Goal: Task Accomplishment & Management: Use online tool/utility

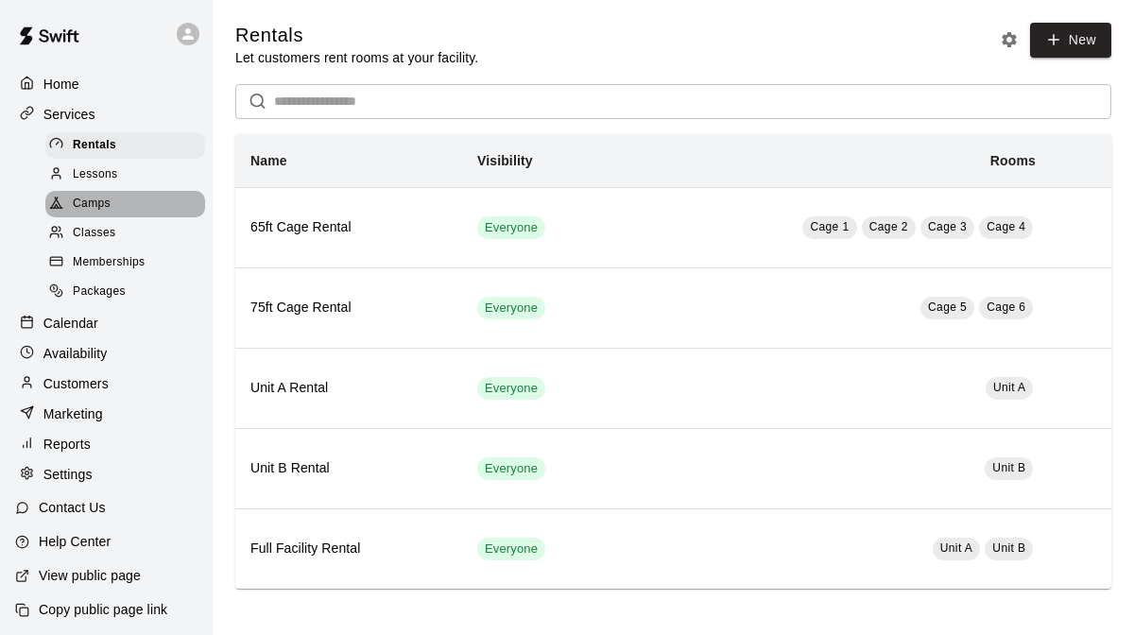
click at [135, 199] on div "Camps" at bounding box center [125, 204] width 160 height 26
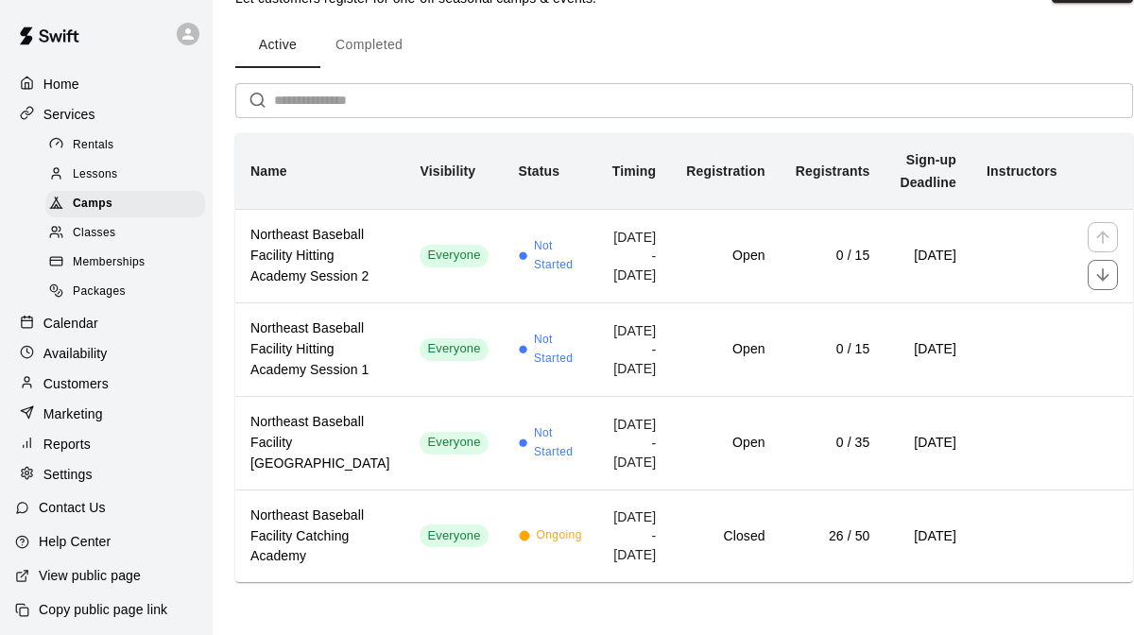
scroll to position [268, 0]
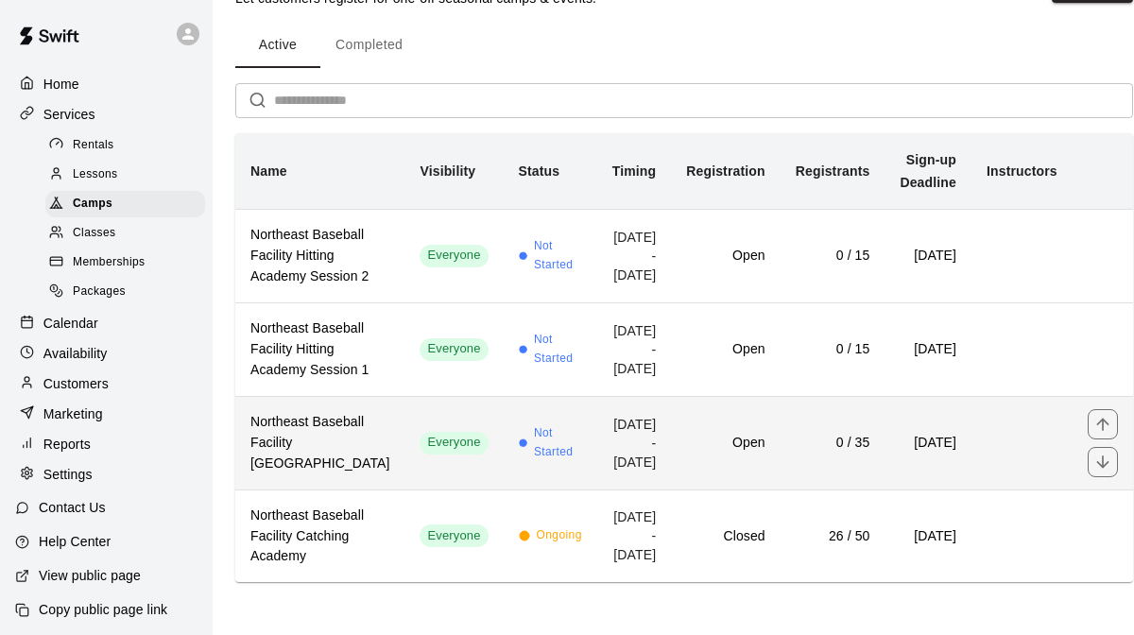
click at [504, 396] on td "Not Started" at bounding box center [551, 443] width 94 height 94
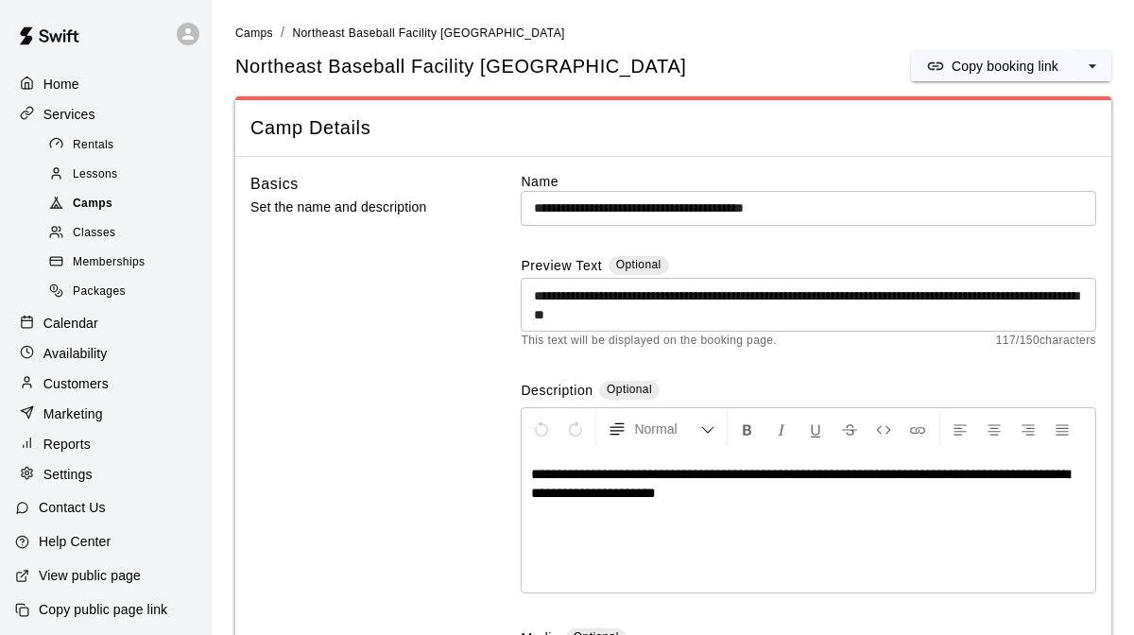
click at [99, 198] on span "Camps" at bounding box center [93, 204] width 40 height 19
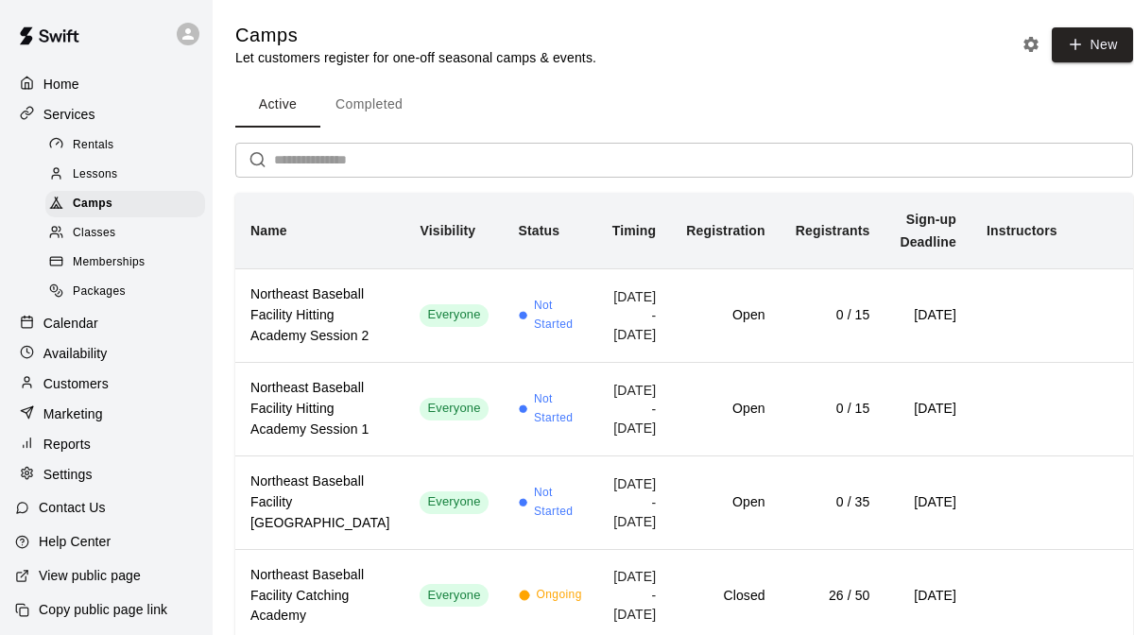
click at [101, 322] on div "Calendar" at bounding box center [106, 323] width 182 height 28
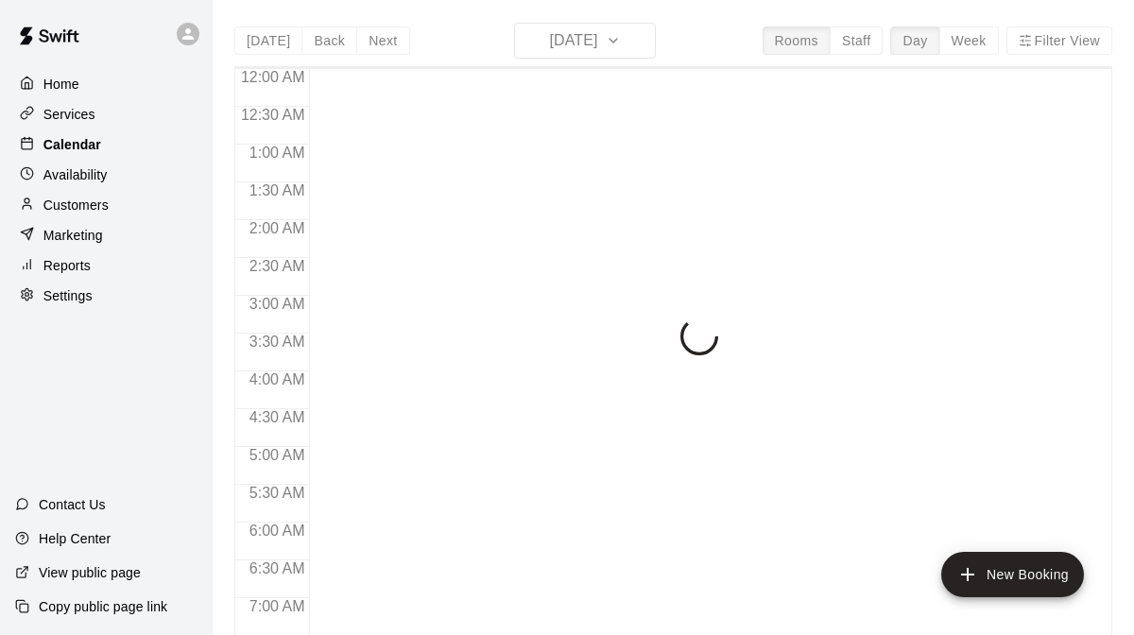
scroll to position [1228, 0]
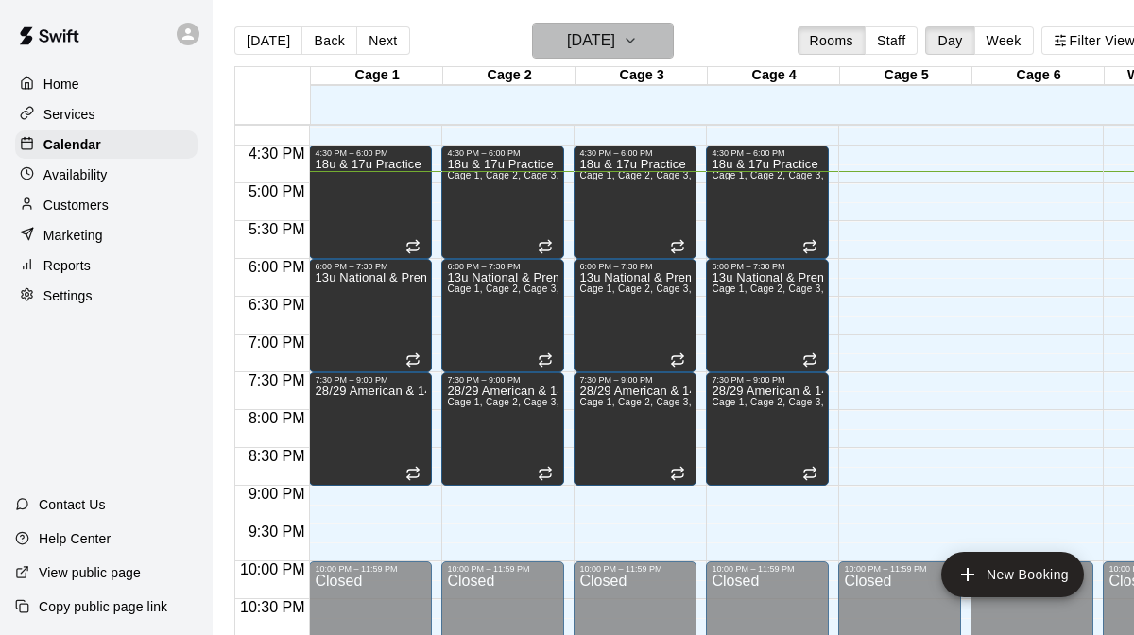
click at [638, 38] on icon "button" at bounding box center [630, 40] width 15 height 23
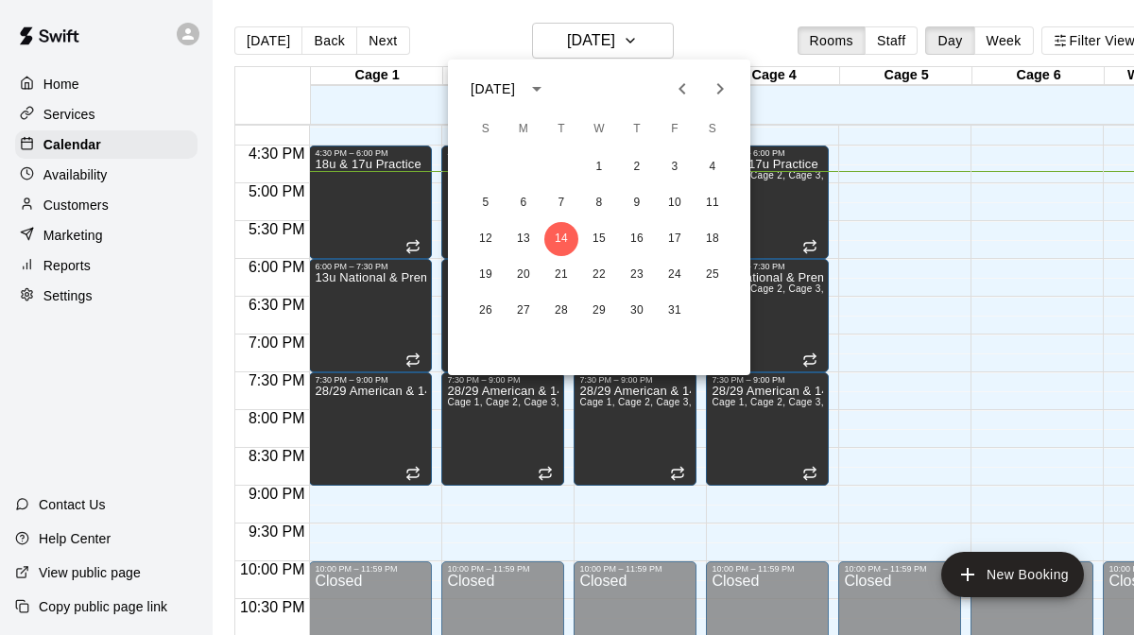
click at [718, 89] on icon "Next month" at bounding box center [720, 89] width 23 height 23
click at [564, 234] on button "13" at bounding box center [562, 239] width 34 height 34
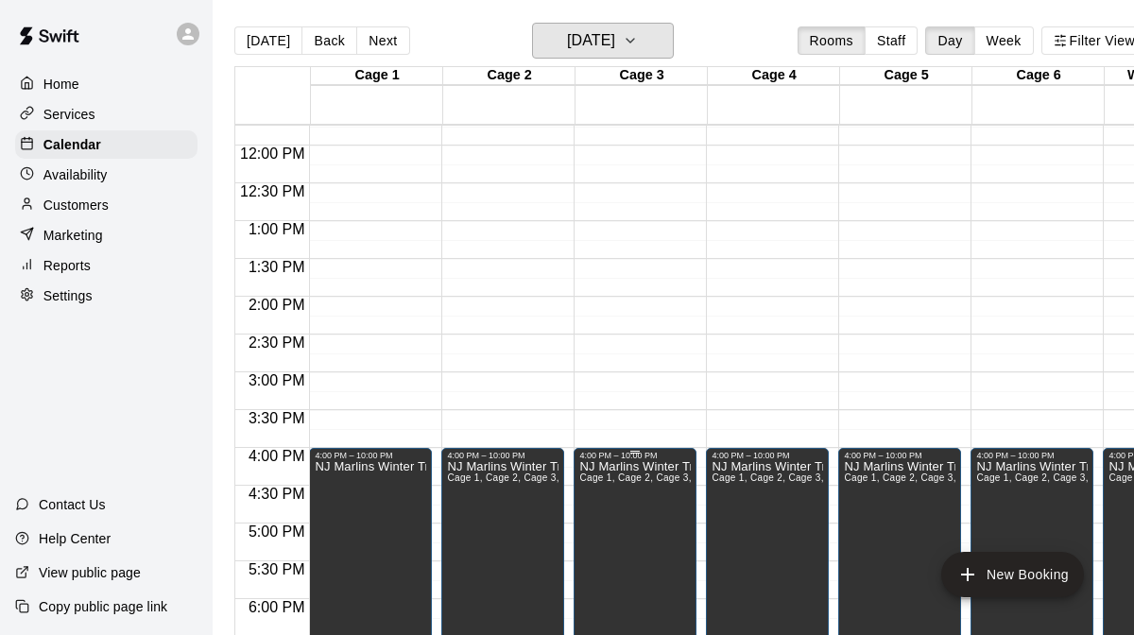
scroll to position [885, 0]
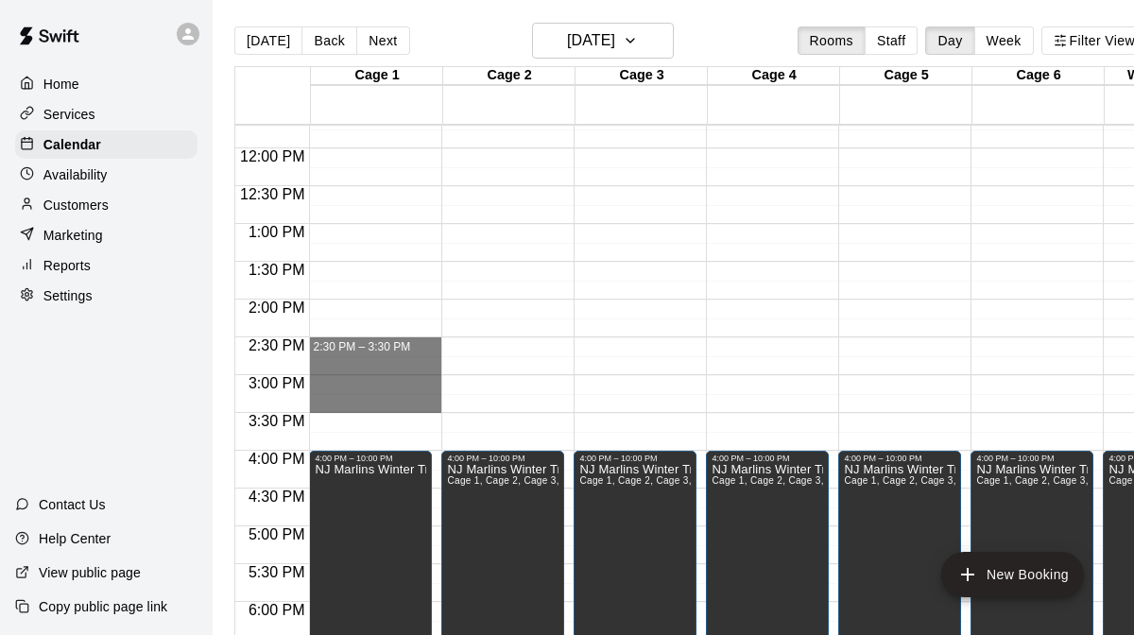
drag, startPoint x: 378, startPoint y: 341, endPoint x: 583, endPoint y: 405, distance: 214.7
click at [583, 405] on div "12:00 AM 12:30 AM 1:00 AM 1:30 AM 2:00 AM 2:30 AM 3:00 AM 3:30 AM 4:00 AM 4:30 …" at bounding box center [690, 390] width 911 height 533
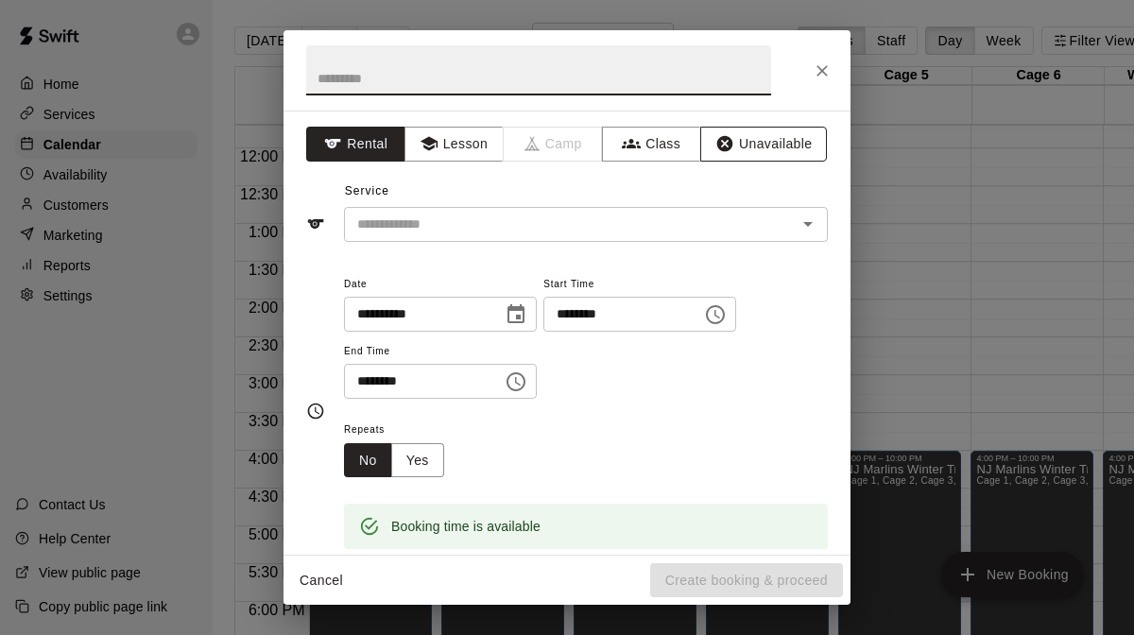
click at [764, 150] on button "Unavailable" at bounding box center [764, 144] width 127 height 35
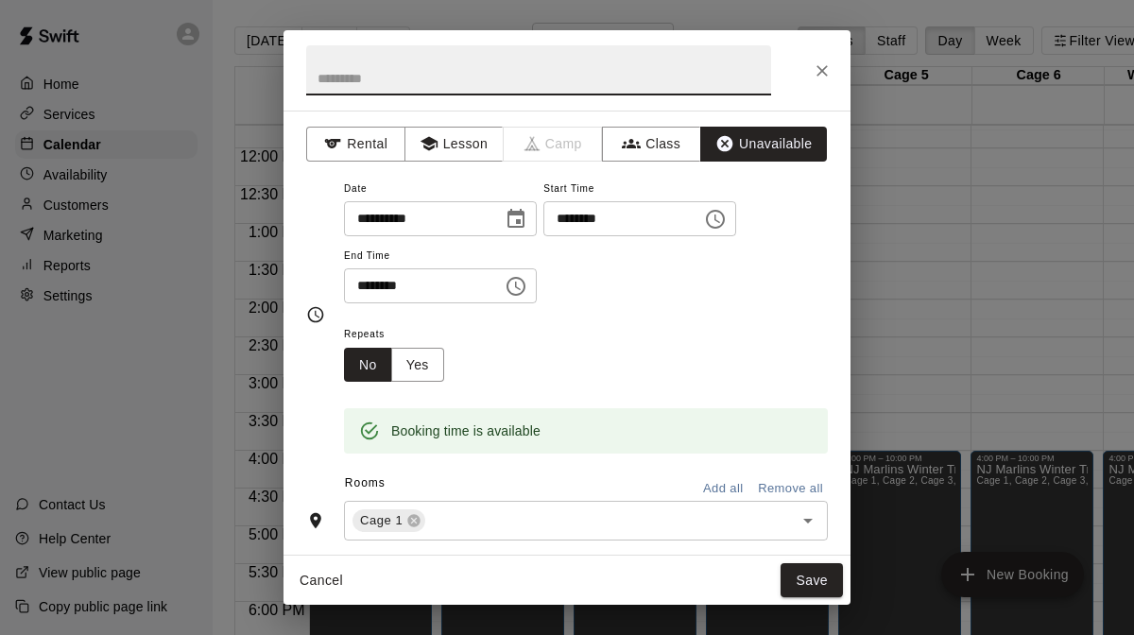
click at [629, 83] on input "text" at bounding box center [538, 70] width 465 height 50
type input "**********"
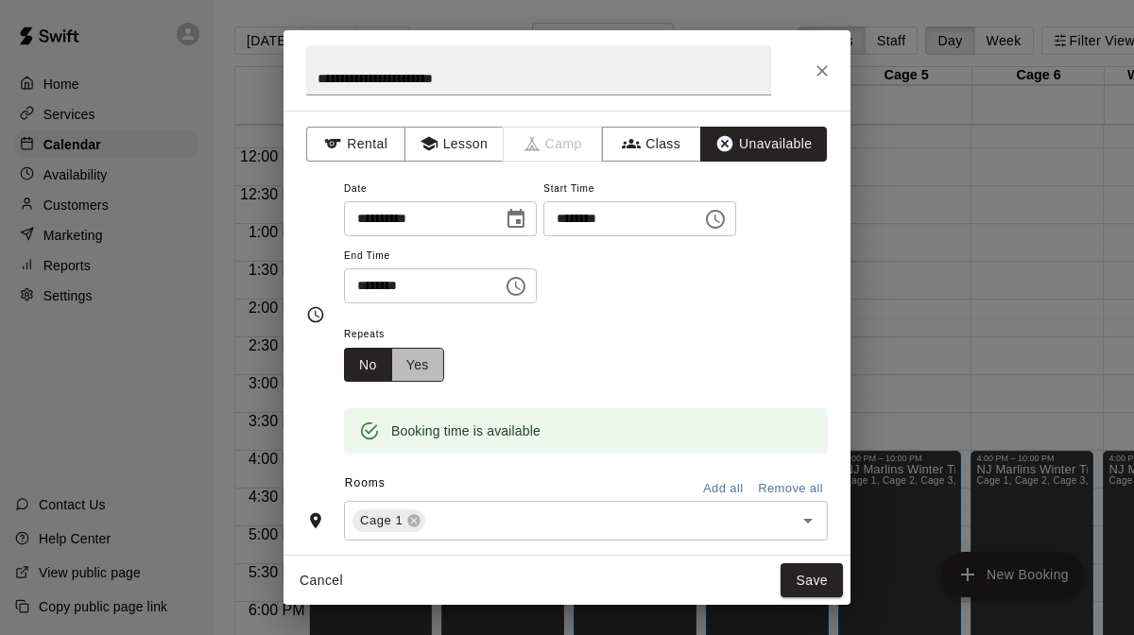
click at [415, 364] on button "Yes" at bounding box center [417, 365] width 53 height 35
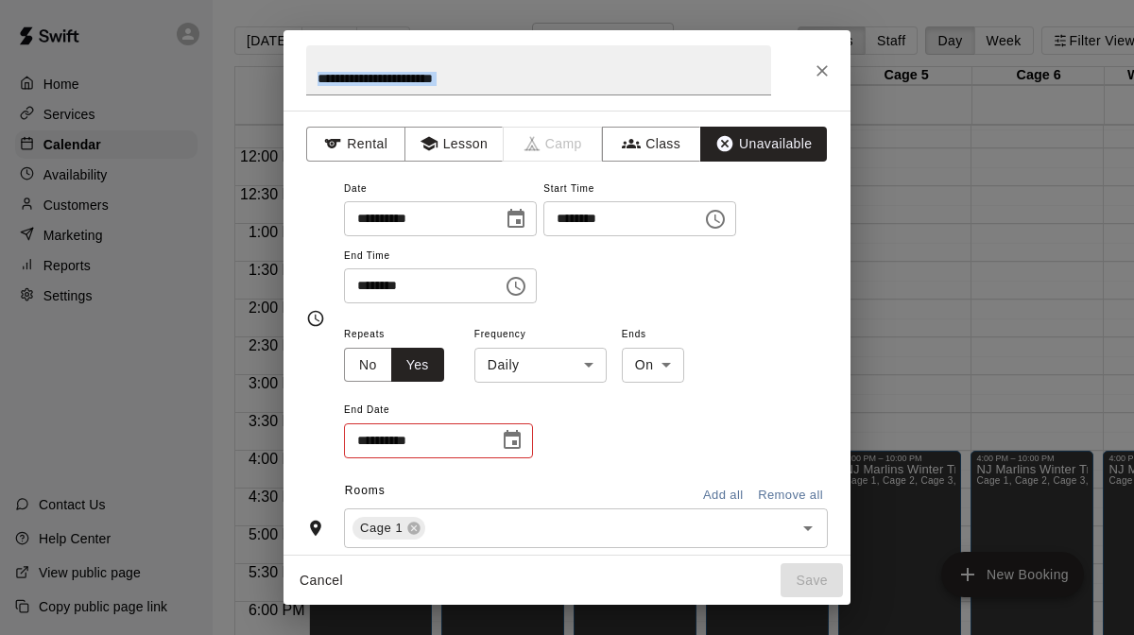
drag, startPoint x: 788, startPoint y: 52, endPoint x: 787, endPoint y: 114, distance: 62.4
click at [787, 114] on div "**********" at bounding box center [567, 317] width 567 height 575
click at [827, 76] on icon "Close" at bounding box center [822, 70] width 19 height 19
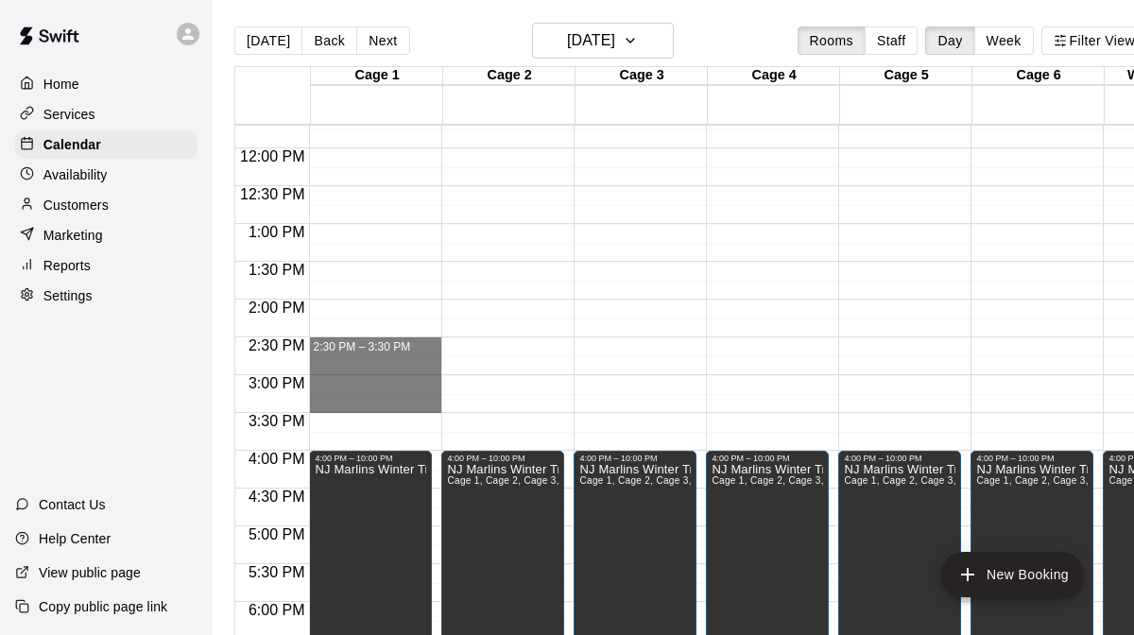
drag, startPoint x: 390, startPoint y: 342, endPoint x: 387, endPoint y: 405, distance: 62.5
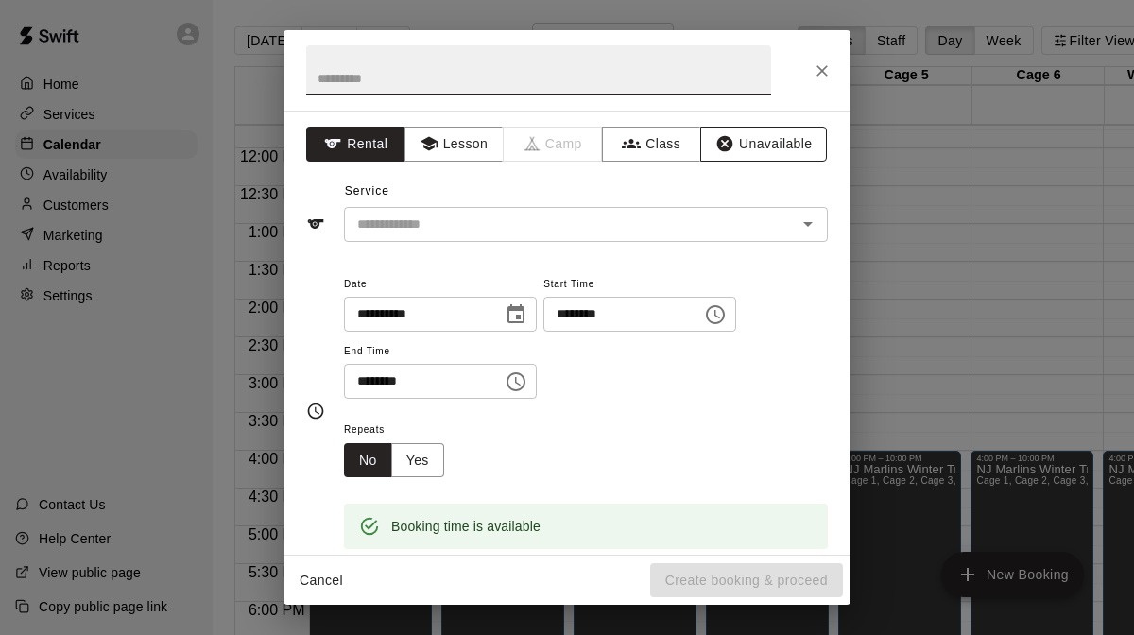
click at [741, 145] on button "Unavailable" at bounding box center [764, 144] width 127 height 35
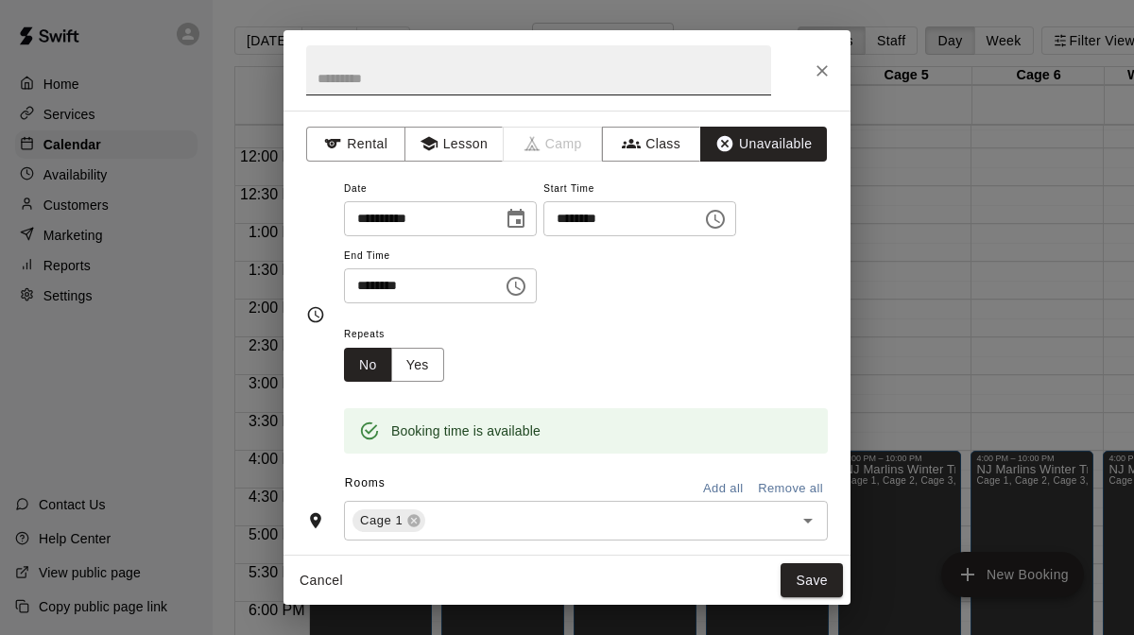
click at [626, 84] on input "text" at bounding box center [538, 70] width 465 height 50
click at [596, 85] on input "**********" at bounding box center [538, 70] width 465 height 50
type input "**********"
click at [423, 368] on button "Yes" at bounding box center [417, 365] width 53 height 35
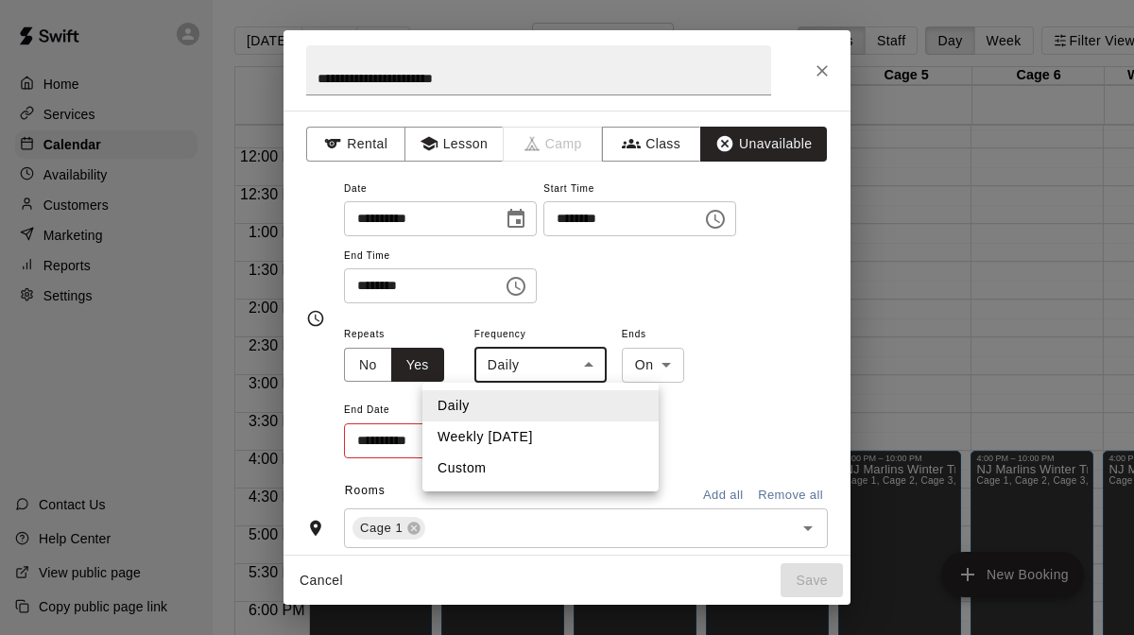
click at [585, 367] on body "Home Services Calendar Availability Customers Marketing Reports Settings Contac…" at bounding box center [567, 333] width 1134 height 666
click at [555, 462] on li "Custom" at bounding box center [541, 468] width 236 height 31
type input "******"
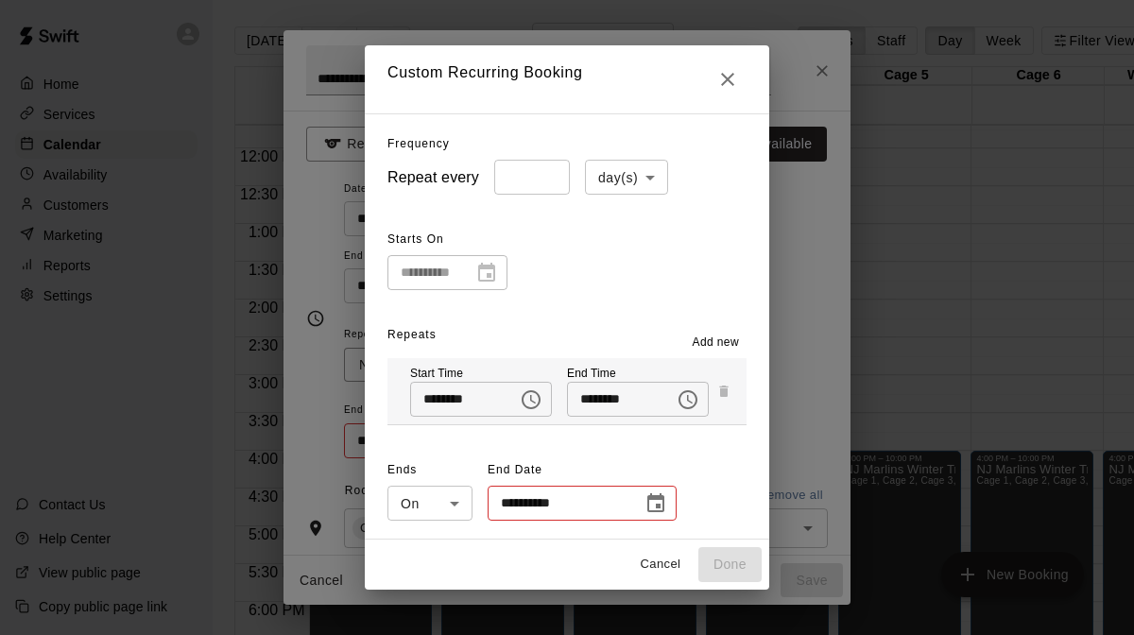
click at [655, 169] on body "Home Services Calendar Availability Customers Marketing Reports Settings Contac…" at bounding box center [567, 333] width 1134 height 666
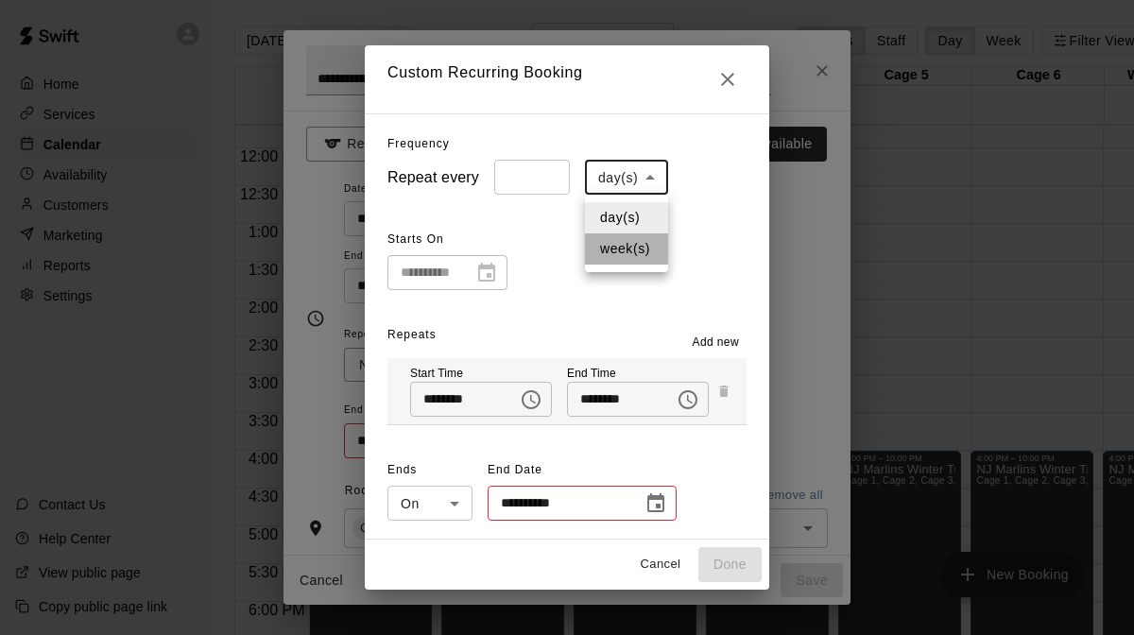
click at [642, 250] on li "week(s)" at bounding box center [626, 249] width 83 height 31
type input "******"
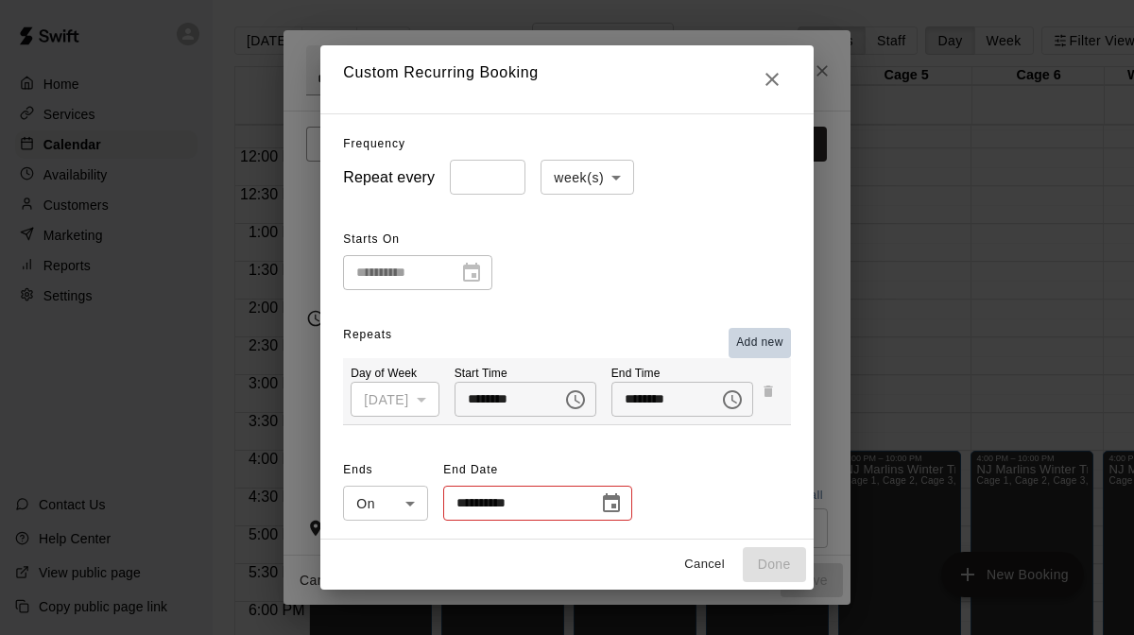
click at [768, 339] on span "Add new" at bounding box center [759, 343] width 47 height 19
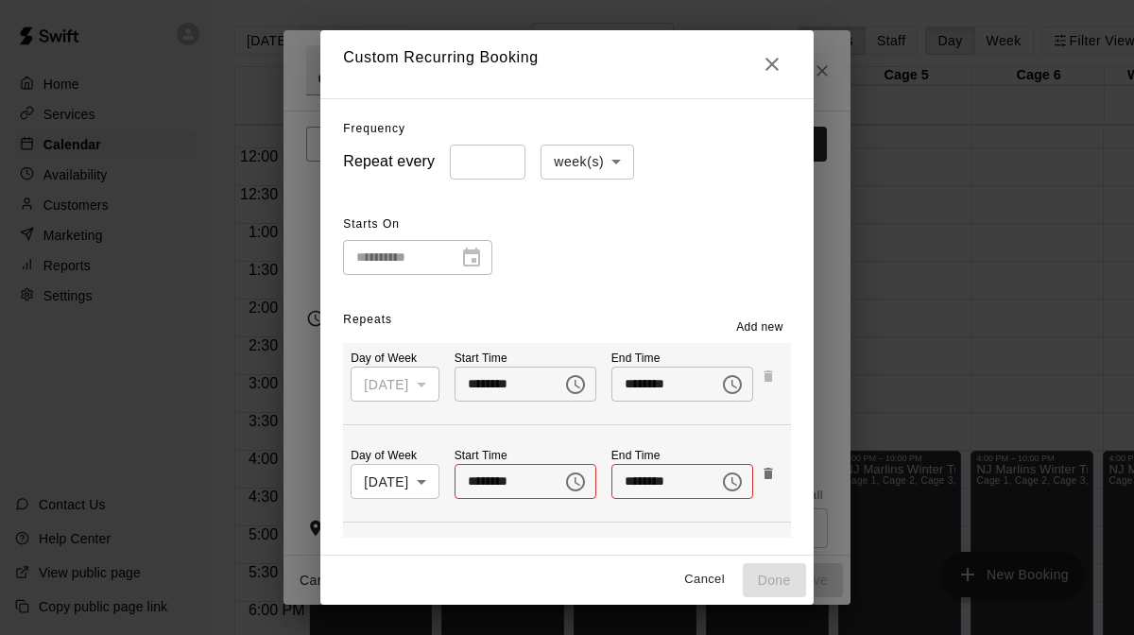
click at [578, 485] on icon "Choose time" at bounding box center [575, 482] width 23 height 23
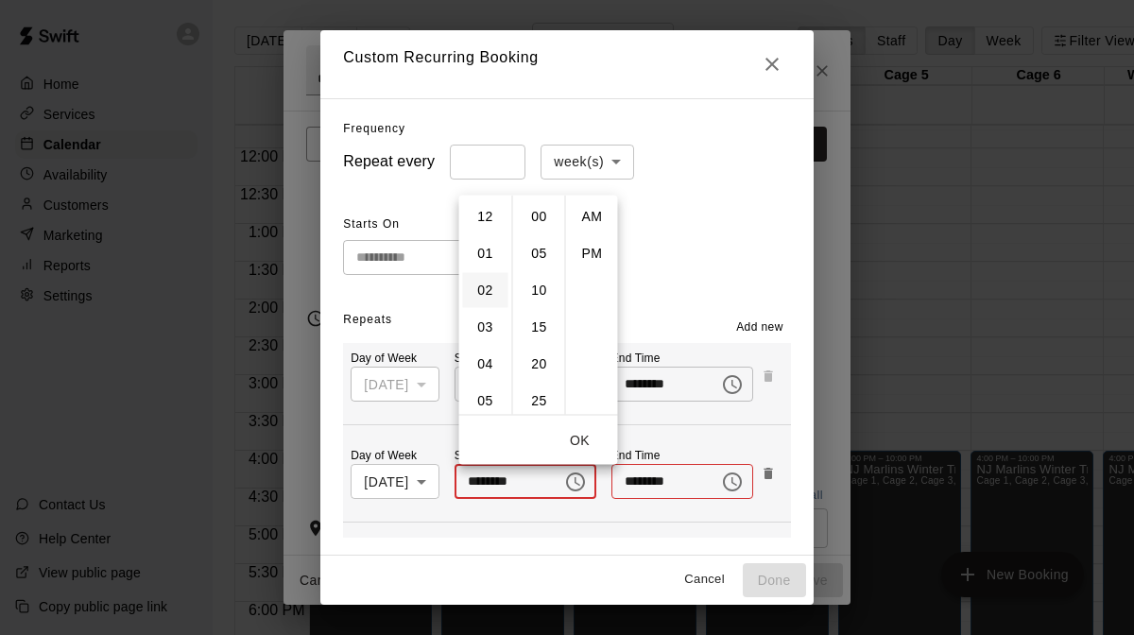
click at [492, 297] on li "02" at bounding box center [485, 289] width 45 height 35
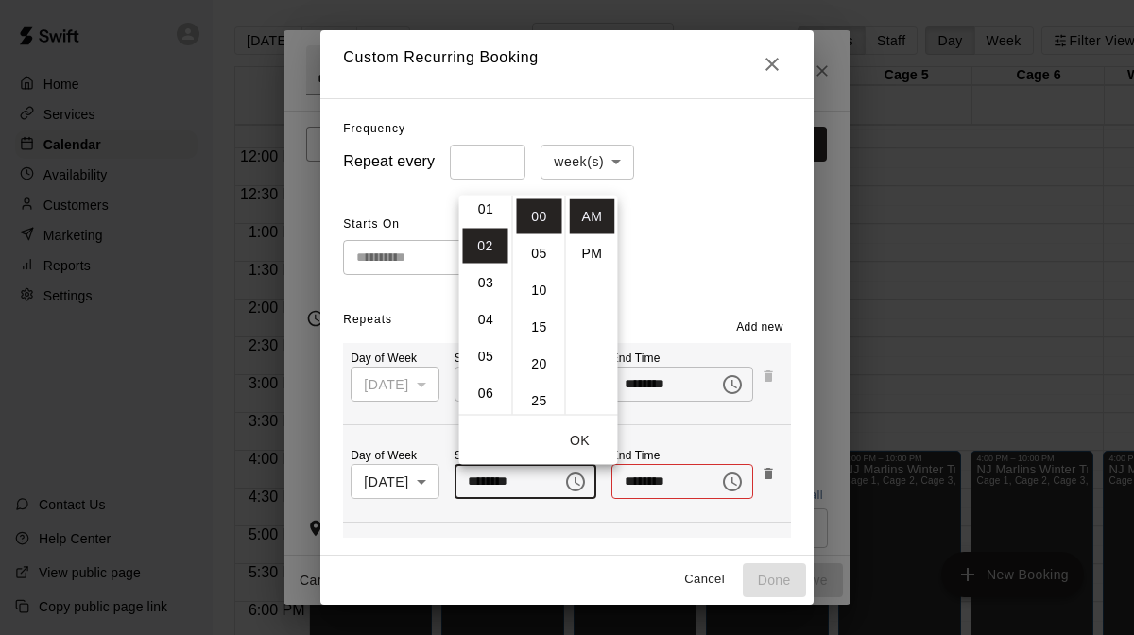
scroll to position [74, 0]
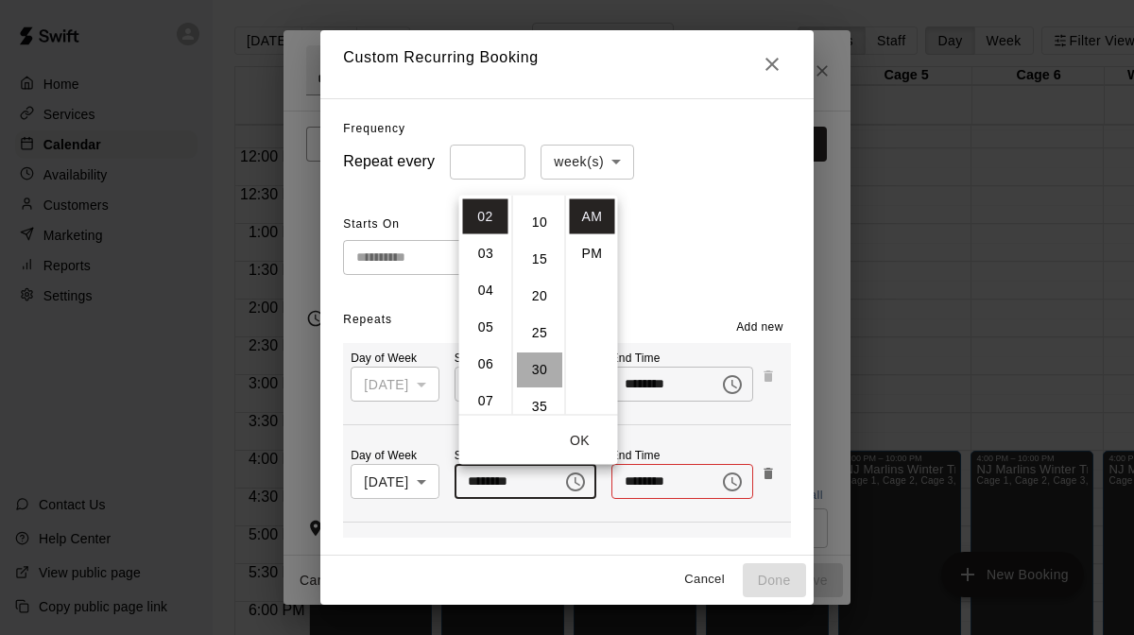
click at [539, 365] on li "30" at bounding box center [539, 369] width 45 height 35
click at [593, 258] on li "PM" at bounding box center [592, 252] width 45 height 35
type input "********"
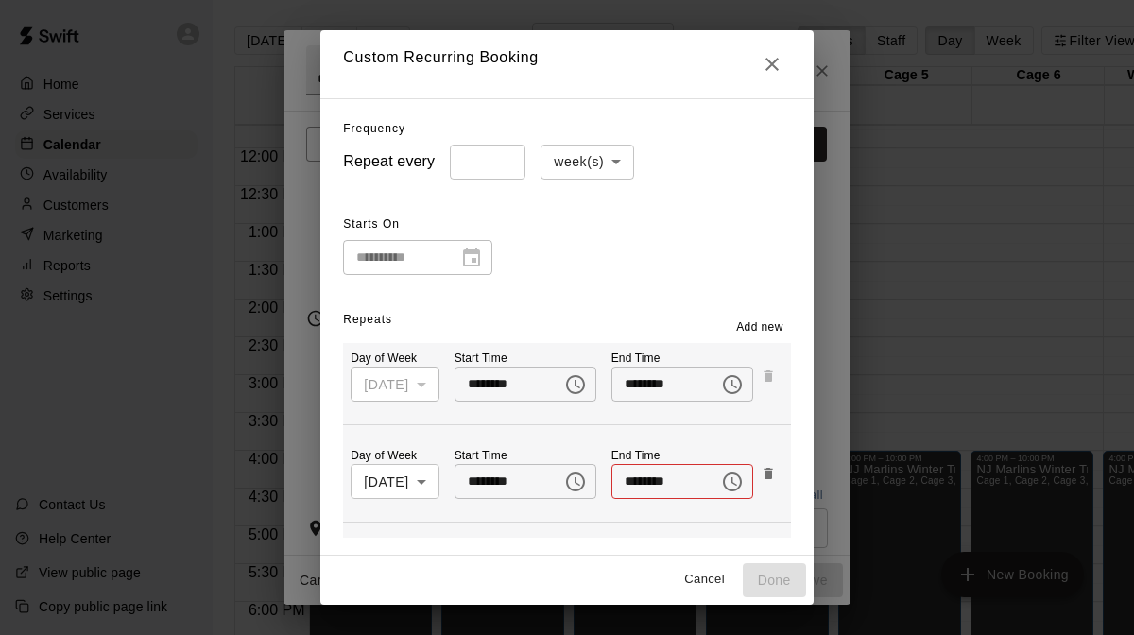
scroll to position [34, 0]
click at [730, 486] on icon "Choose time" at bounding box center [732, 482] width 19 height 19
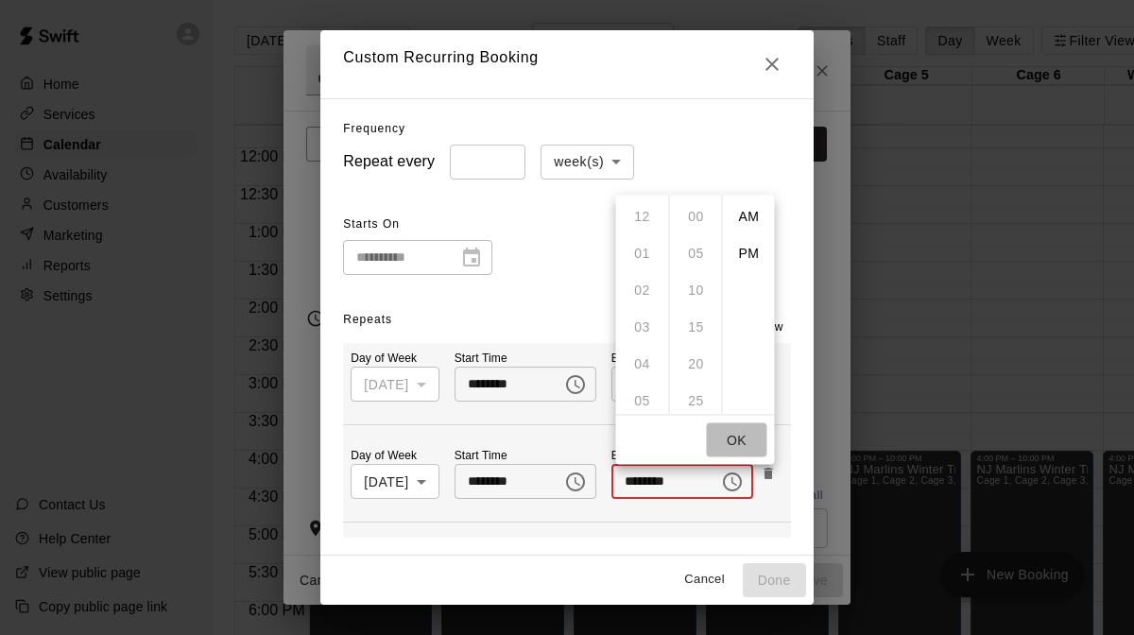
click at [737, 437] on button "OK" at bounding box center [737, 440] width 61 height 35
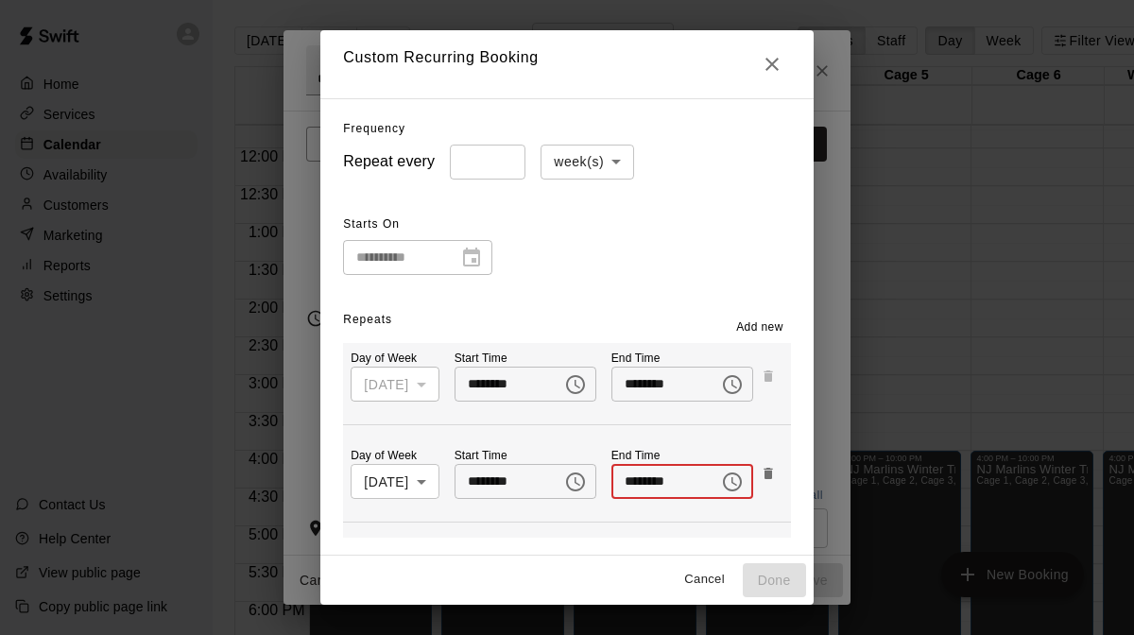
click at [641, 484] on input "********" at bounding box center [659, 481] width 95 height 35
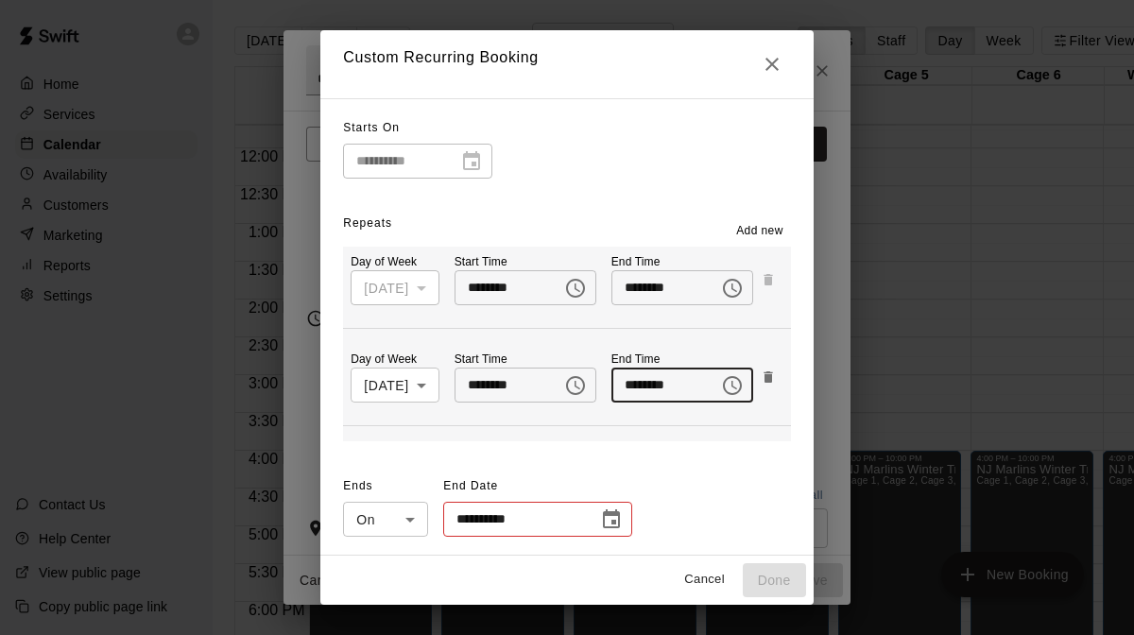
type input "********"
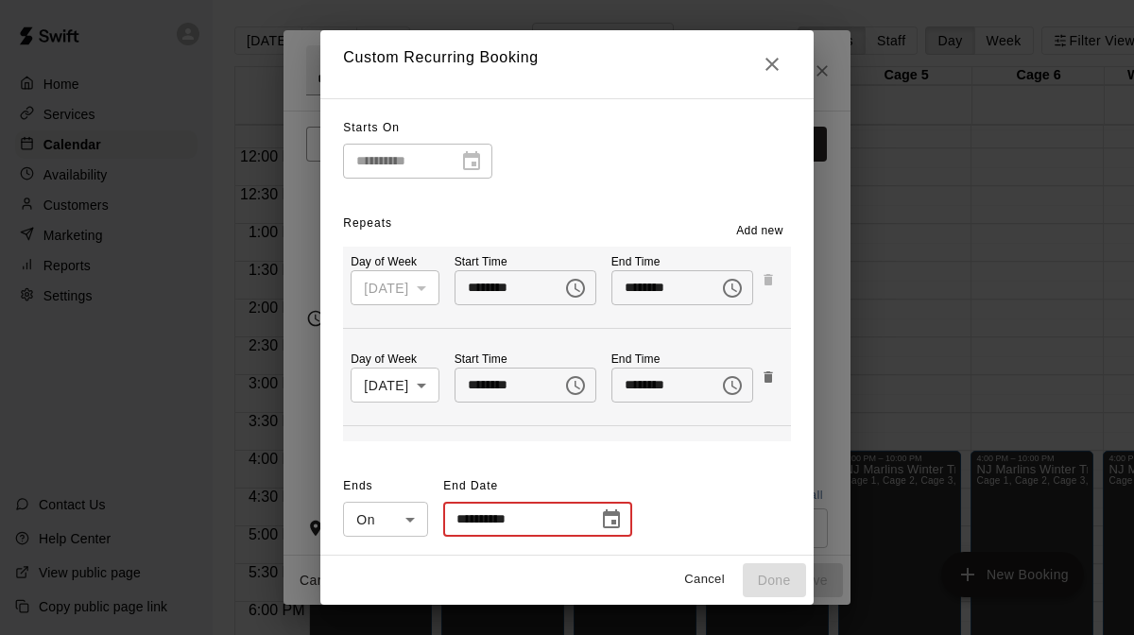
click at [559, 523] on input "**********" at bounding box center [514, 519] width 142 height 35
click at [611, 516] on icon "Choose date" at bounding box center [611, 520] width 23 height 23
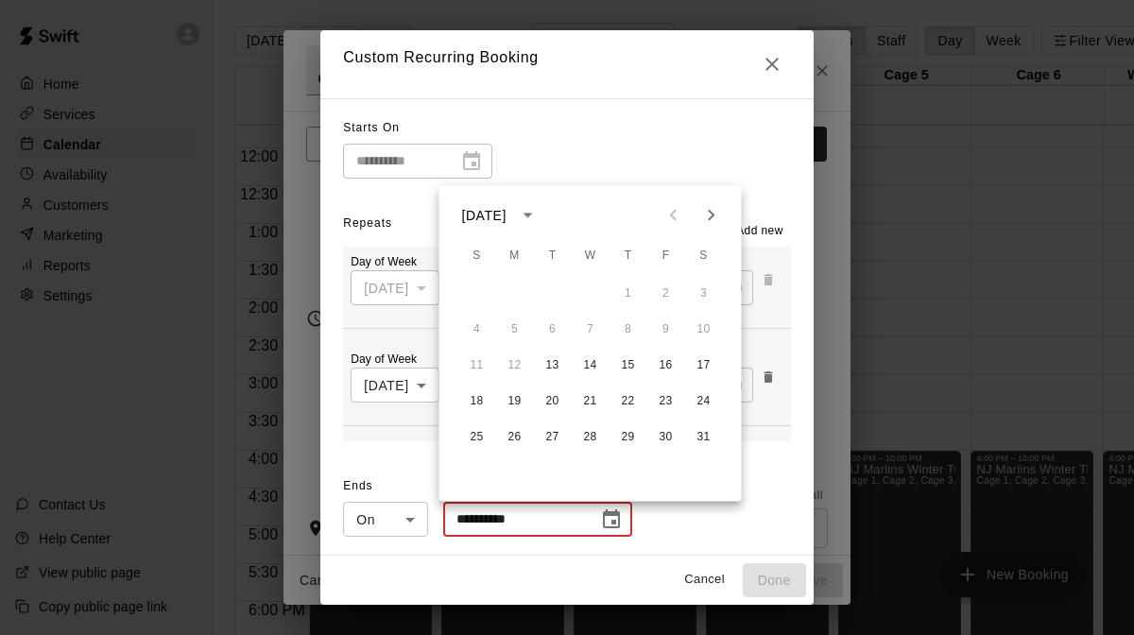
click at [718, 216] on icon "Next month" at bounding box center [712, 215] width 23 height 23
click at [629, 285] on button "5" at bounding box center [629, 294] width 34 height 34
type input "**********"
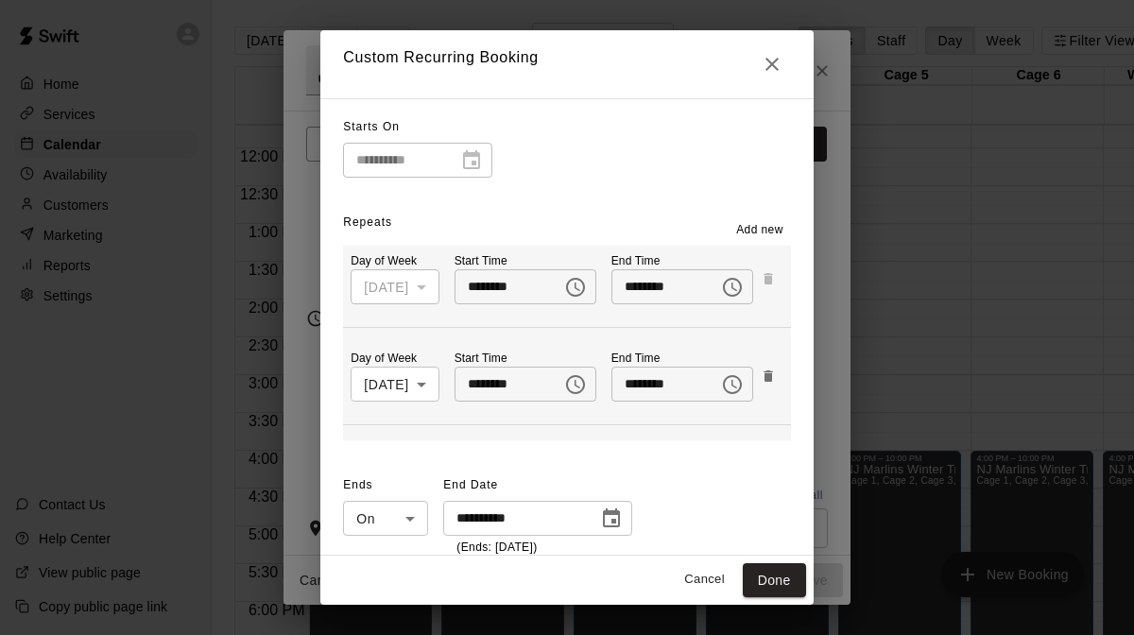
scroll to position [116, 0]
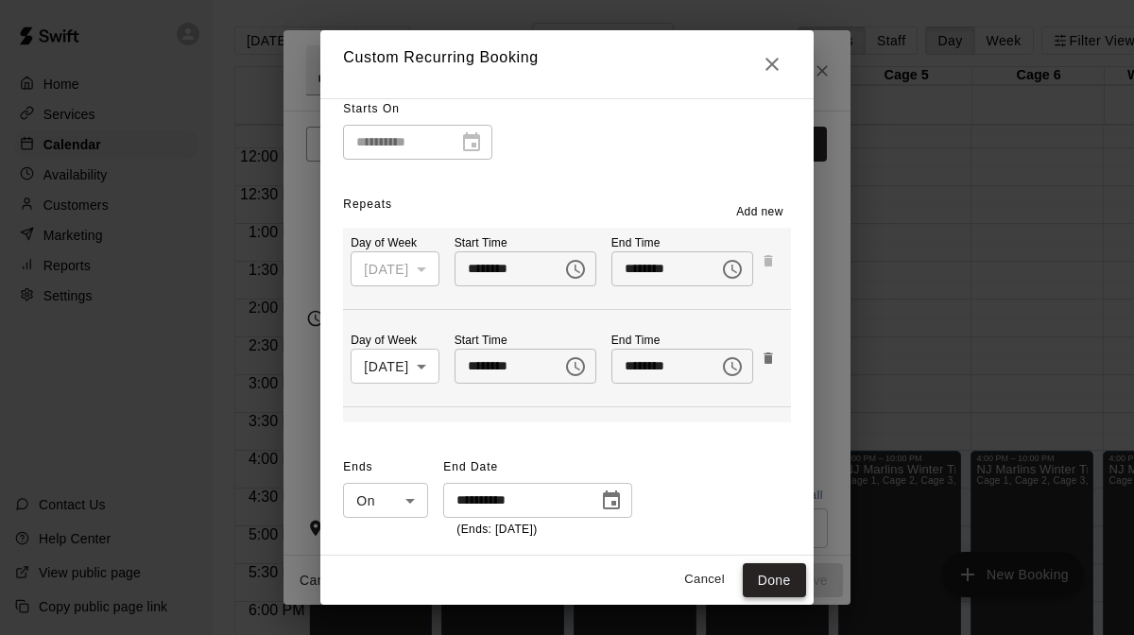
click at [778, 576] on button "Done" at bounding box center [774, 580] width 63 height 35
type input "**********"
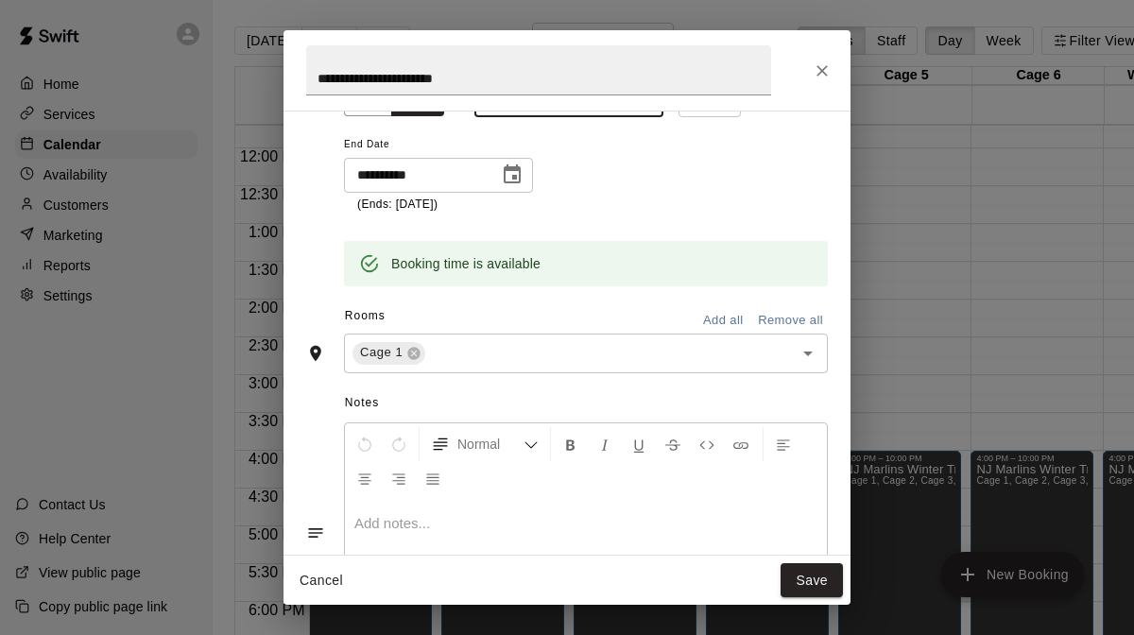
scroll to position [328, 0]
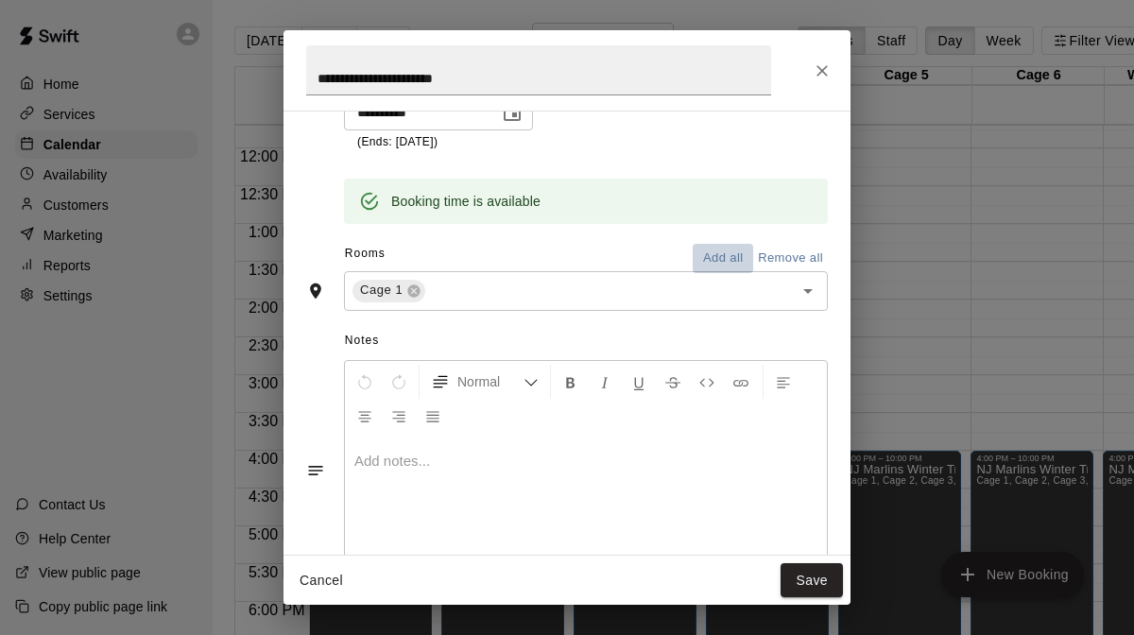
click at [735, 260] on button "Add all" at bounding box center [723, 258] width 61 height 29
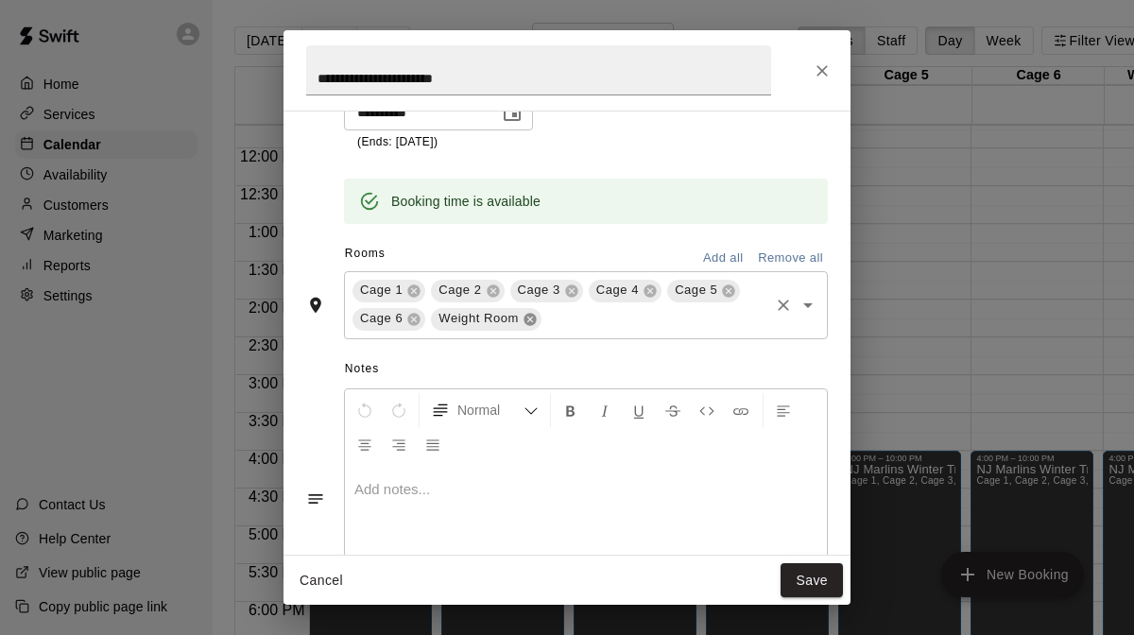
click at [531, 321] on icon at bounding box center [530, 319] width 12 height 12
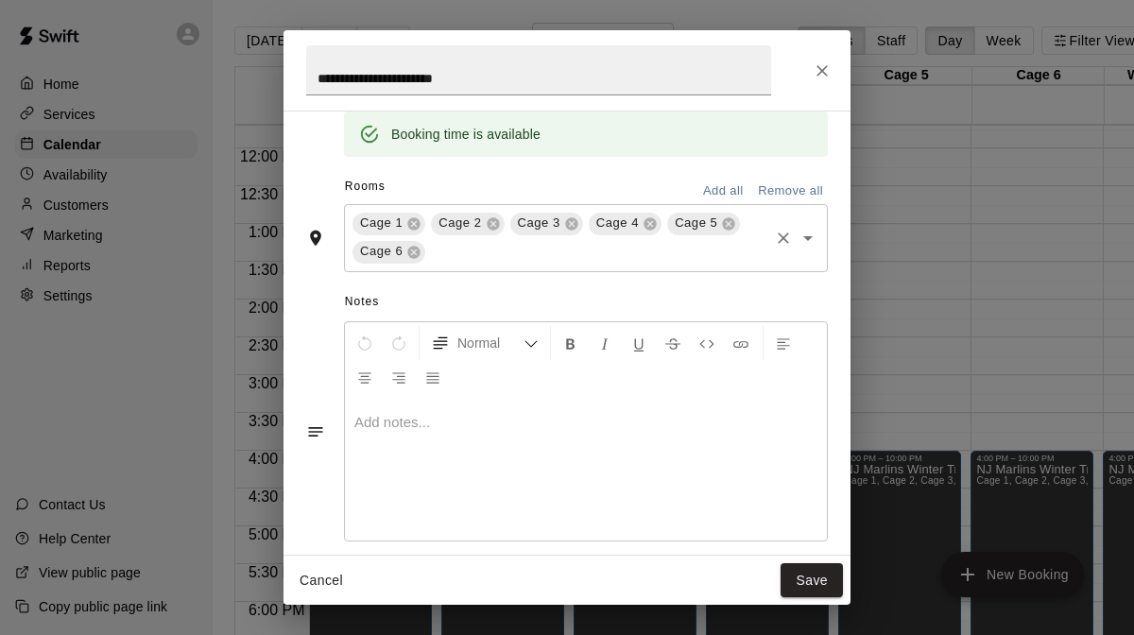
scroll to position [418, 0]
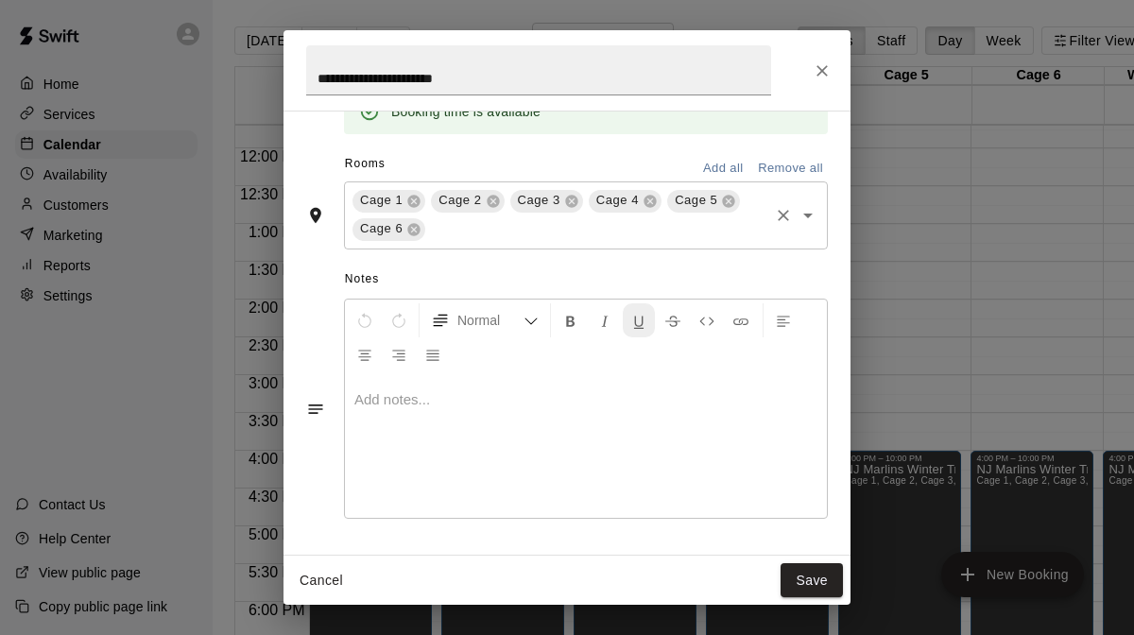
click at [635, 335] on button "Format Underline" at bounding box center [639, 320] width 32 height 34
click at [597, 405] on p at bounding box center [586, 399] width 463 height 19
click at [809, 584] on button "Save" at bounding box center [812, 580] width 62 height 35
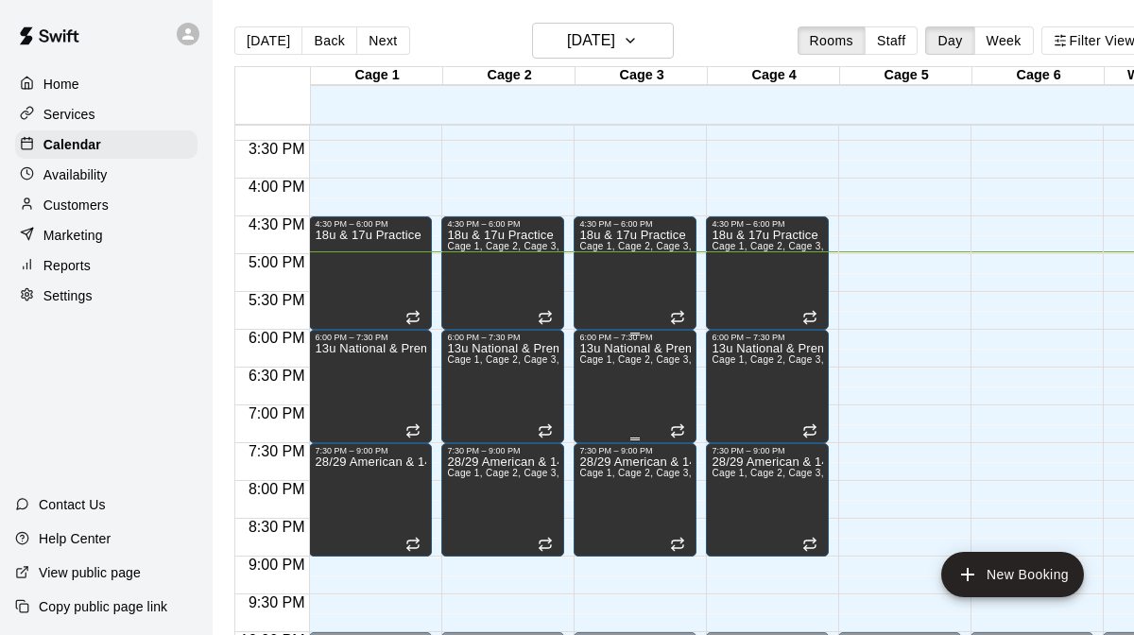
scroll to position [1156, 0]
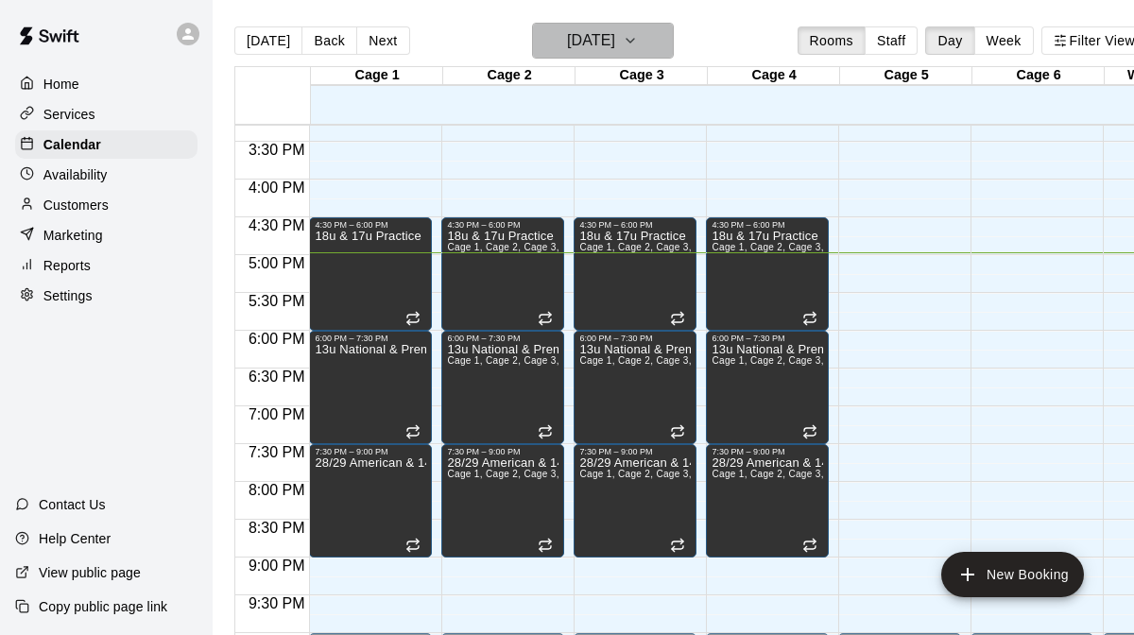
click at [634, 42] on icon "button" at bounding box center [631, 41] width 8 height 4
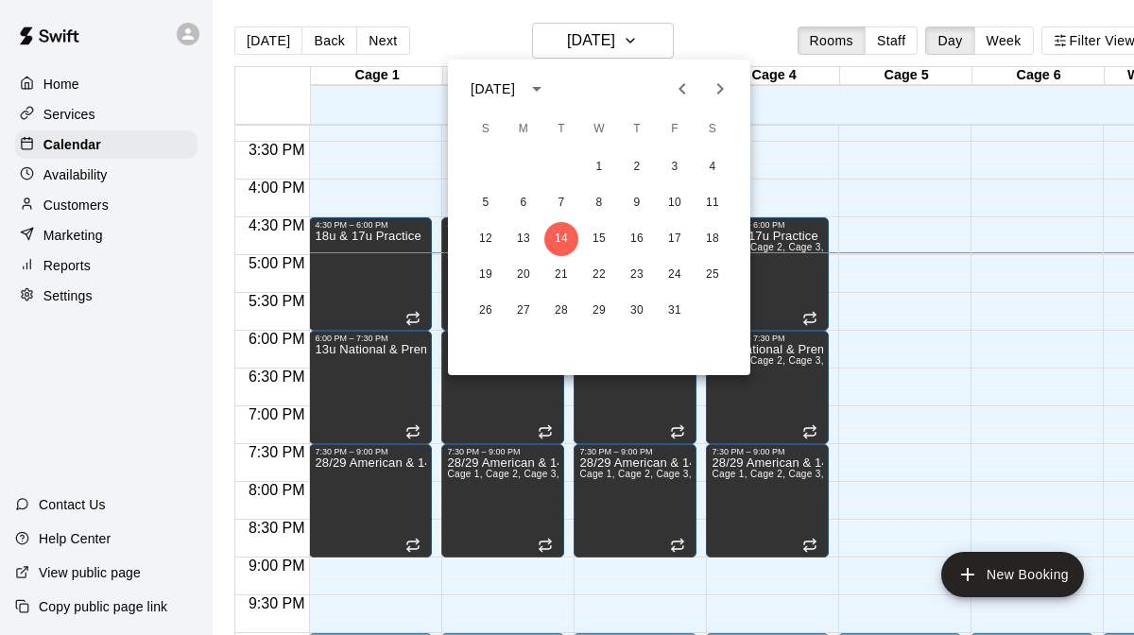
click at [716, 99] on icon "Next month" at bounding box center [720, 89] width 23 height 23
click at [524, 234] on button "12" at bounding box center [524, 239] width 34 height 34
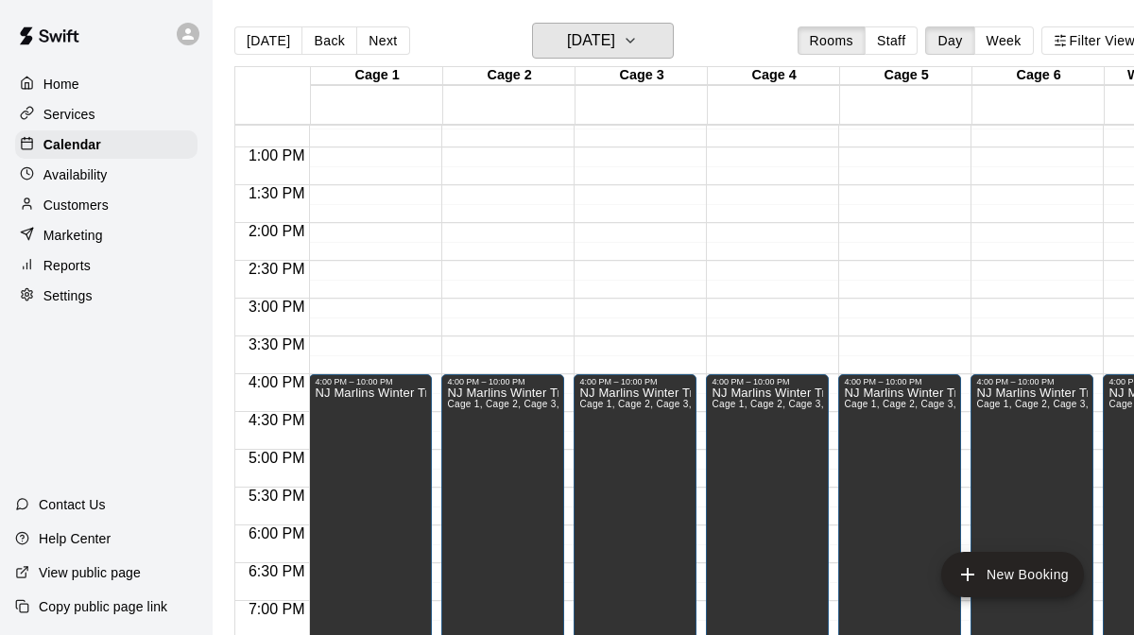
scroll to position [933, 0]
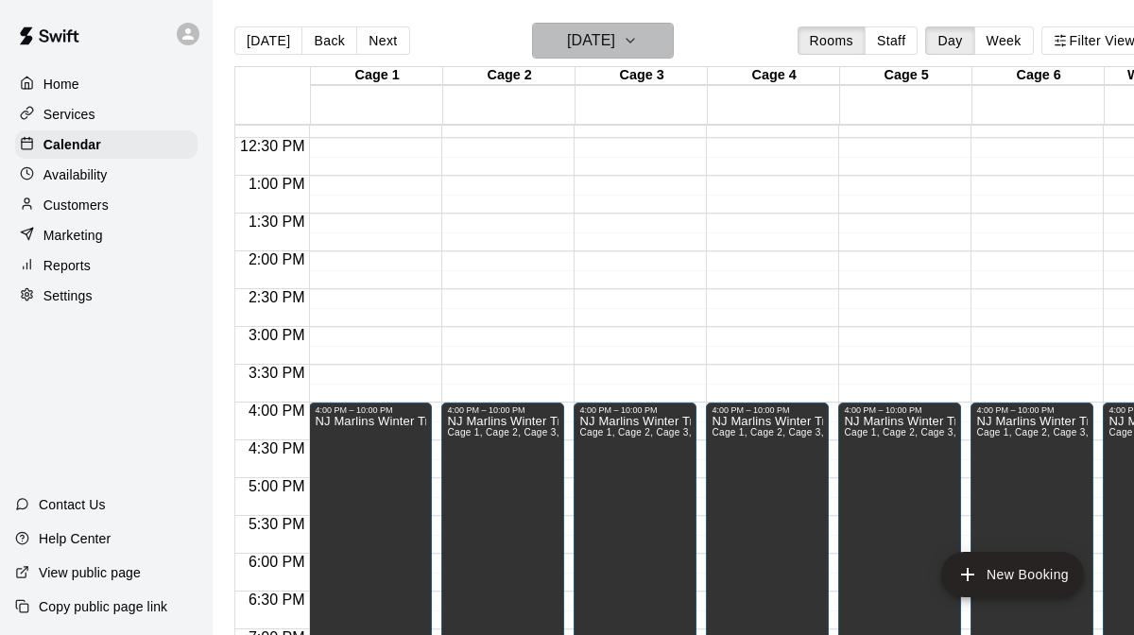
click at [638, 30] on icon "button" at bounding box center [630, 40] width 15 height 23
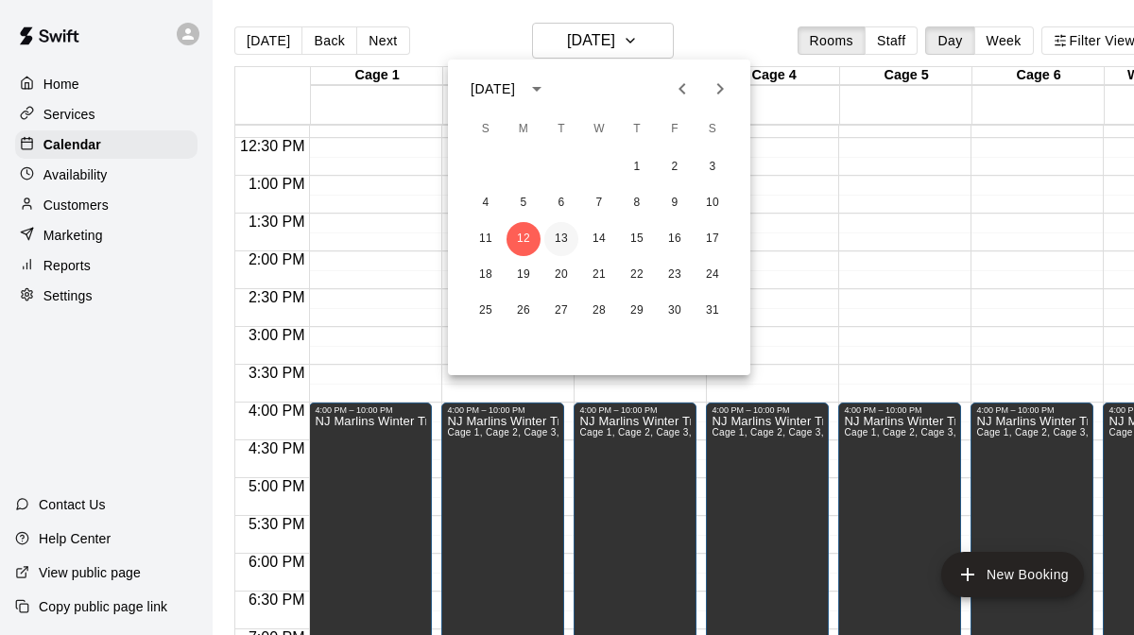
click at [560, 234] on button "13" at bounding box center [562, 239] width 34 height 34
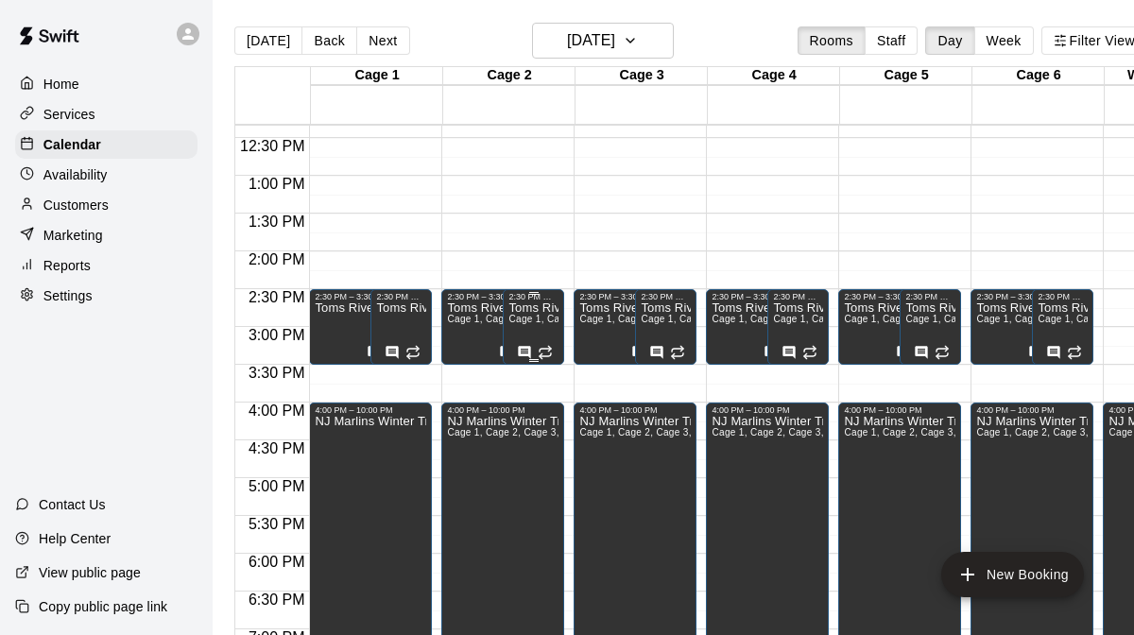
click at [535, 316] on span "Cage 1, Cage 2, Cage 3, Cage 4, Cage 5, Cage 6" at bounding box center [621, 319] width 224 height 10
click at [490, 315] on div at bounding box center [567, 317] width 1134 height 635
click at [483, 338] on div "Toms River East Baseball Cage 1, Cage 2, Cage 3, Cage 4, Cage 5, Cage 6" at bounding box center [494, 619] width 94 height 635
click at [466, 329] on icon "edit" at bounding box center [467, 322] width 23 height 23
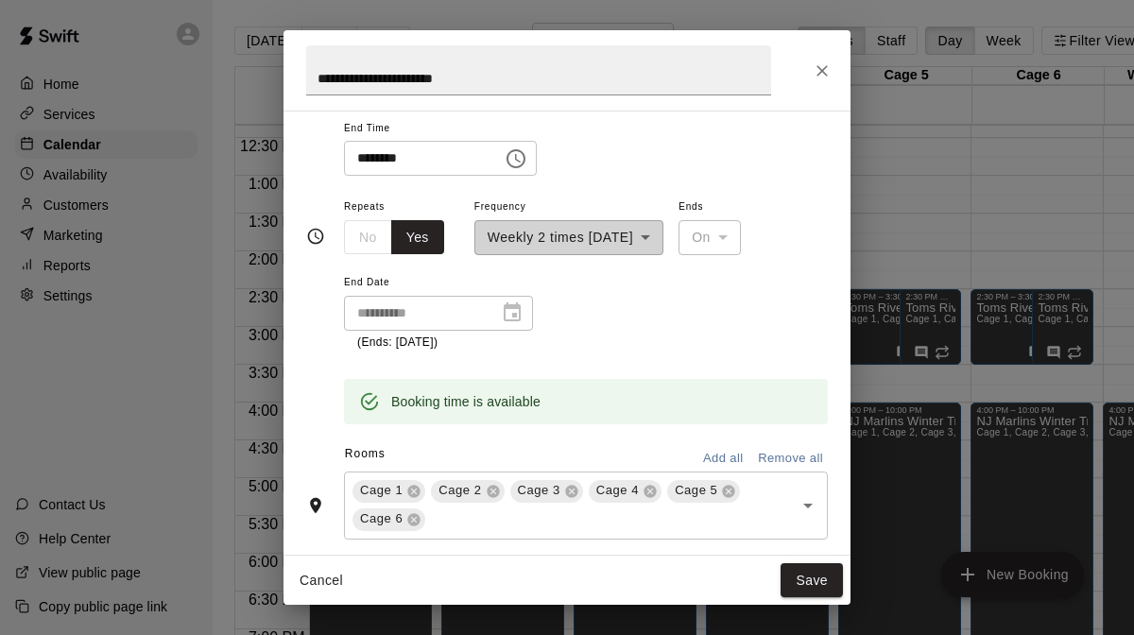
scroll to position [123, 0]
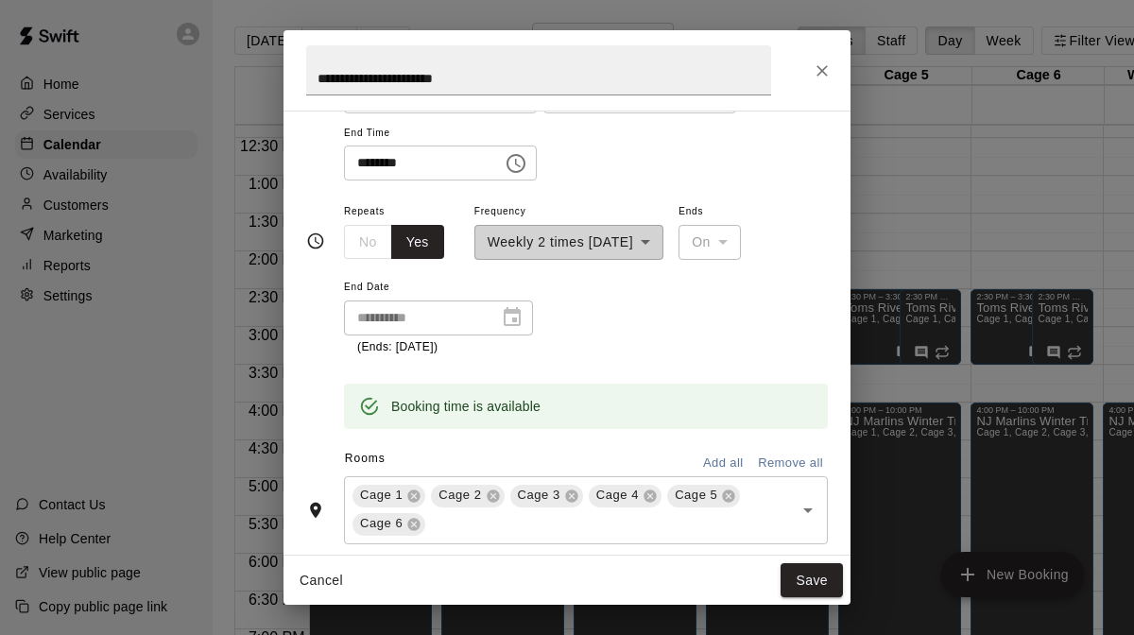
click at [822, 63] on icon "Close" at bounding box center [822, 70] width 19 height 19
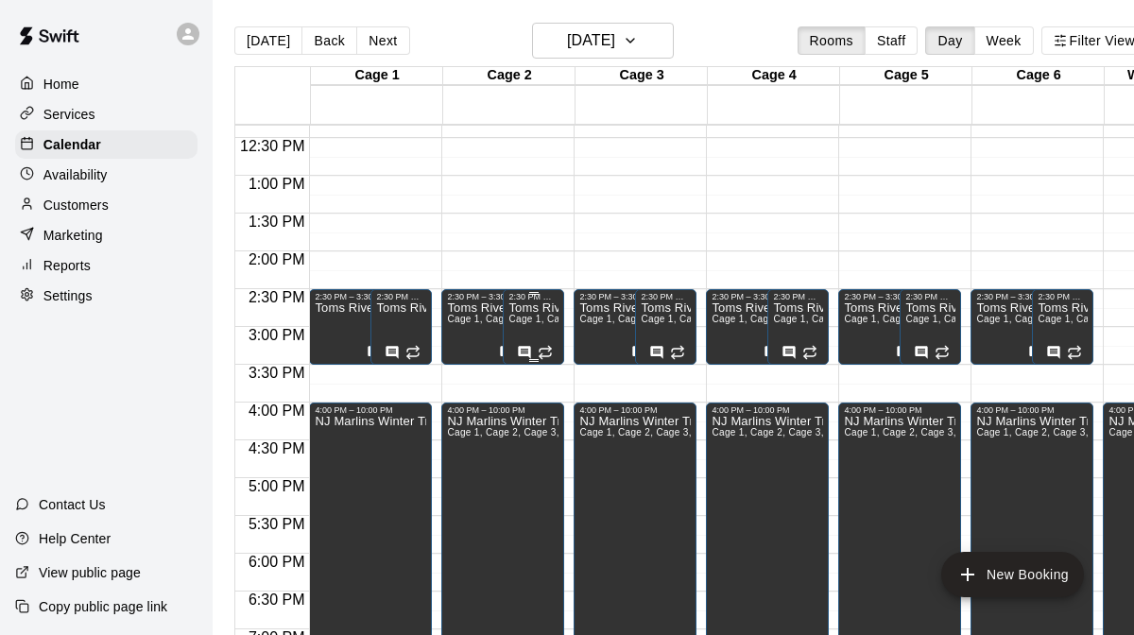
click at [544, 316] on span "Cage 1, Cage 2, Cage 3, Cage 4, Cage 5, Cage 6" at bounding box center [621, 319] width 224 height 10
click at [523, 344] on icon "edit" at bounding box center [528, 334] width 23 height 23
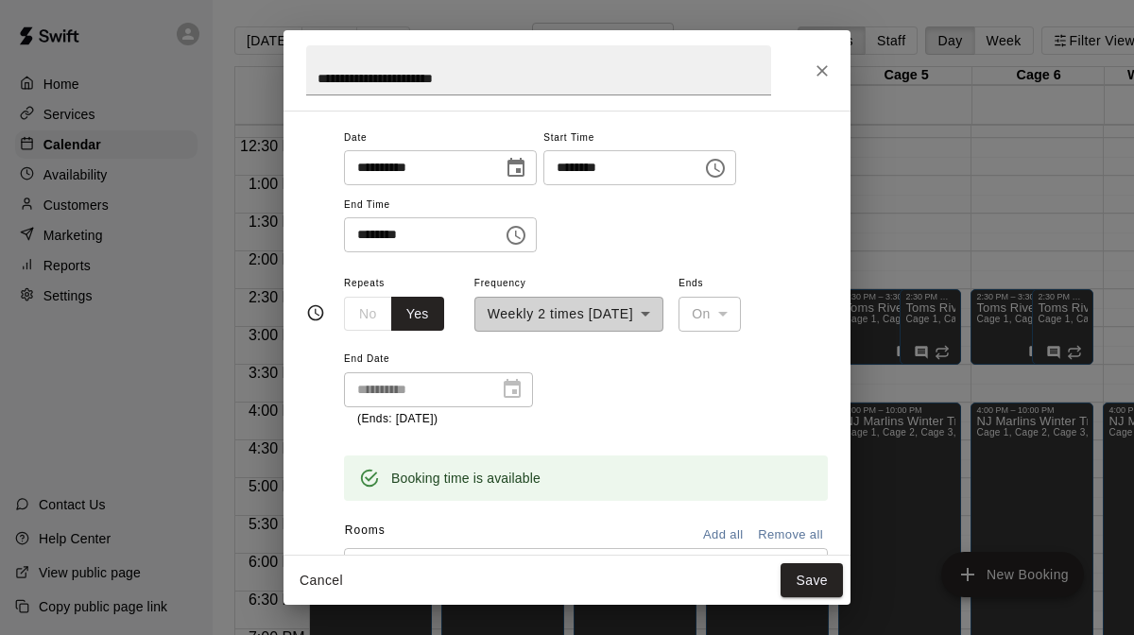
scroll to position [42, 0]
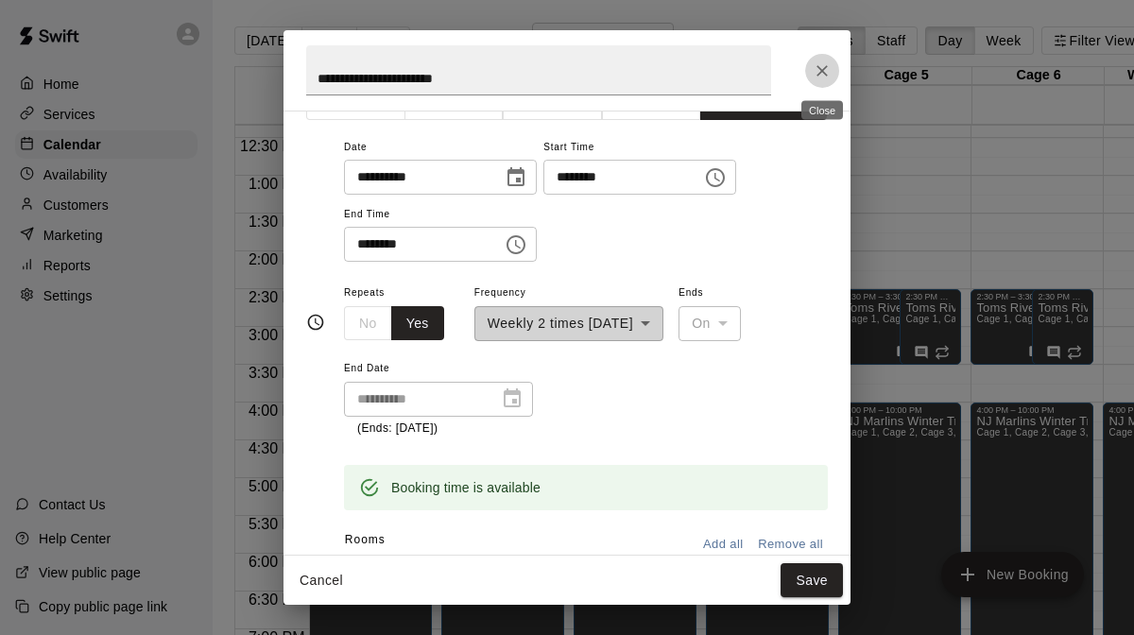
click at [824, 69] on icon "Close" at bounding box center [822, 70] width 19 height 19
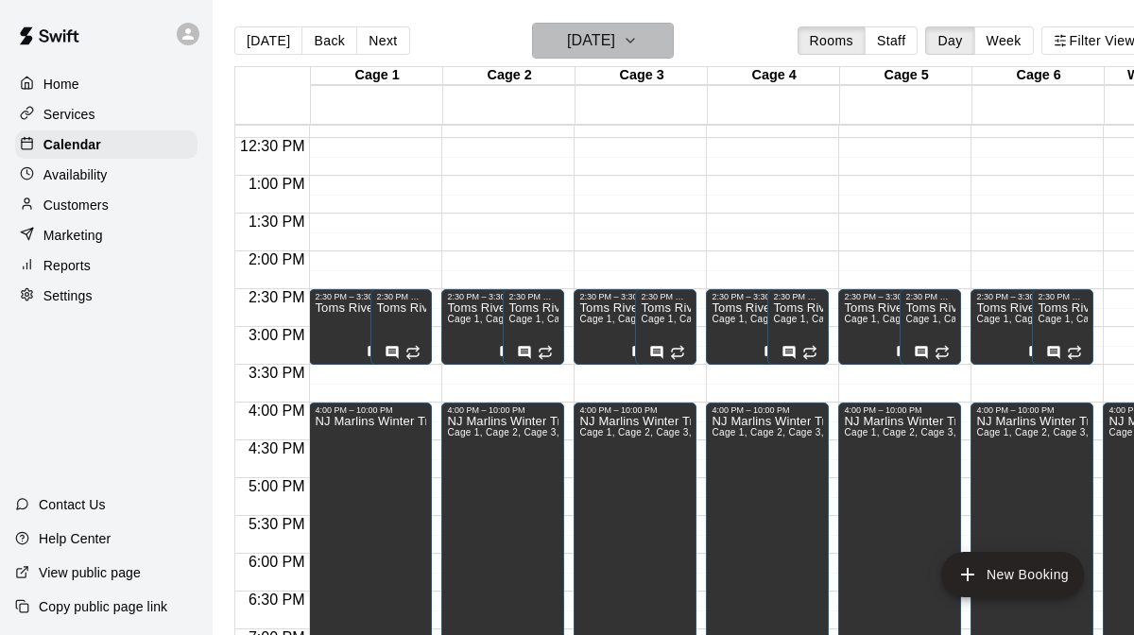
click at [638, 37] on icon "button" at bounding box center [630, 40] width 15 height 23
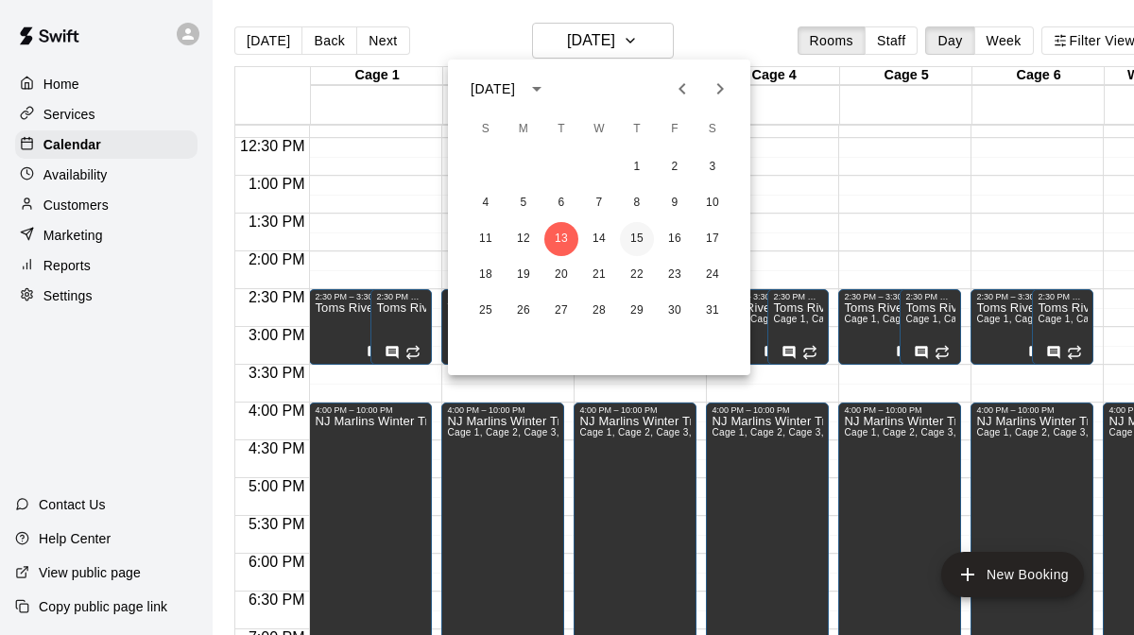
click at [644, 236] on button "15" at bounding box center [637, 239] width 34 height 34
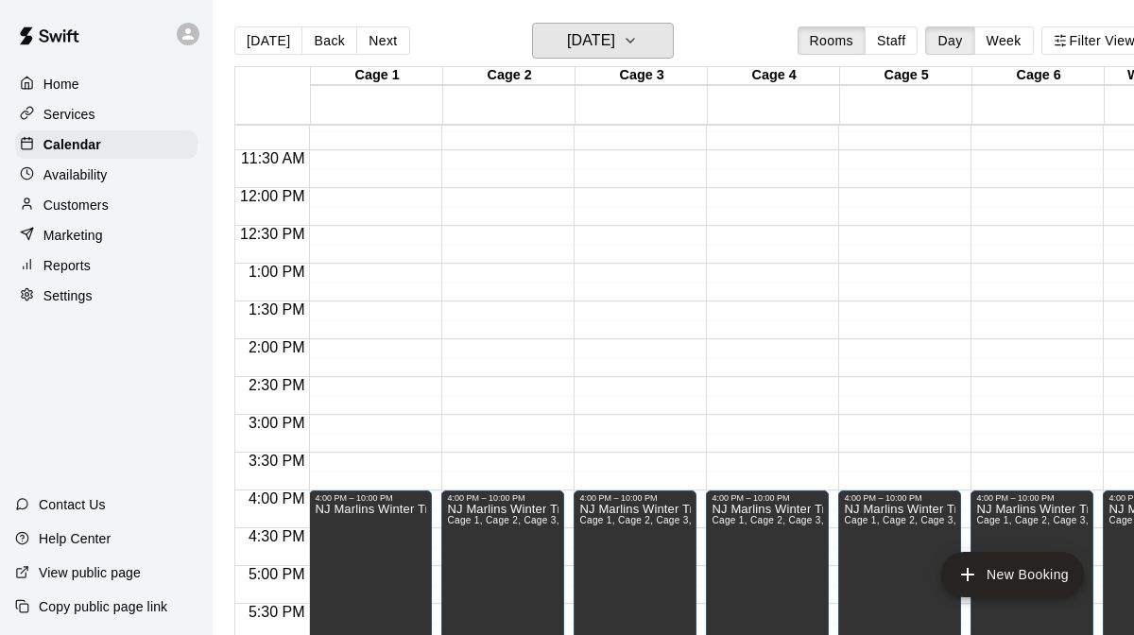
scroll to position [851, 0]
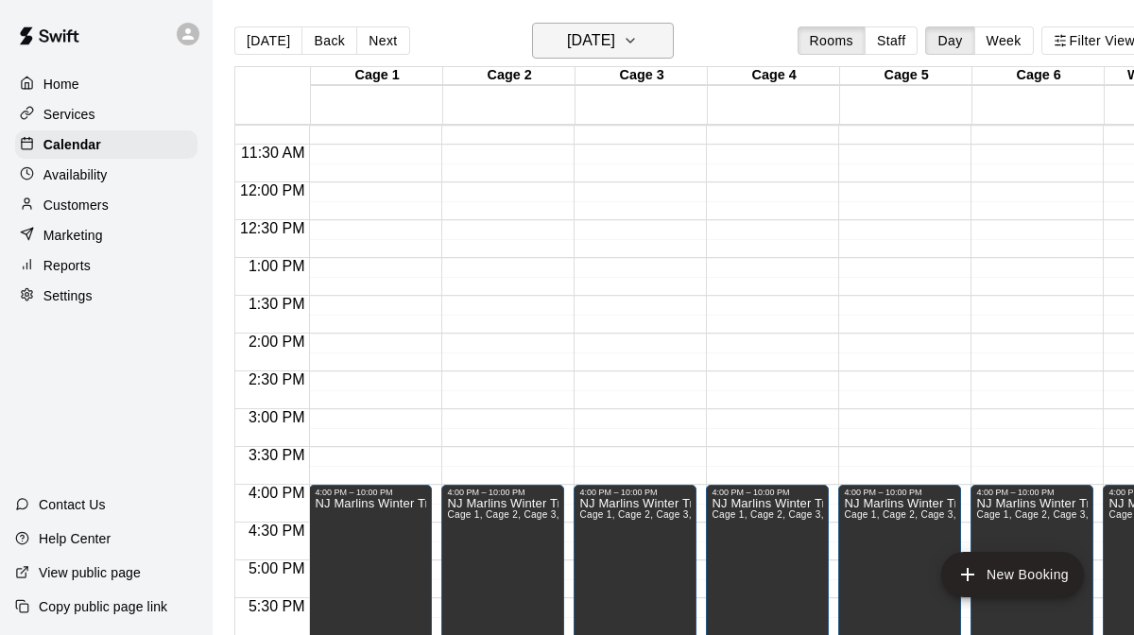
click at [646, 37] on button "Thursday Jan 15" at bounding box center [603, 41] width 142 height 36
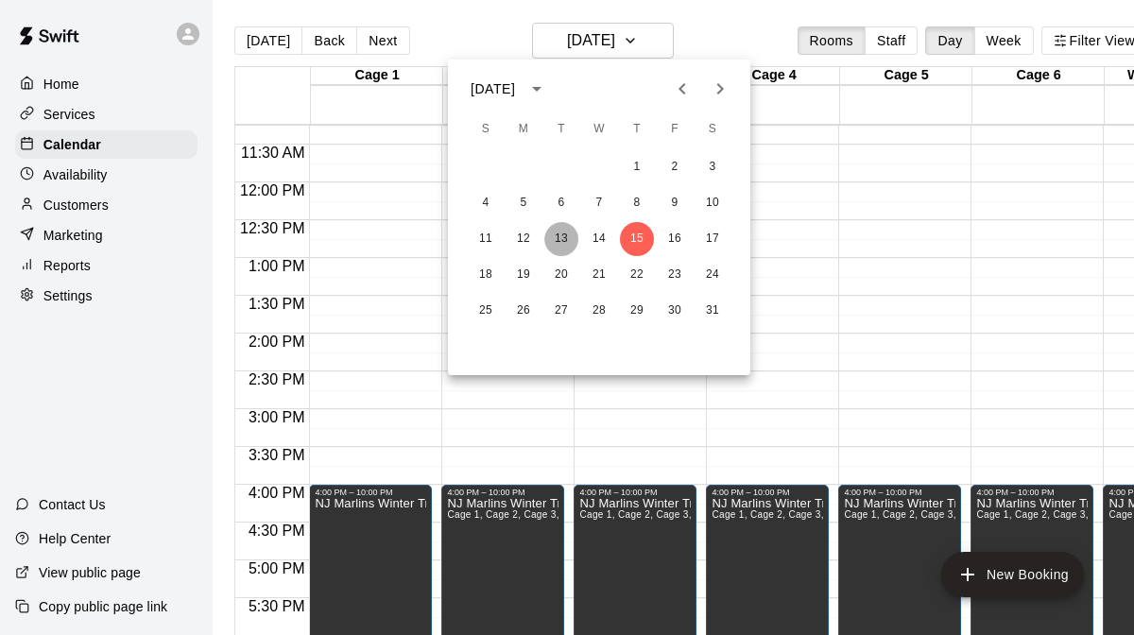
click at [556, 239] on button "13" at bounding box center [562, 239] width 34 height 34
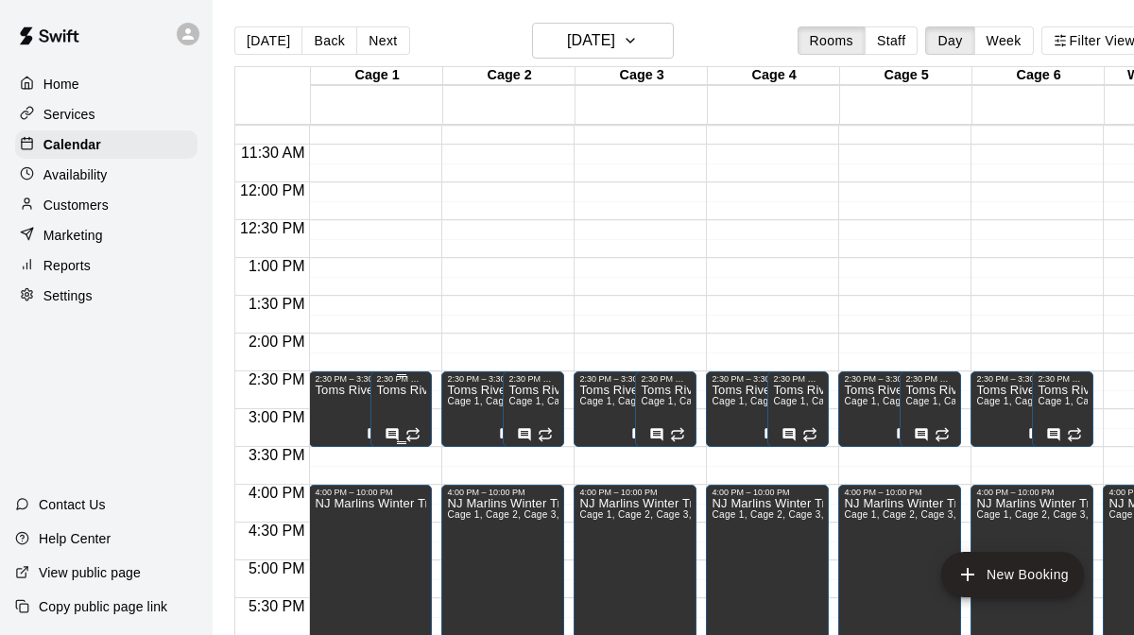
click at [395, 403] on icon "edit" at bounding box center [396, 404] width 17 height 17
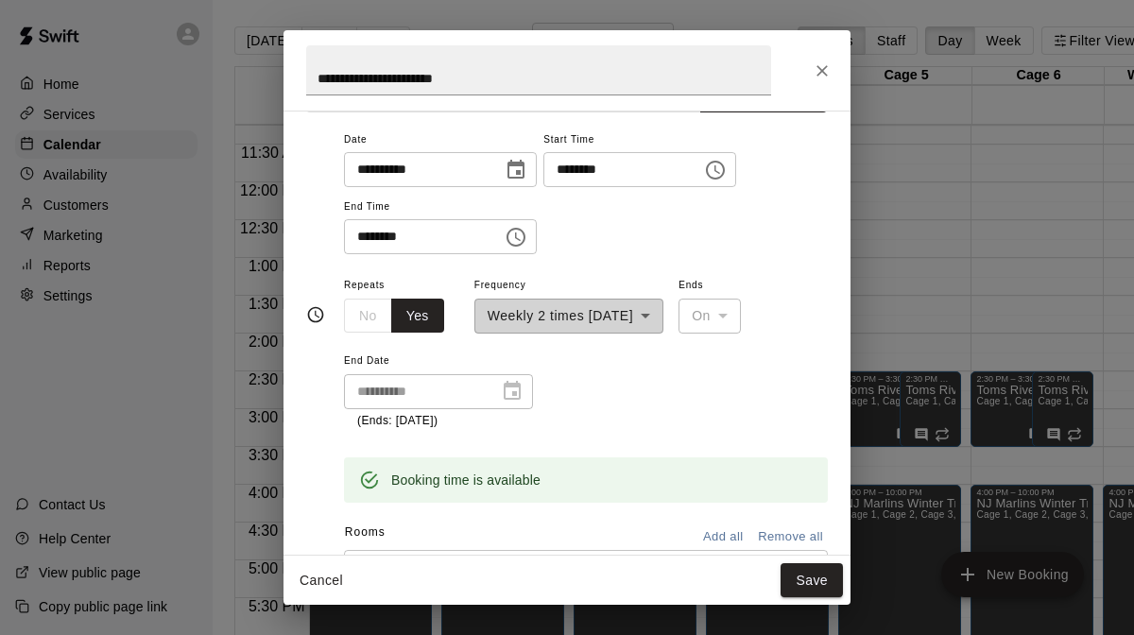
scroll to position [0, 0]
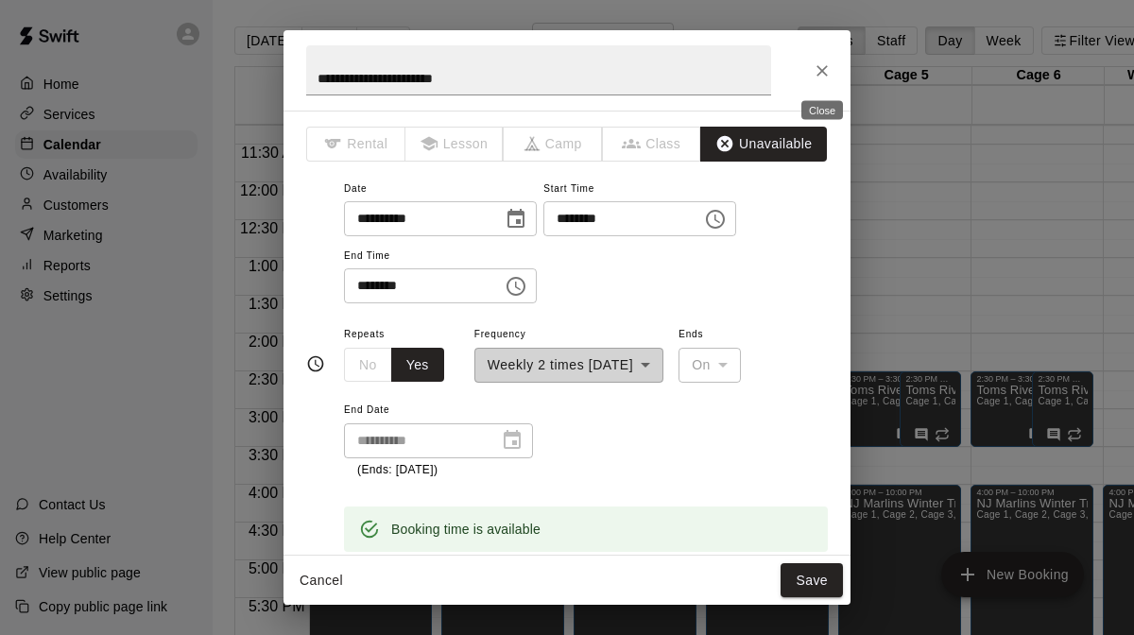
click at [817, 74] on icon "Close" at bounding box center [822, 70] width 19 height 19
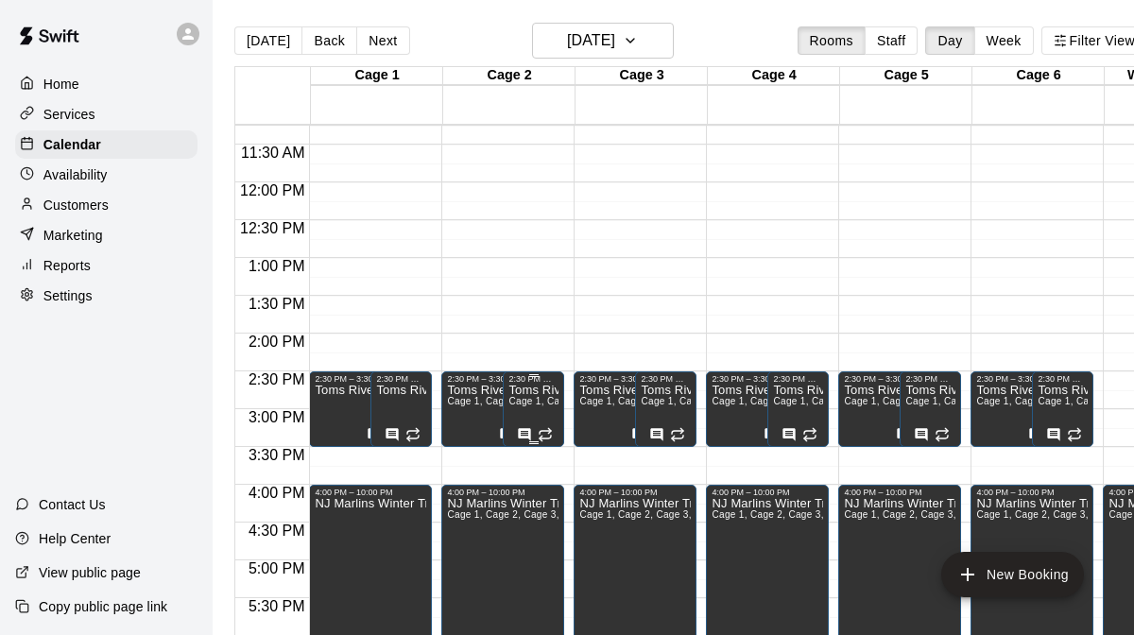
click at [539, 406] on span "Cage 1, Cage 2, Cage 3, Cage 4, Cage 5, Cage 6" at bounding box center [621, 401] width 224 height 10
click at [529, 464] on icon "delete" at bounding box center [528, 462] width 13 height 17
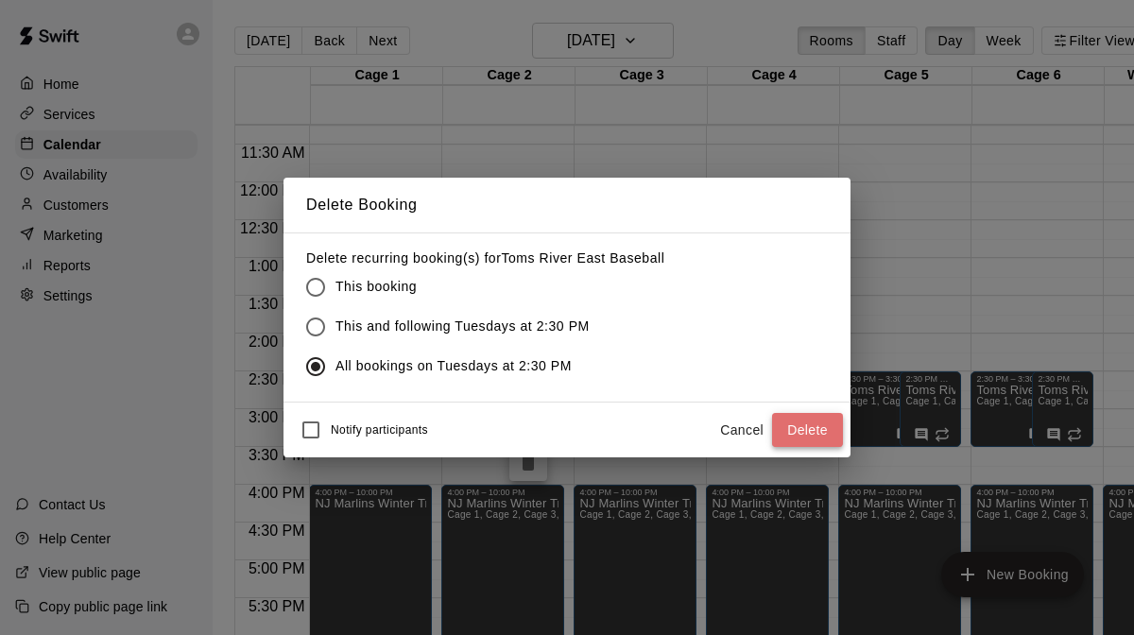
click at [799, 434] on button "Delete" at bounding box center [807, 430] width 71 height 35
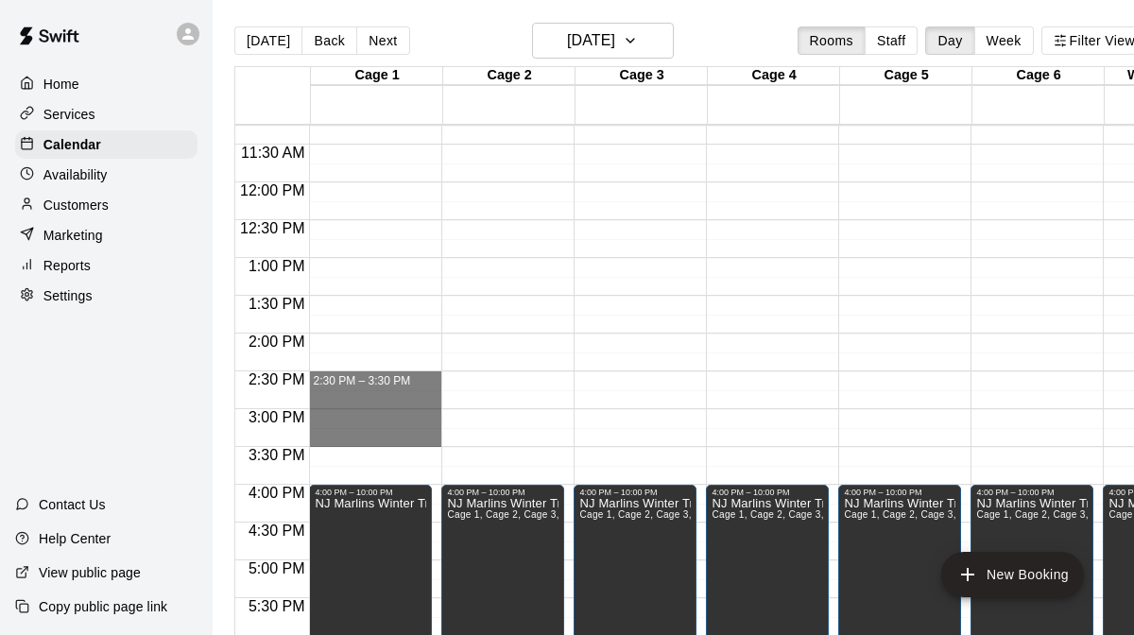
drag, startPoint x: 407, startPoint y: 373, endPoint x: 404, endPoint y: 433, distance: 59.7
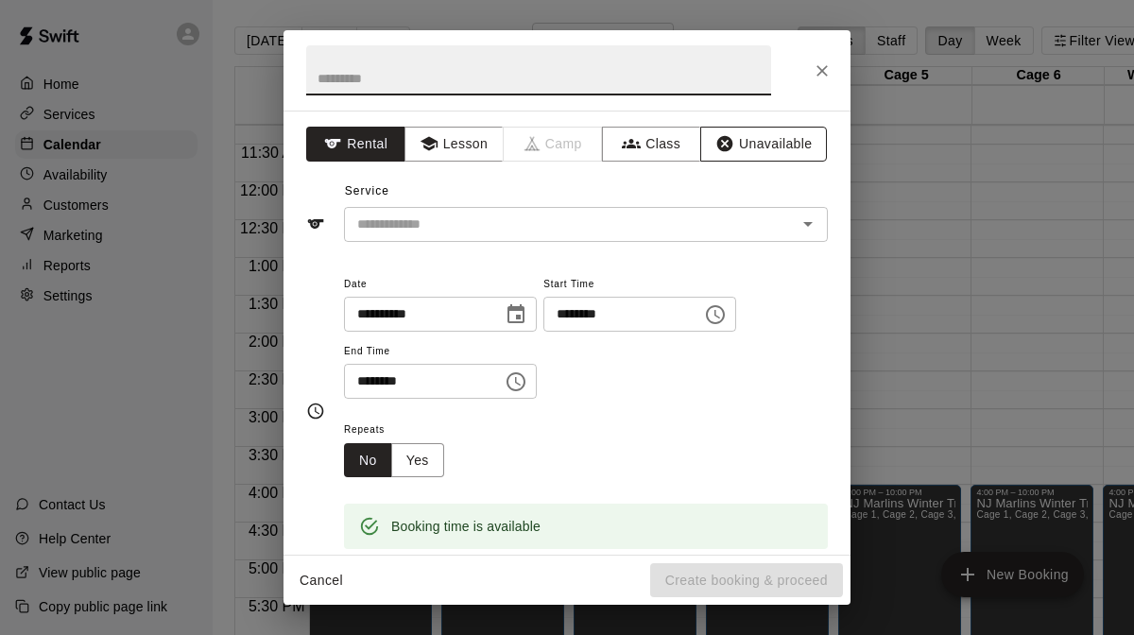
click at [745, 138] on button "Unavailable" at bounding box center [764, 144] width 127 height 35
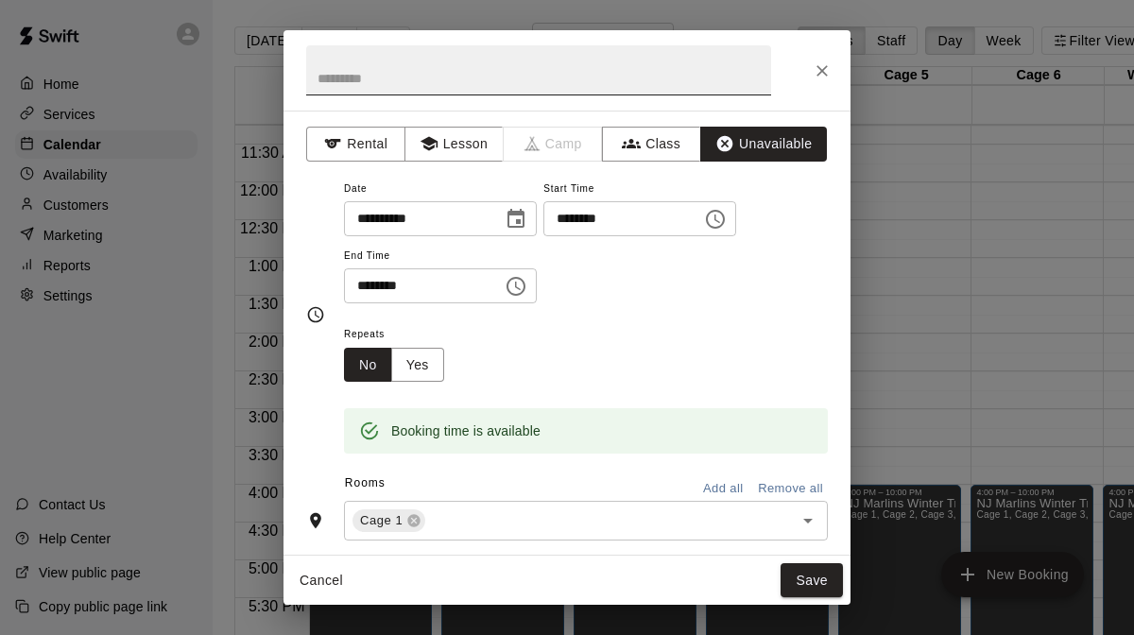
click at [650, 88] on input "text" at bounding box center [538, 70] width 465 height 50
type input "*"
click at [356, 138] on button "Rental" at bounding box center [355, 144] width 99 height 35
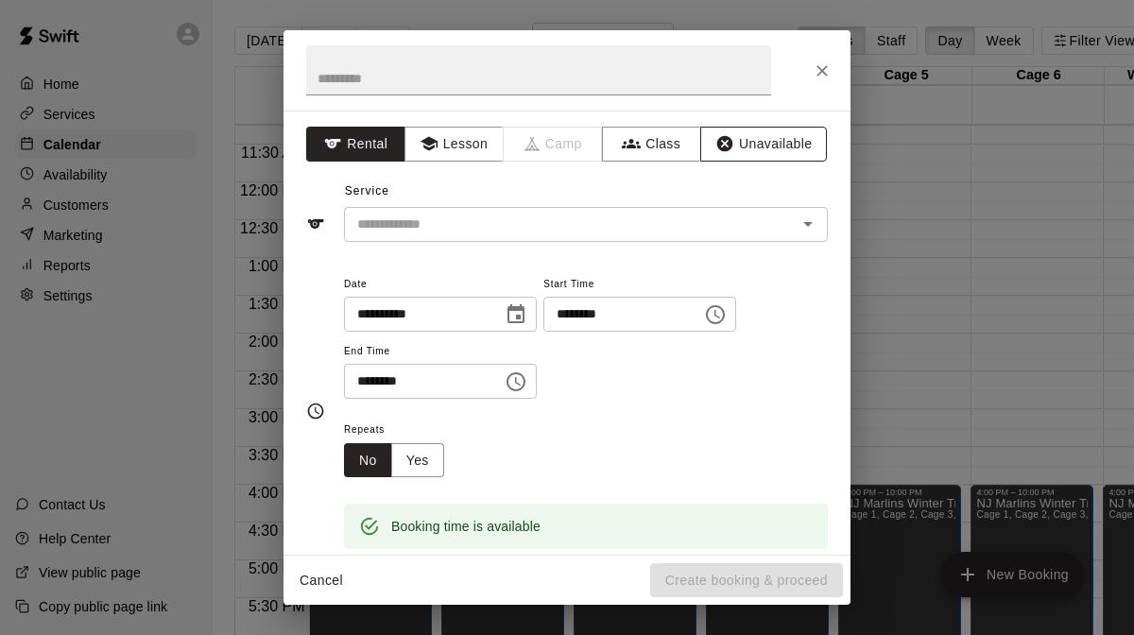
click at [789, 145] on button "Unavailable" at bounding box center [764, 144] width 127 height 35
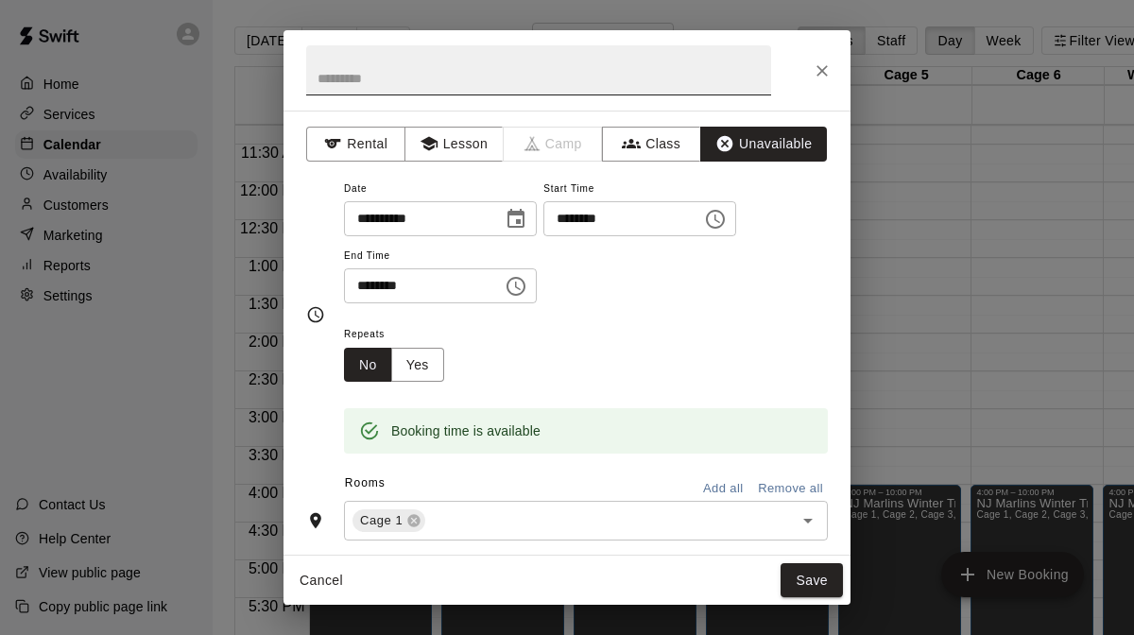
click at [537, 78] on input "text" at bounding box center [538, 70] width 465 height 50
type input "**********"
click at [426, 358] on button "Yes" at bounding box center [417, 365] width 53 height 35
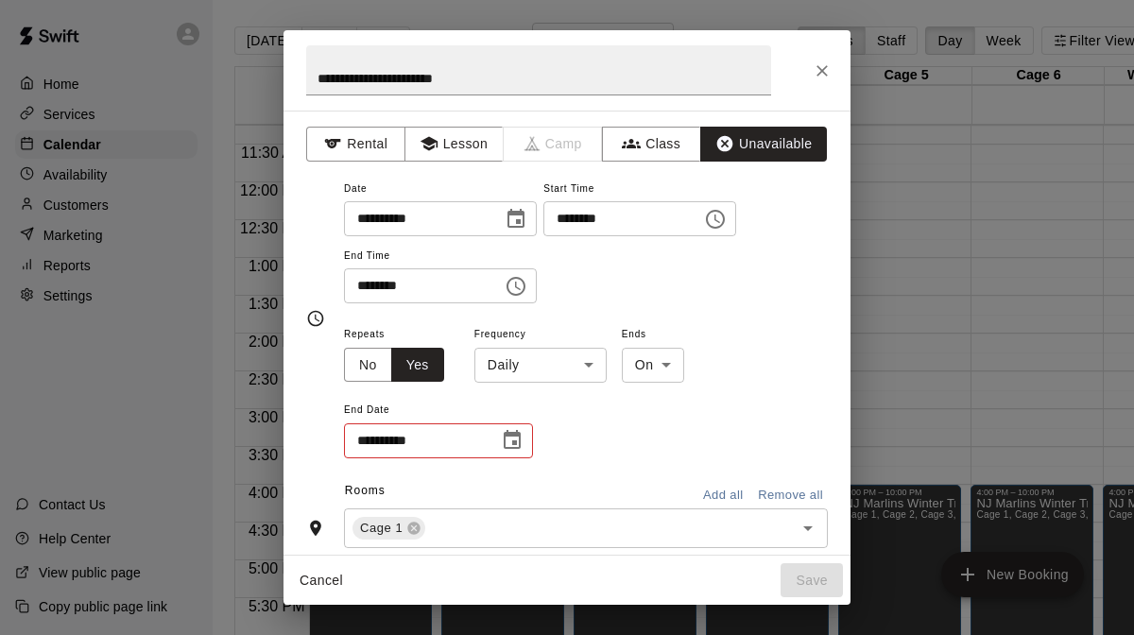
click at [582, 365] on body "Home Services Calendar Availability Customers Marketing Reports Settings Contac…" at bounding box center [567, 333] width 1134 height 666
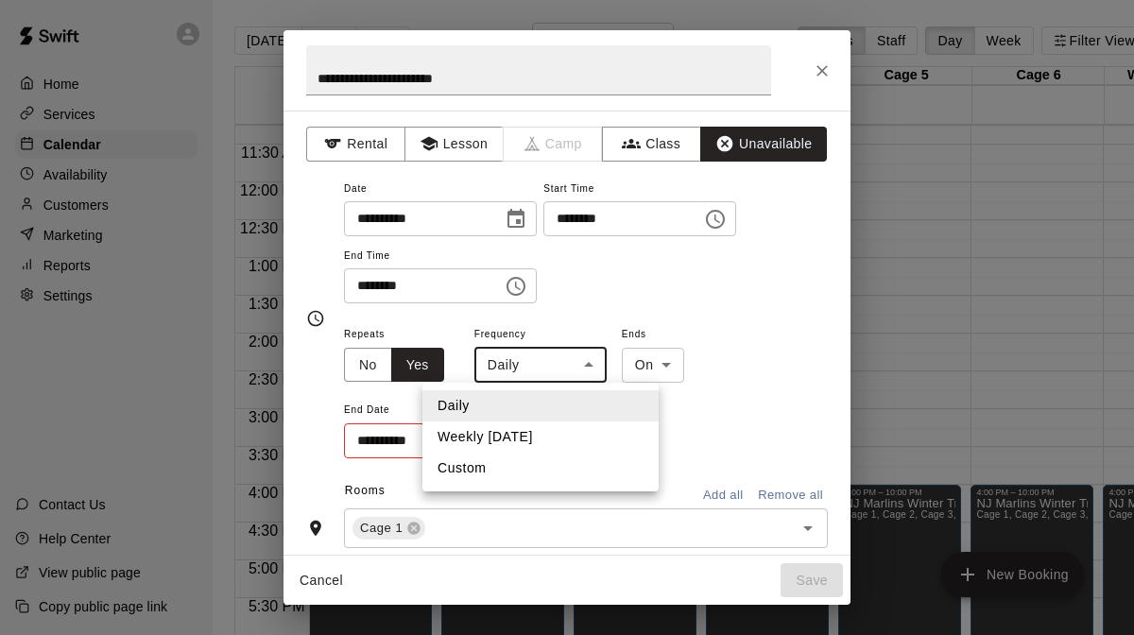
click at [524, 464] on li "Custom" at bounding box center [541, 468] width 236 height 31
type input "******"
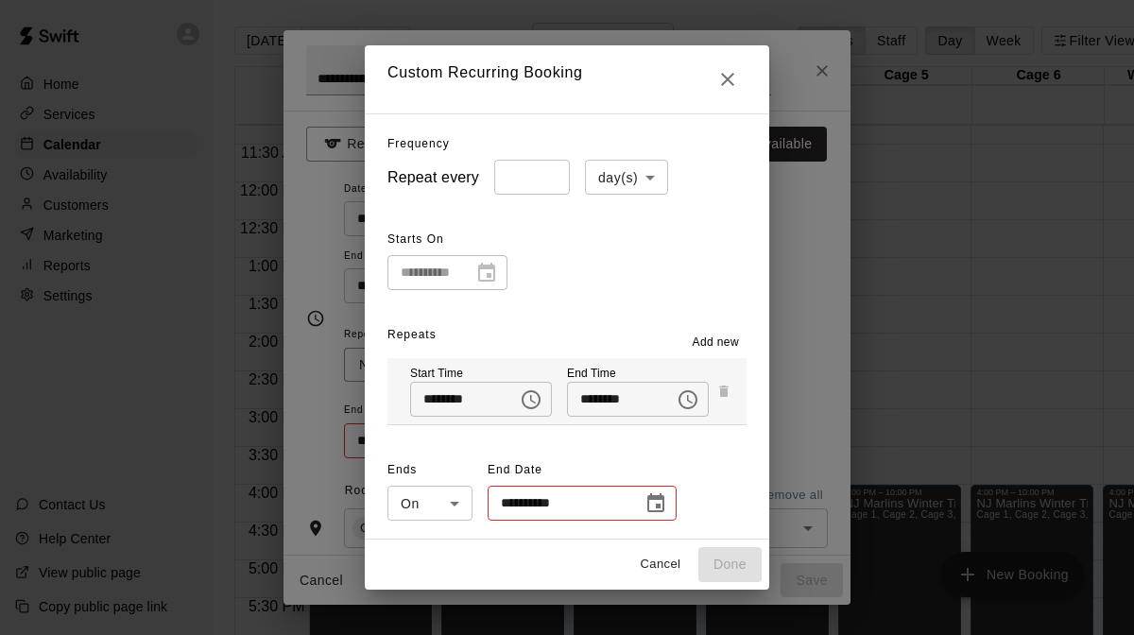
click at [722, 342] on span "Add new" at bounding box center [716, 343] width 47 height 19
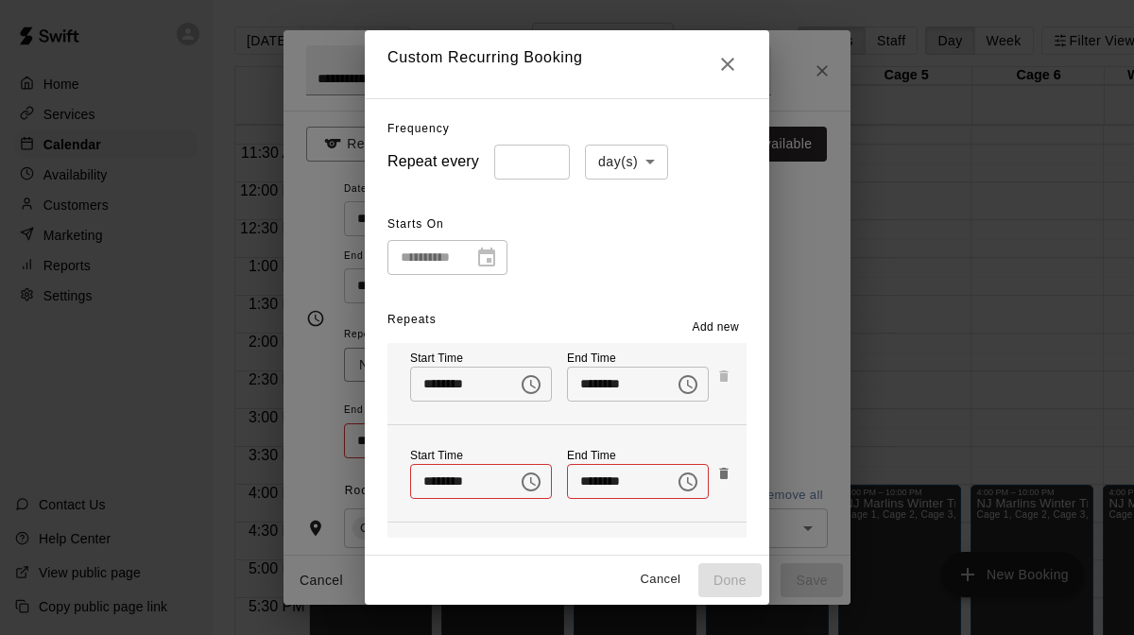
click at [649, 153] on body "Home Services Calendar Availability Customers Marketing Reports Settings Contac…" at bounding box center [567, 333] width 1134 height 666
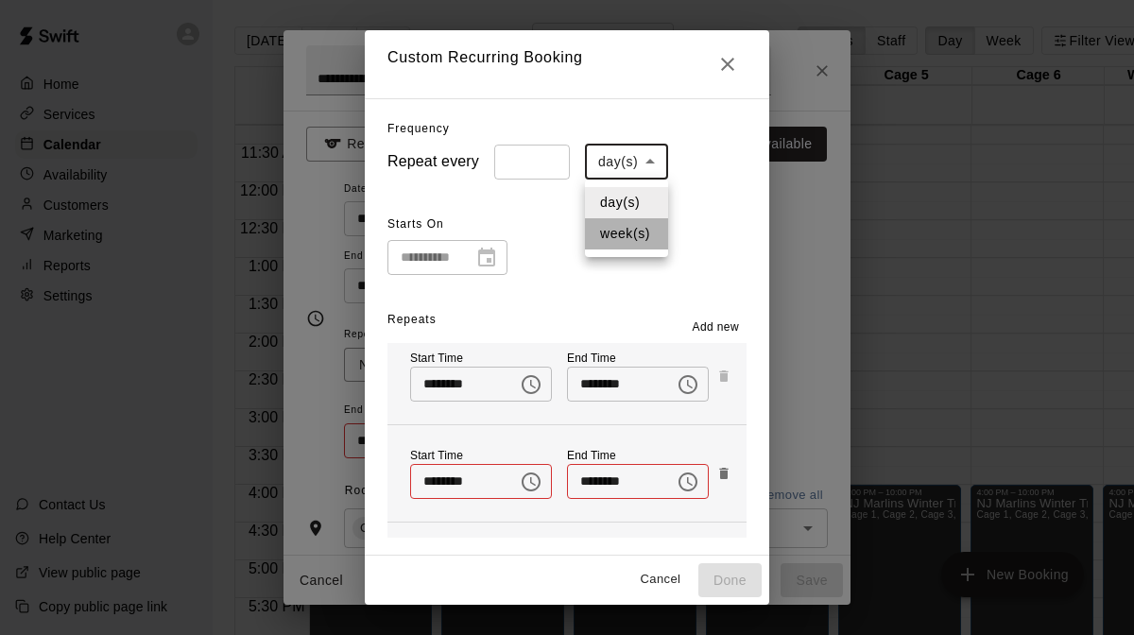
click at [633, 237] on li "week(s)" at bounding box center [626, 233] width 83 height 31
type input "******"
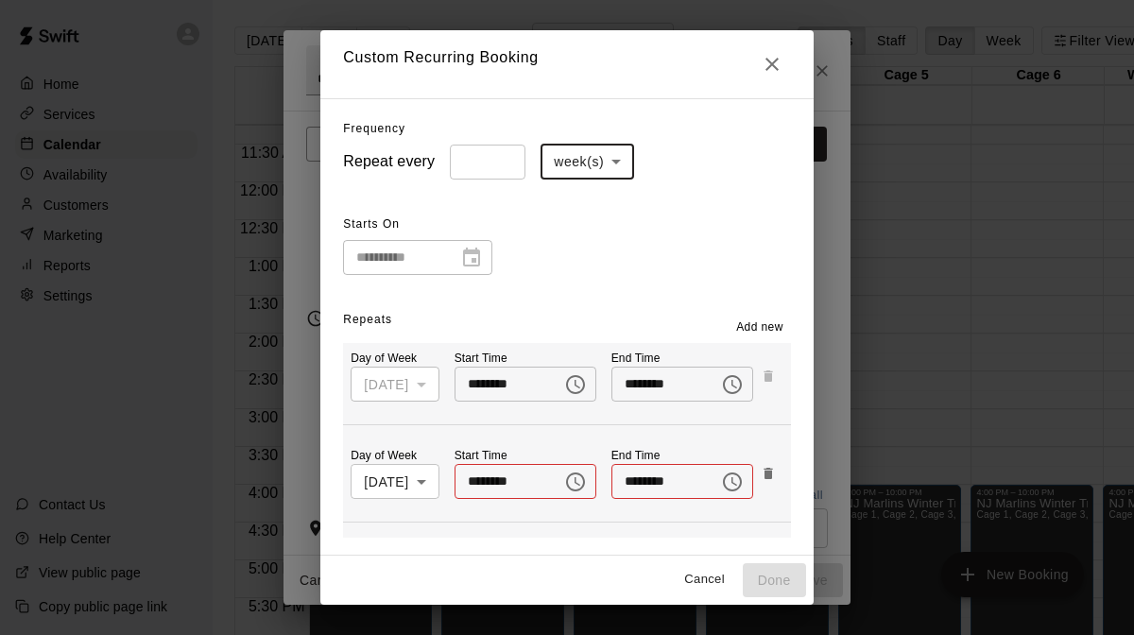
click at [415, 486] on body "Home Services Calendar Availability Customers Marketing Reports Settings Contac…" at bounding box center [567, 333] width 1134 height 666
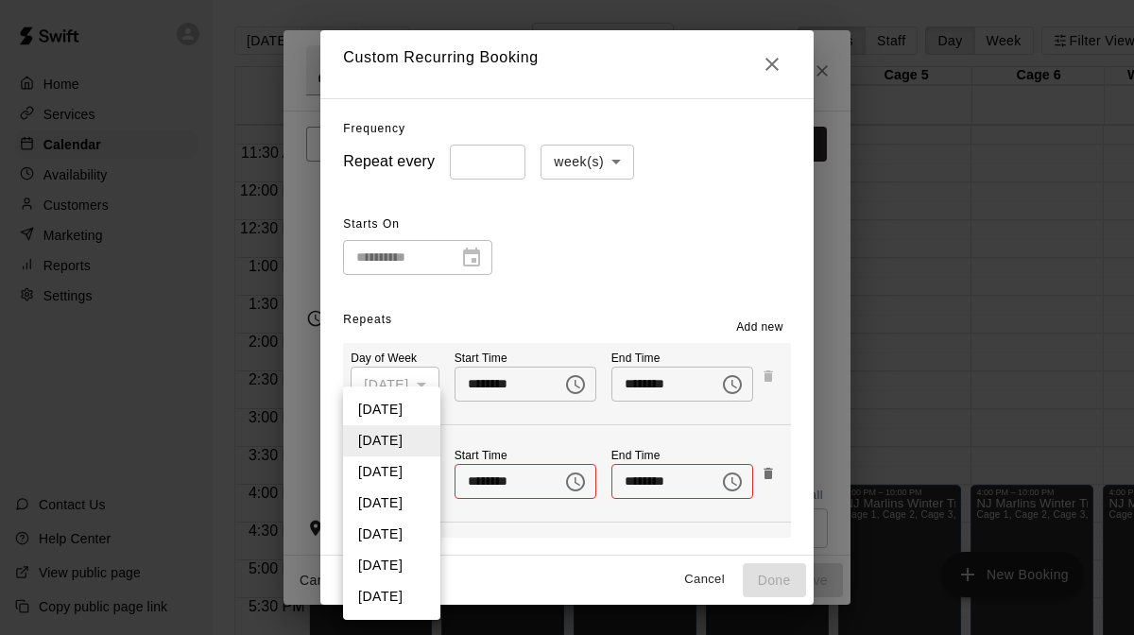
click at [405, 504] on li "Thursday" at bounding box center [391, 503] width 97 height 31
type input "*"
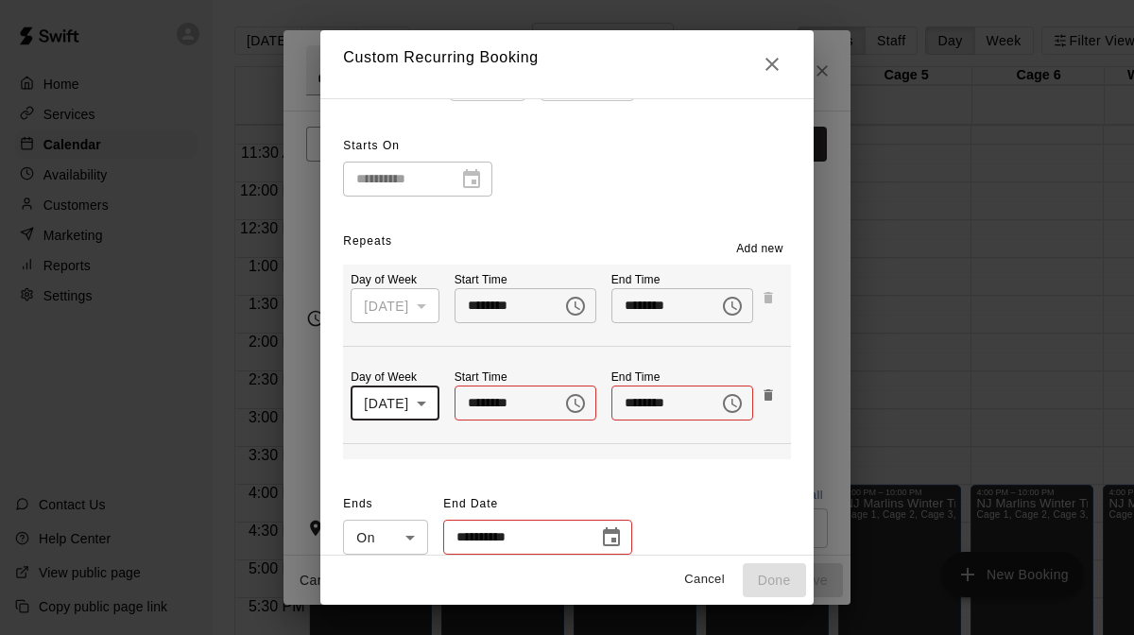
scroll to position [97, 0]
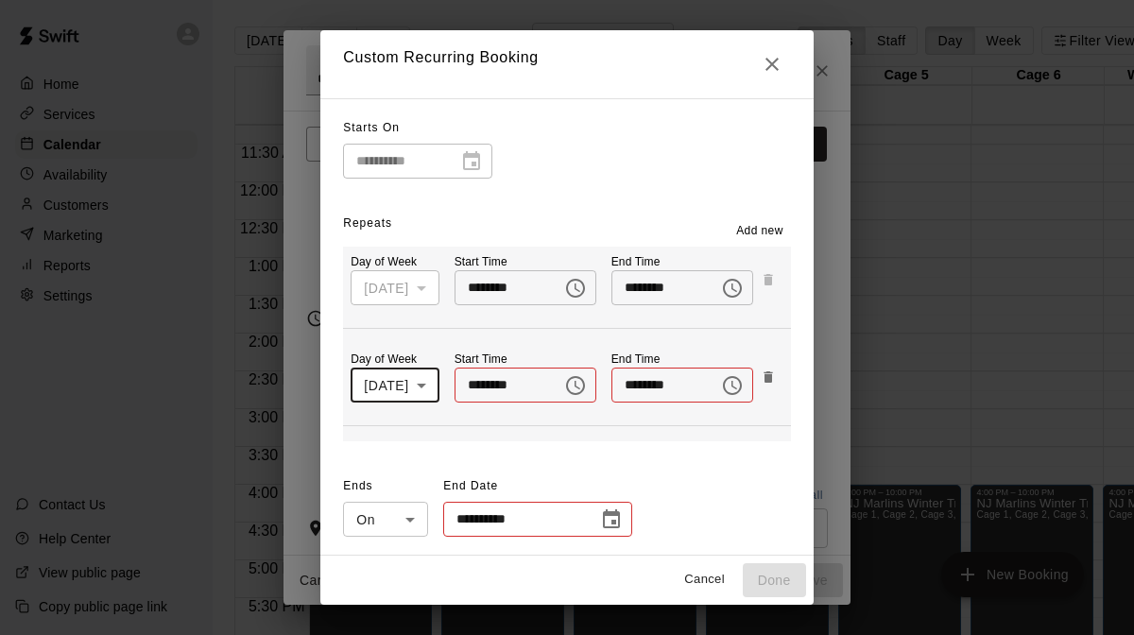
click at [485, 387] on input "********" at bounding box center [502, 385] width 95 height 35
type input "********"
click at [642, 384] on input "********" at bounding box center [659, 385] width 95 height 35
type input "********"
click at [620, 451] on div "**********" at bounding box center [566, 327] width 493 height 458
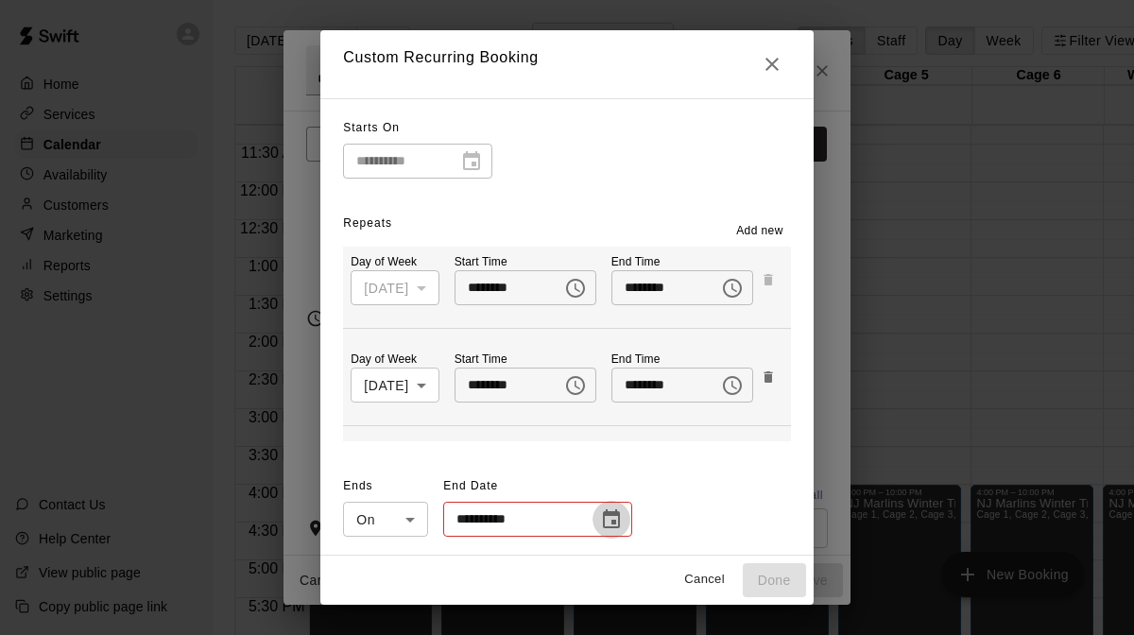
click at [606, 515] on icon "Choose date" at bounding box center [611, 520] width 23 height 23
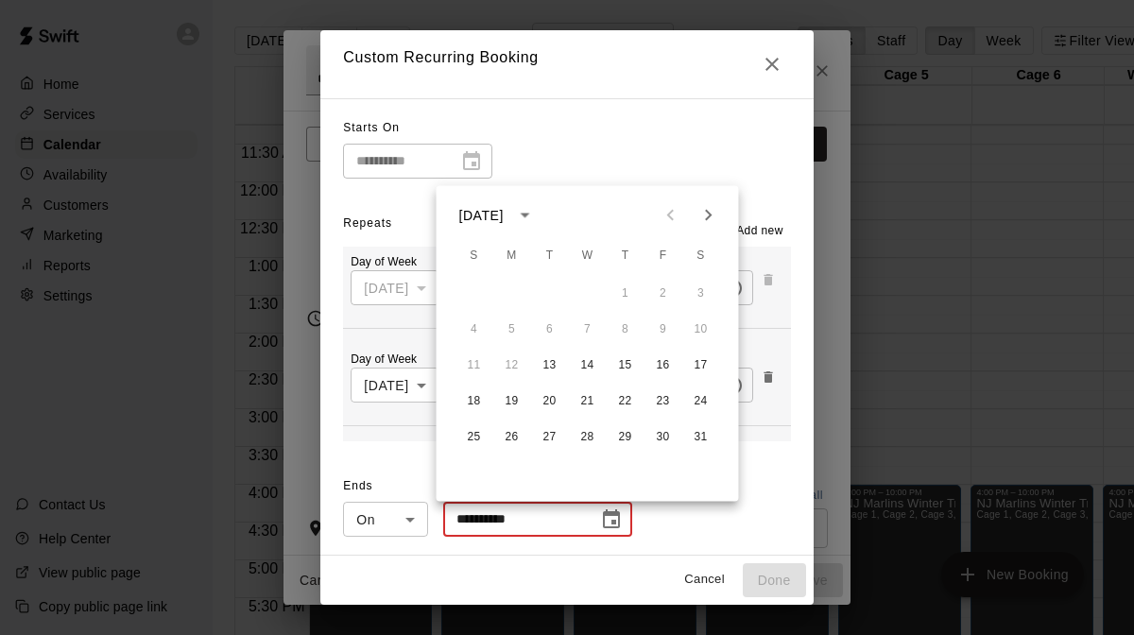
click at [719, 212] on button "Next month" at bounding box center [709, 216] width 38 height 38
click at [629, 288] on button "5" at bounding box center [626, 294] width 34 height 34
type input "**********"
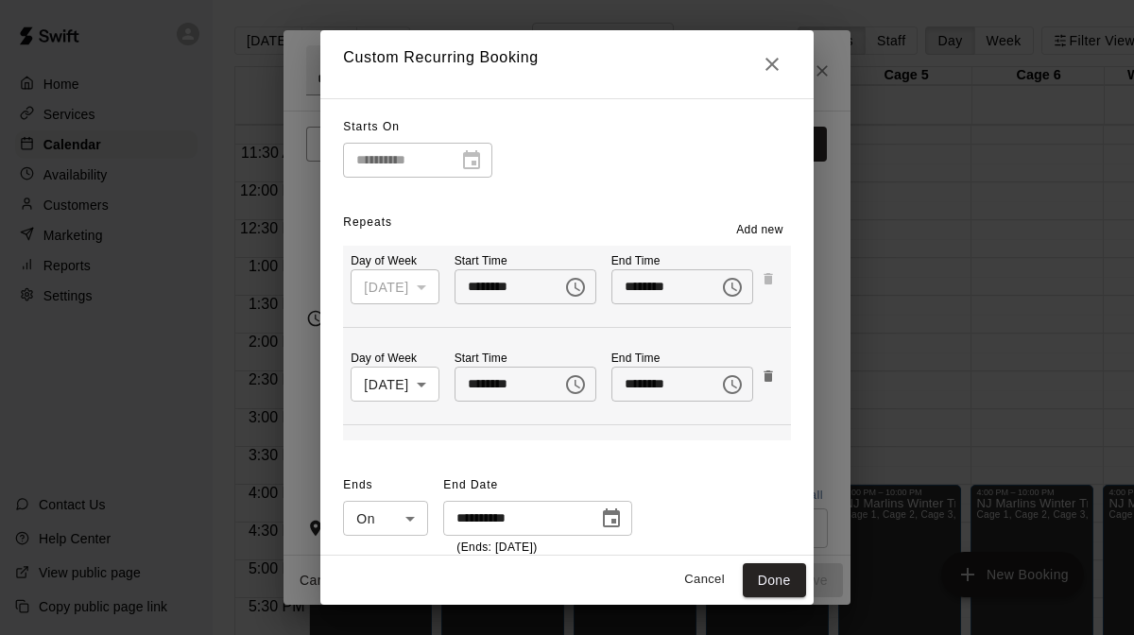
scroll to position [116, 0]
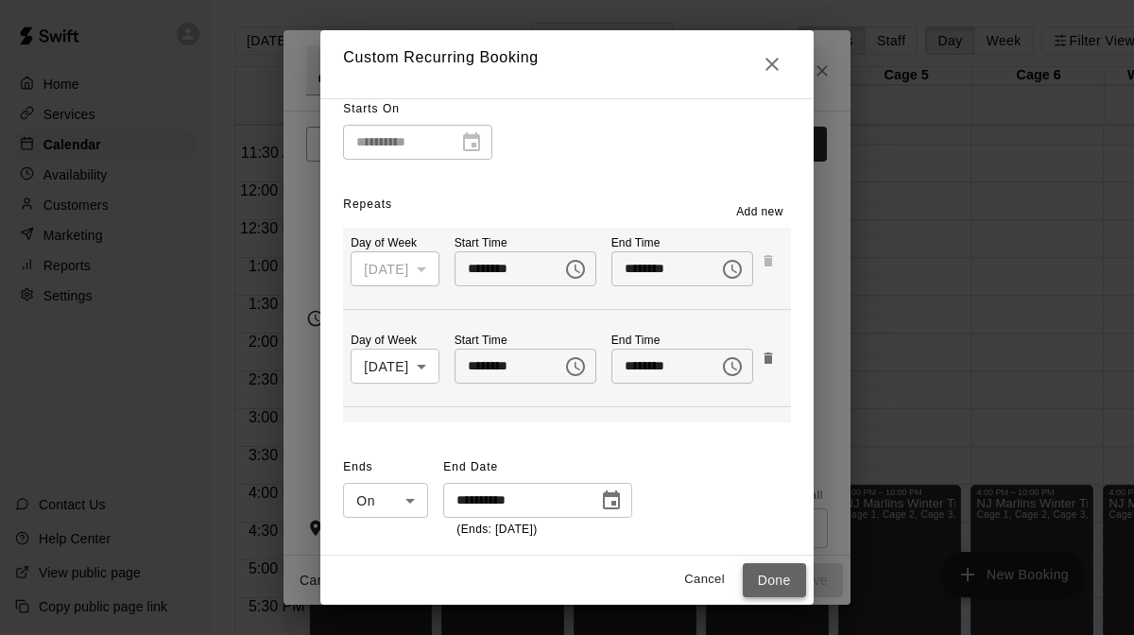
click at [784, 579] on button "Done" at bounding box center [774, 580] width 63 height 35
type input "**********"
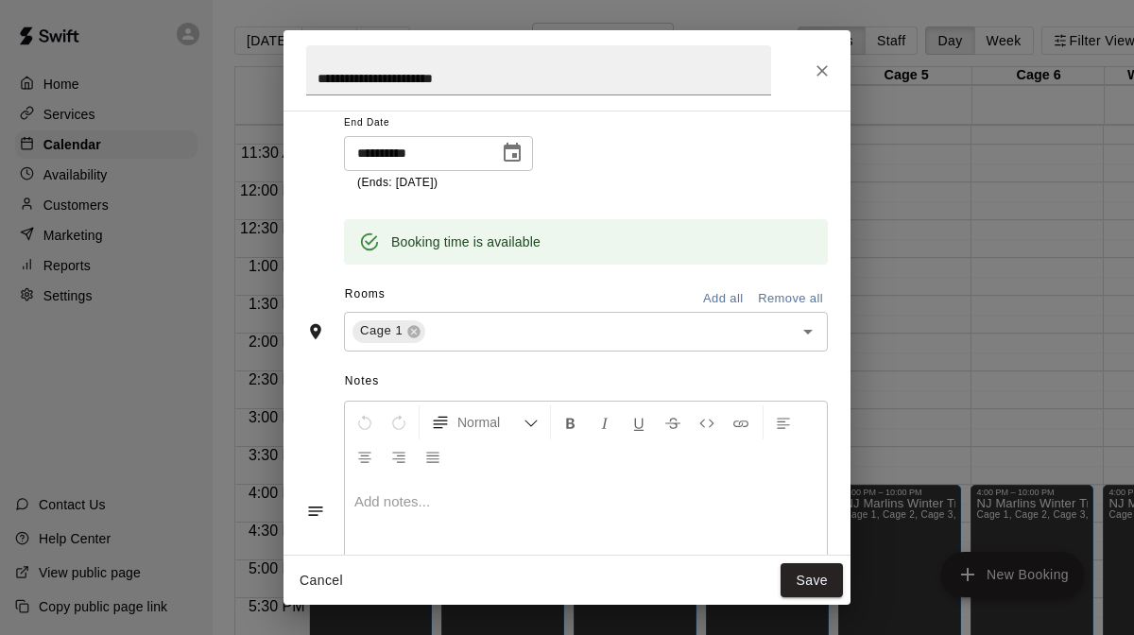
scroll to position [313, 0]
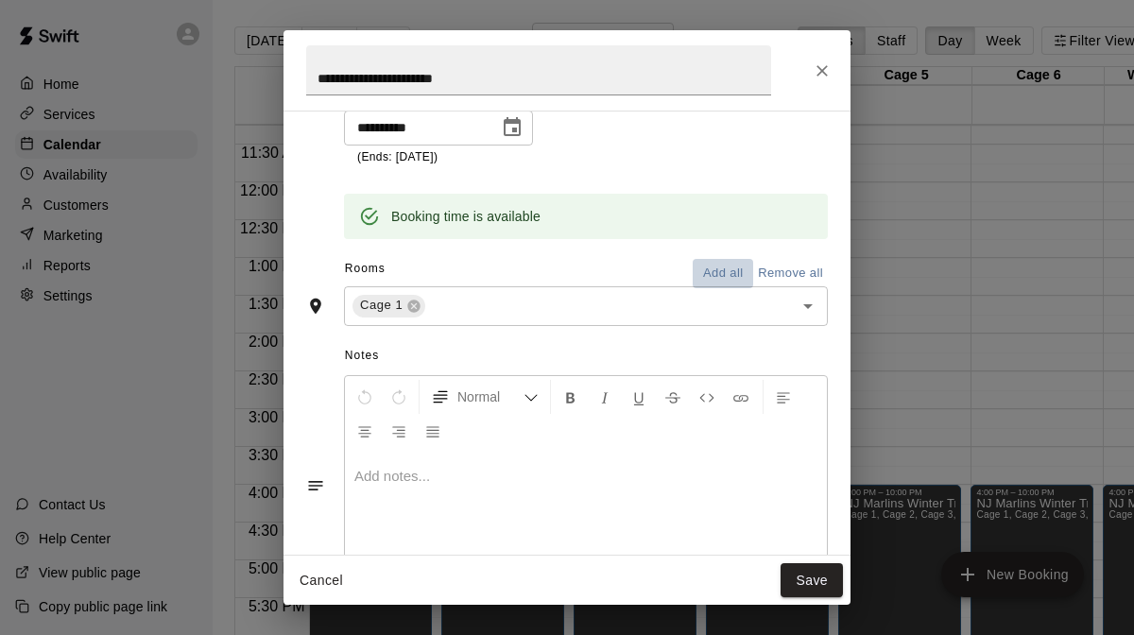
click at [717, 278] on button "Add all" at bounding box center [723, 273] width 61 height 29
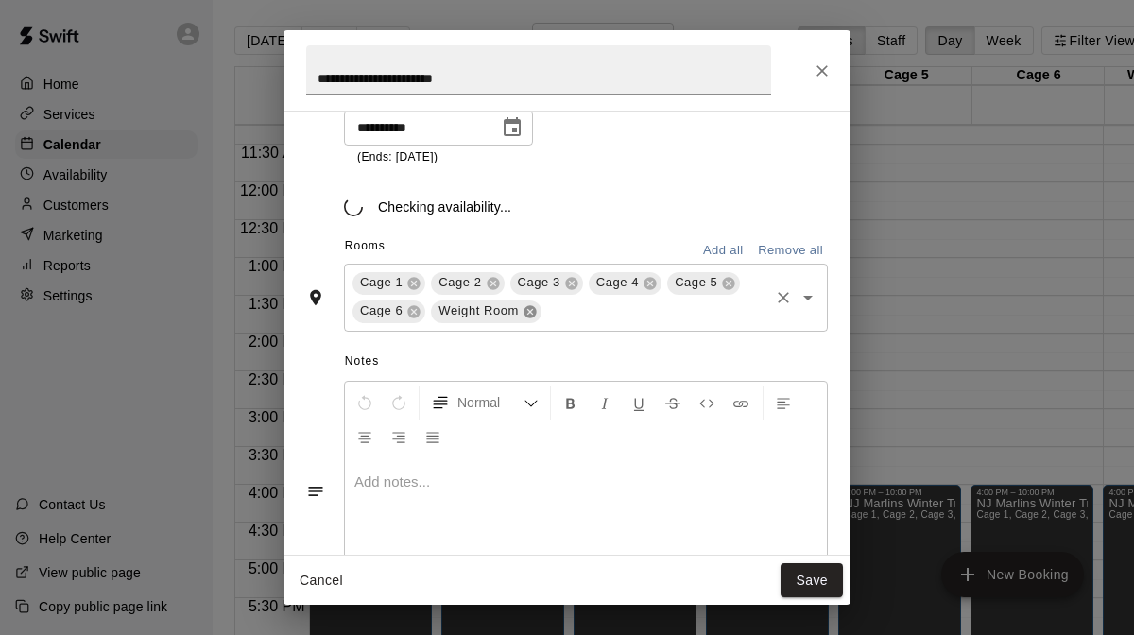
click at [528, 313] on icon at bounding box center [530, 311] width 15 height 15
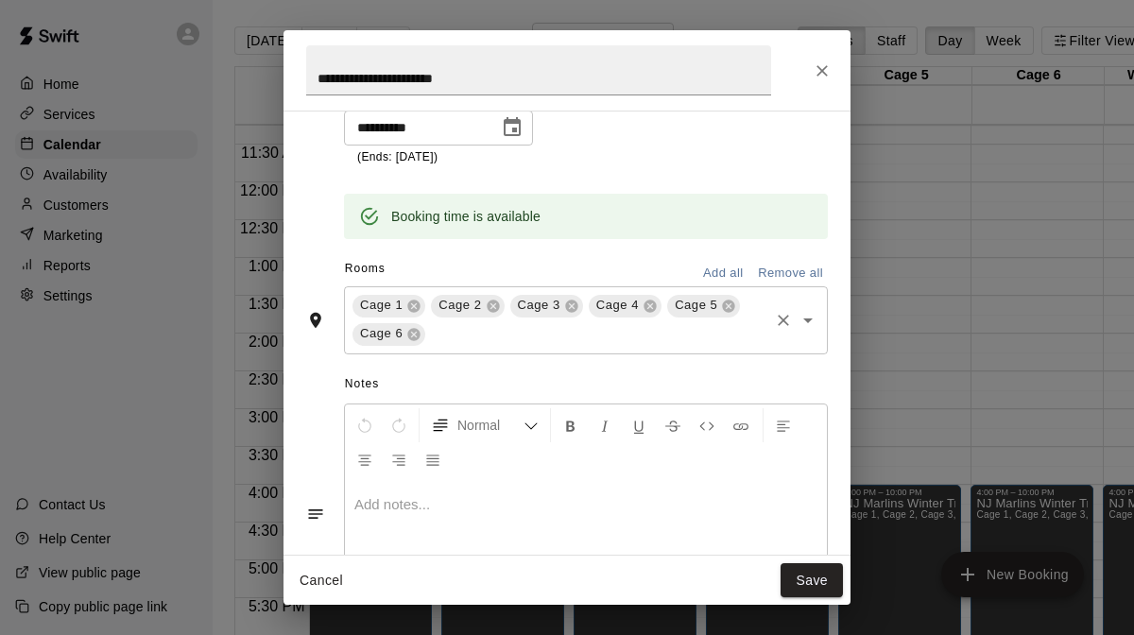
click at [471, 495] on p at bounding box center [586, 504] width 463 height 19
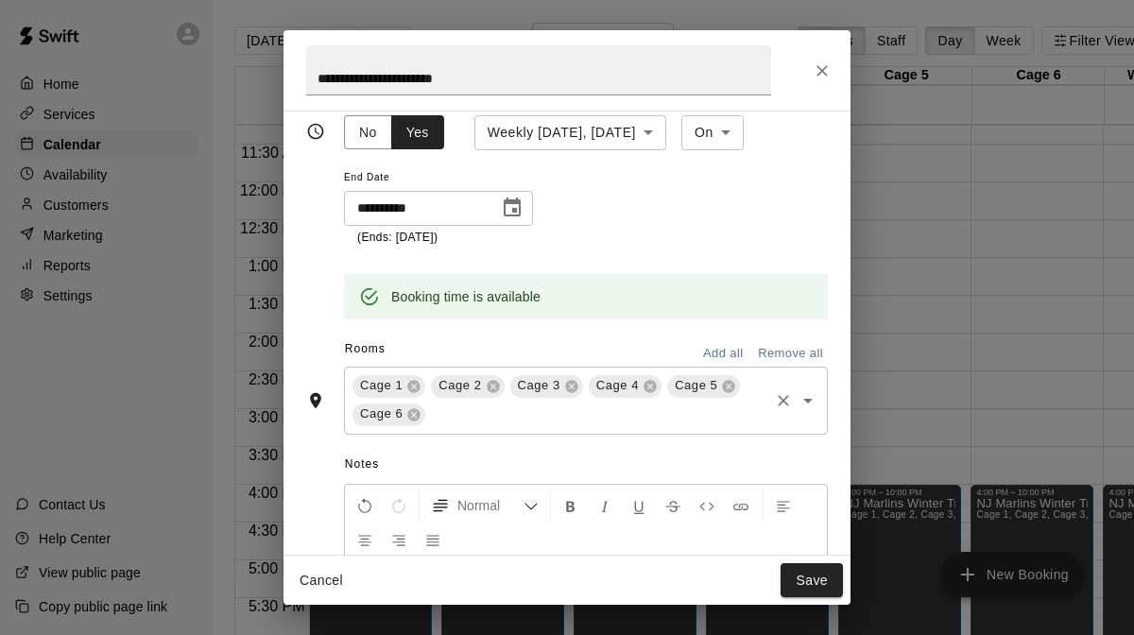
scroll to position [418, 0]
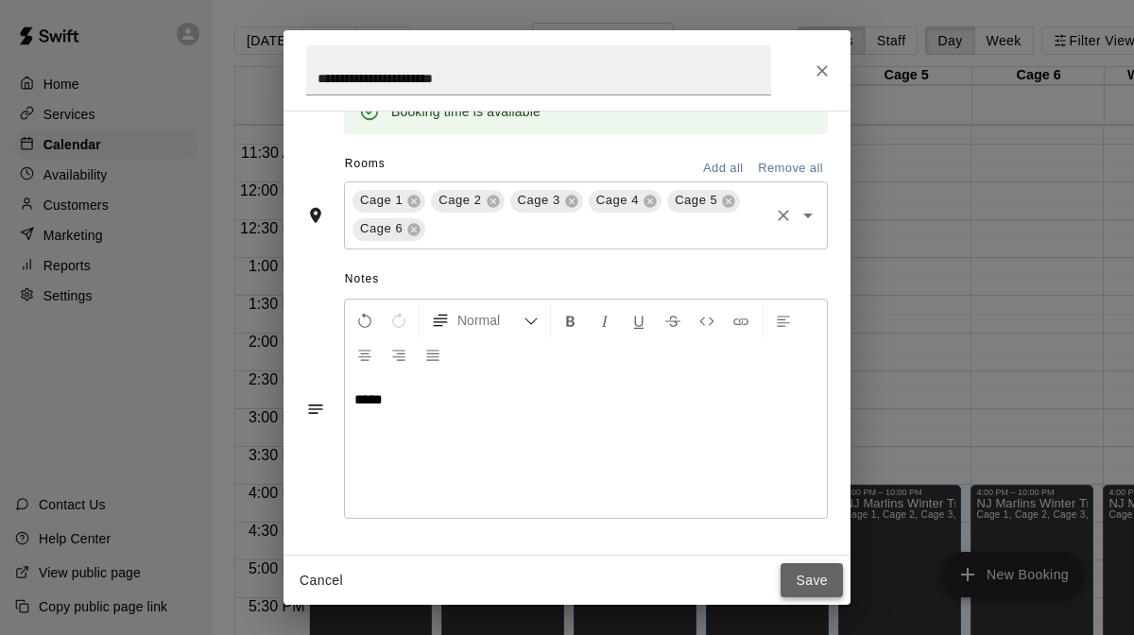
click at [816, 577] on button "Save" at bounding box center [812, 580] width 62 height 35
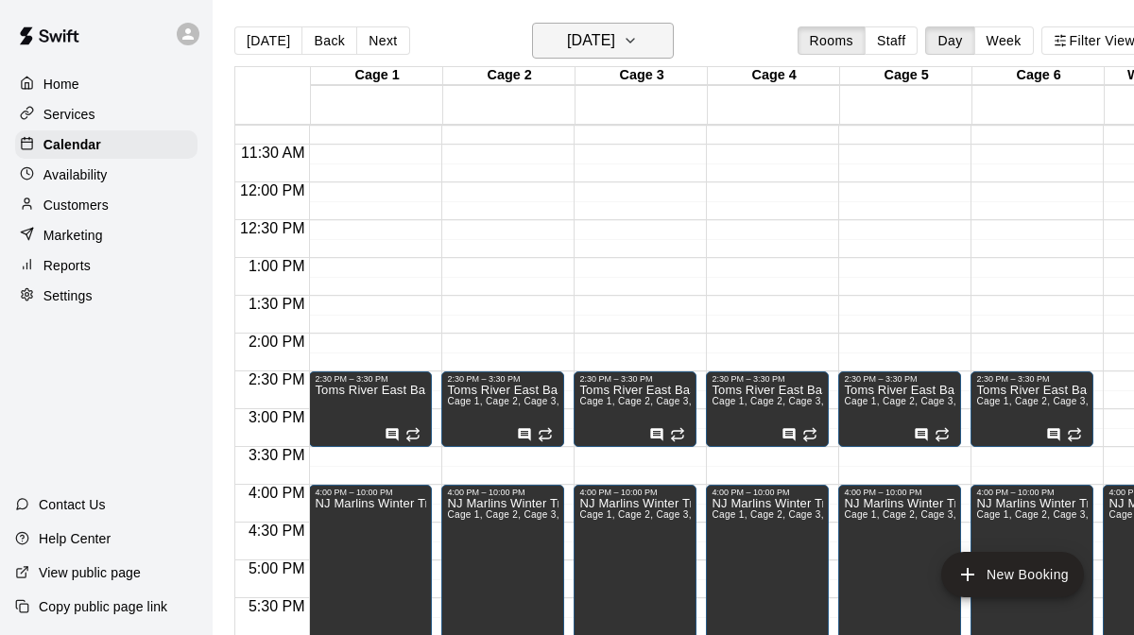
click at [615, 38] on h6 "[DATE]" at bounding box center [591, 40] width 48 height 26
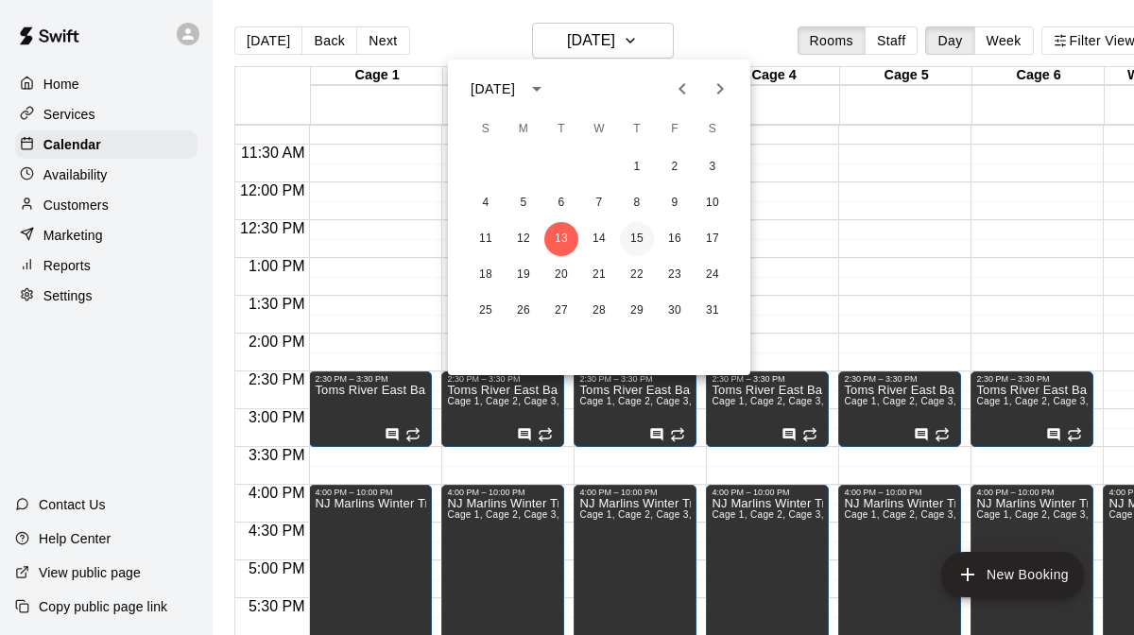
click at [639, 233] on button "15" at bounding box center [637, 239] width 34 height 34
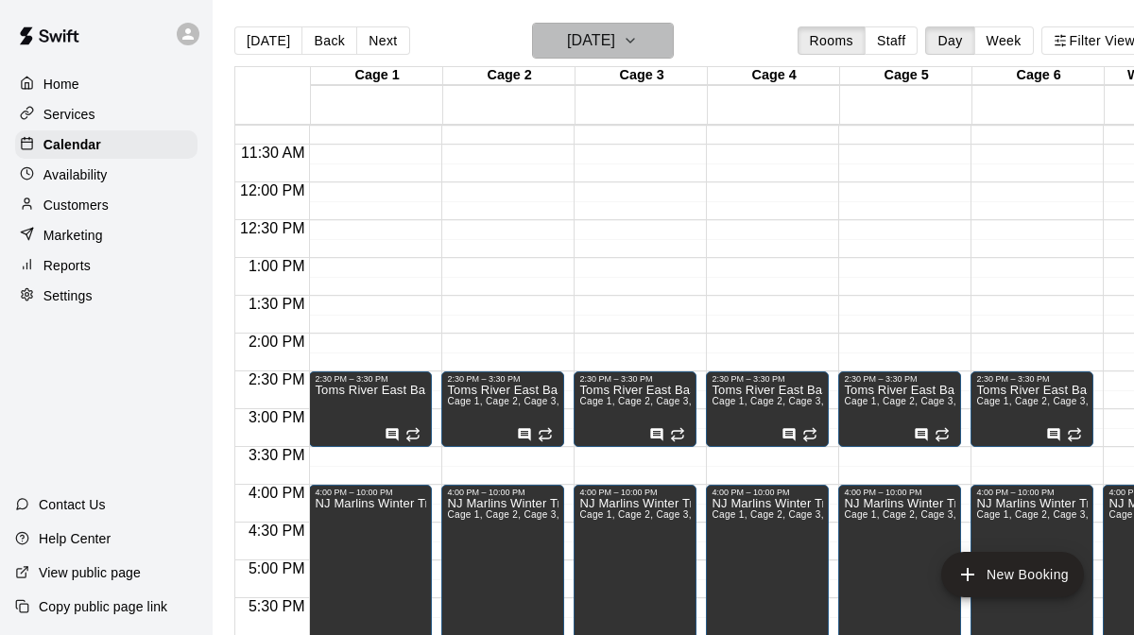
click at [615, 40] on h6 "Thursday Jan 15" at bounding box center [591, 40] width 48 height 26
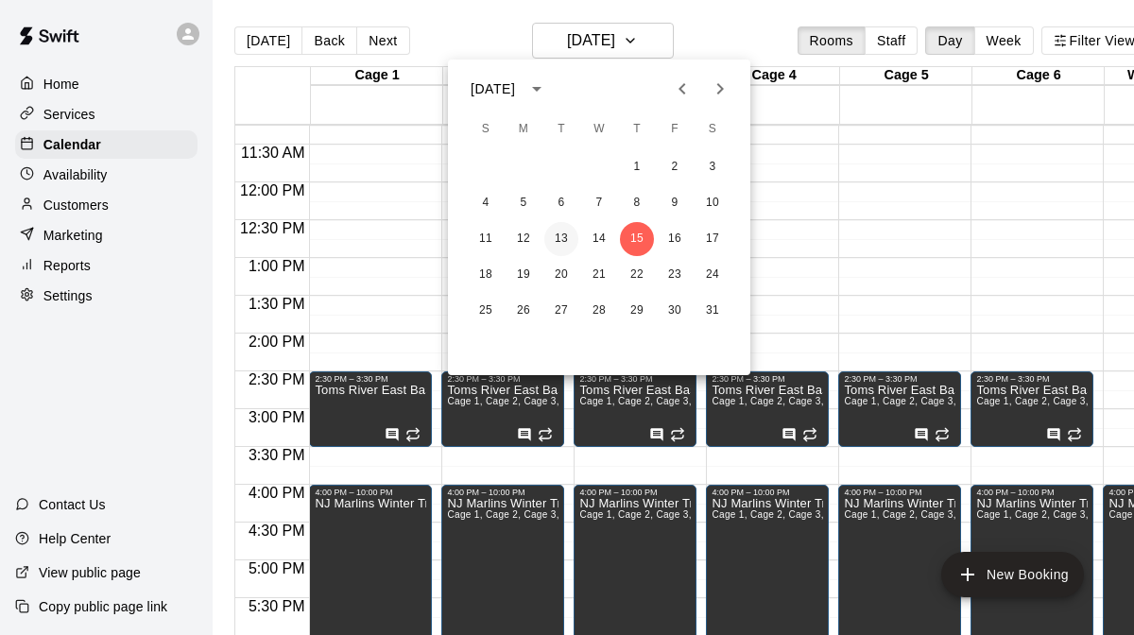
click at [565, 232] on button "13" at bounding box center [562, 239] width 34 height 34
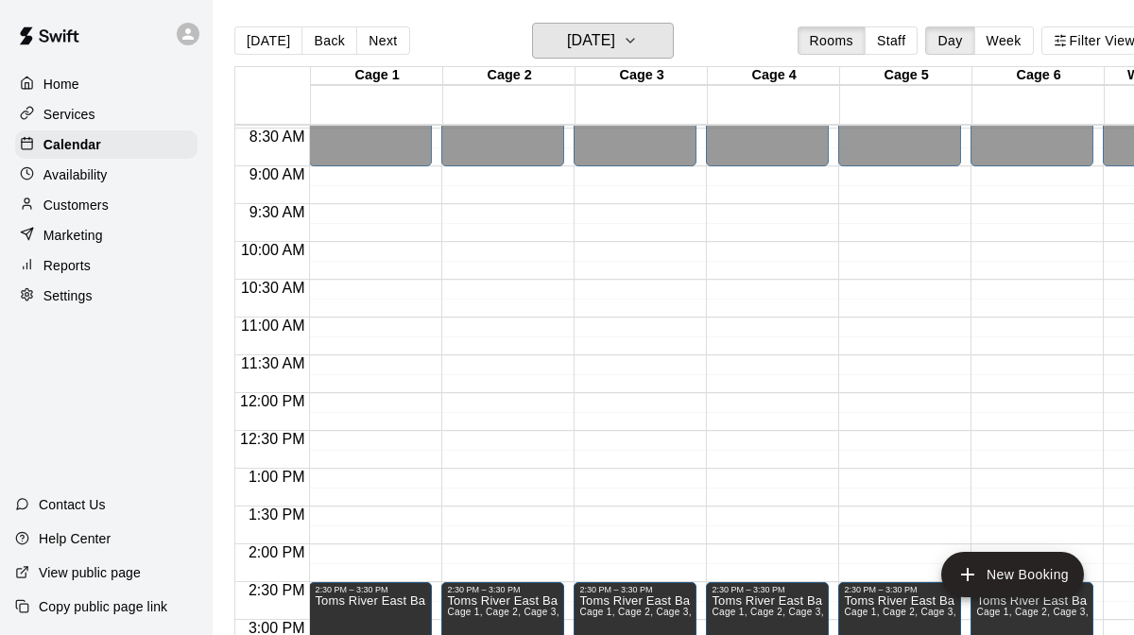
scroll to position [633, 0]
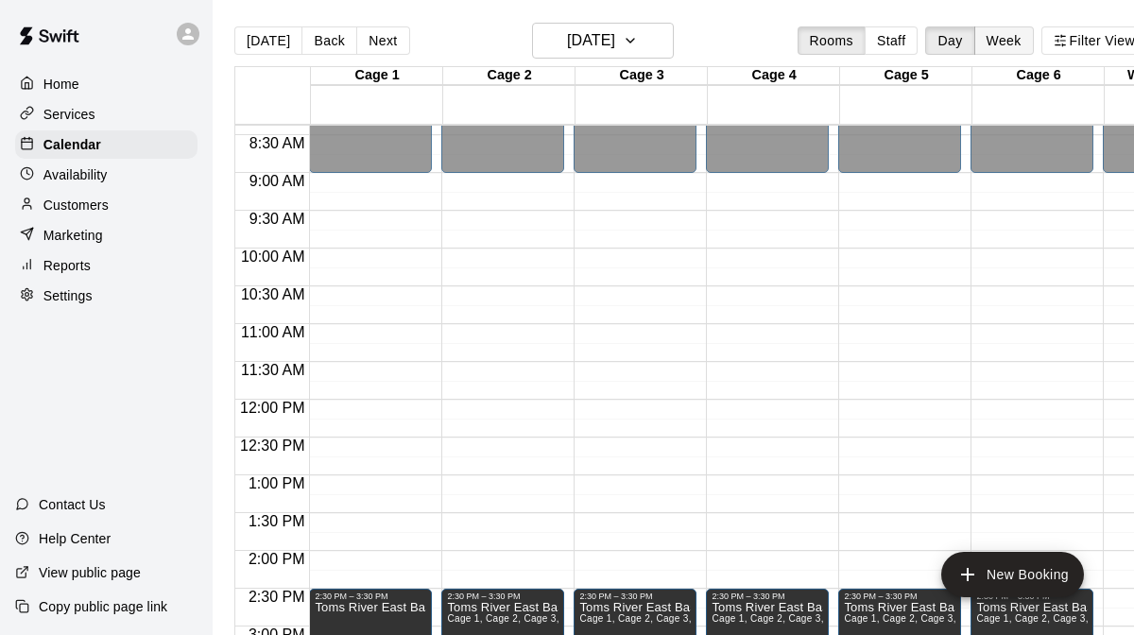
click at [1006, 35] on button "Week" at bounding box center [1005, 40] width 60 height 28
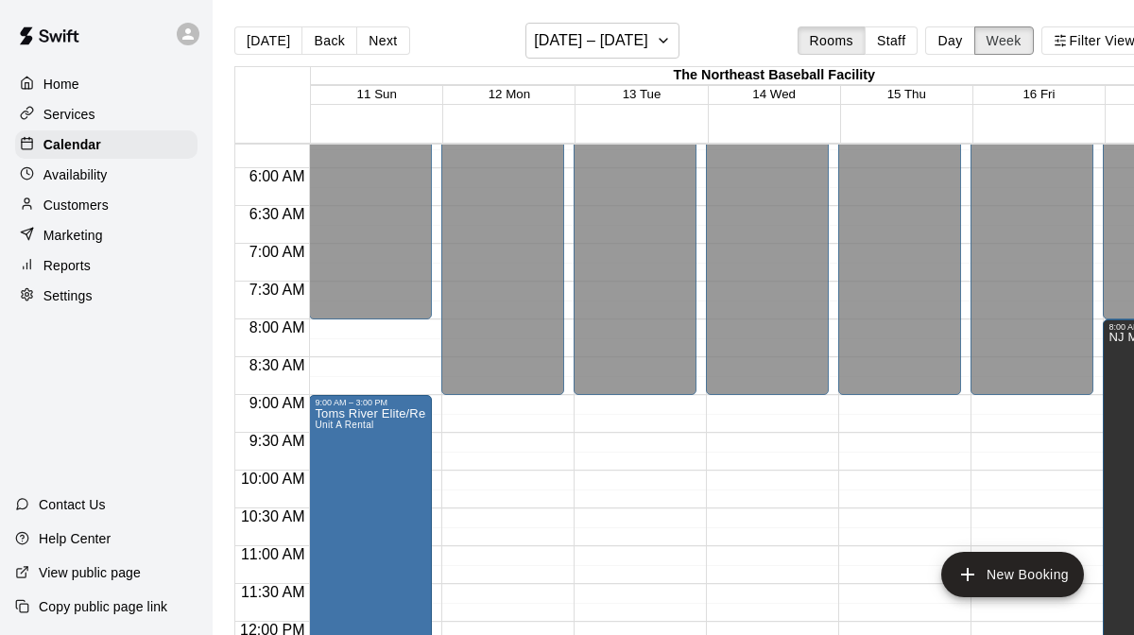
scroll to position [454, 0]
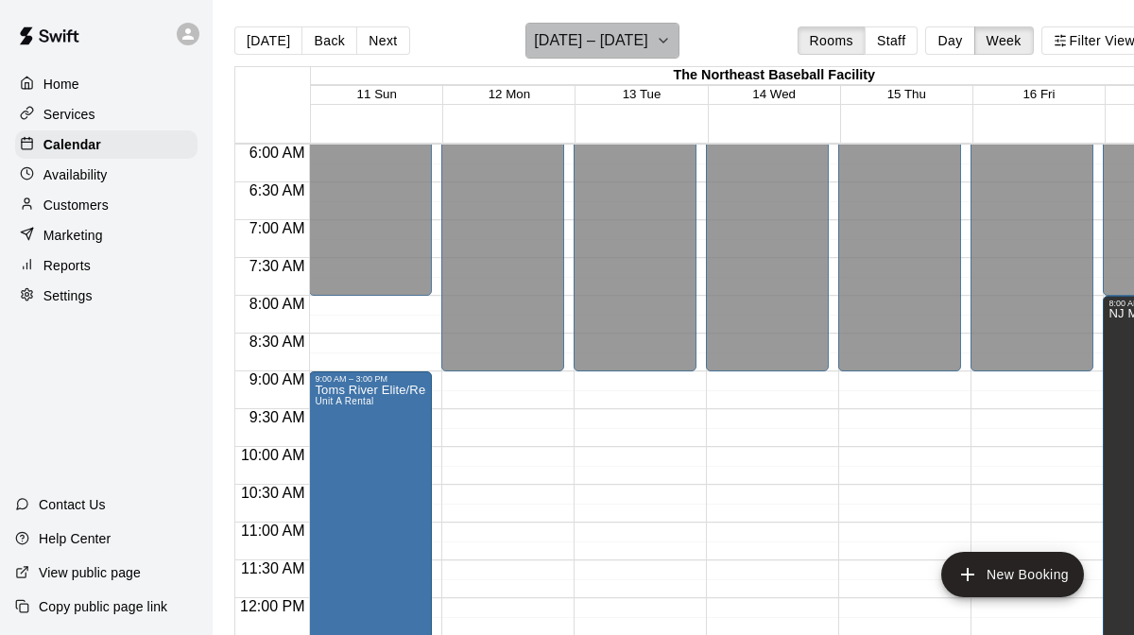
click at [656, 42] on icon "button" at bounding box center [663, 40] width 15 height 23
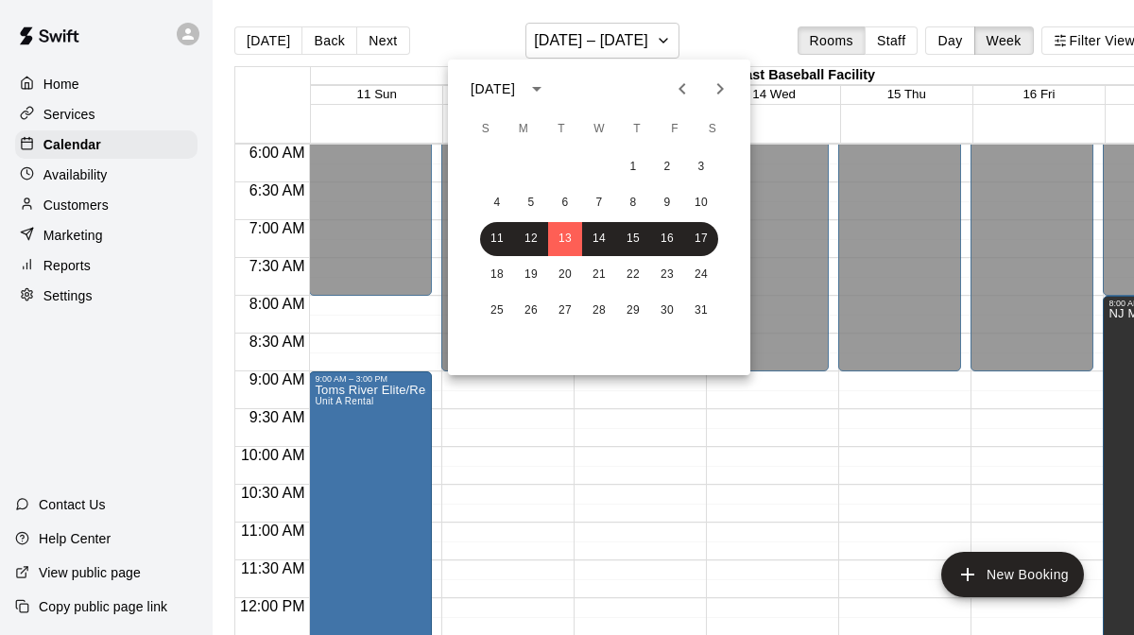
click at [677, 94] on icon "Previous month" at bounding box center [682, 89] width 23 height 23
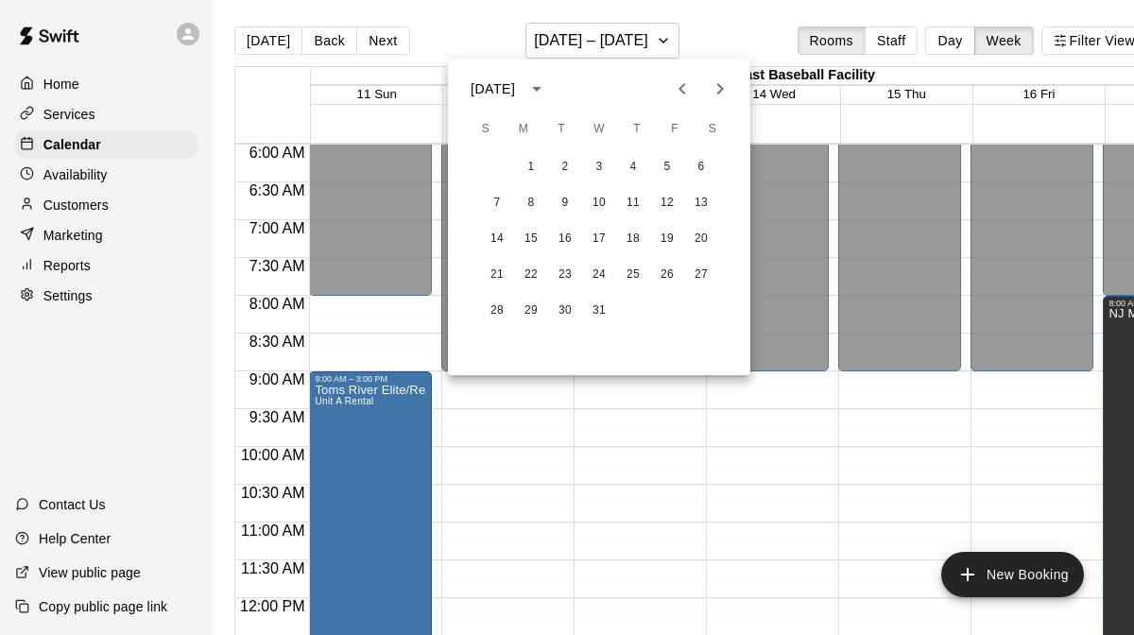
click at [677, 94] on icon "Previous month" at bounding box center [682, 89] width 23 height 23
click at [529, 205] on button "3" at bounding box center [531, 203] width 34 height 34
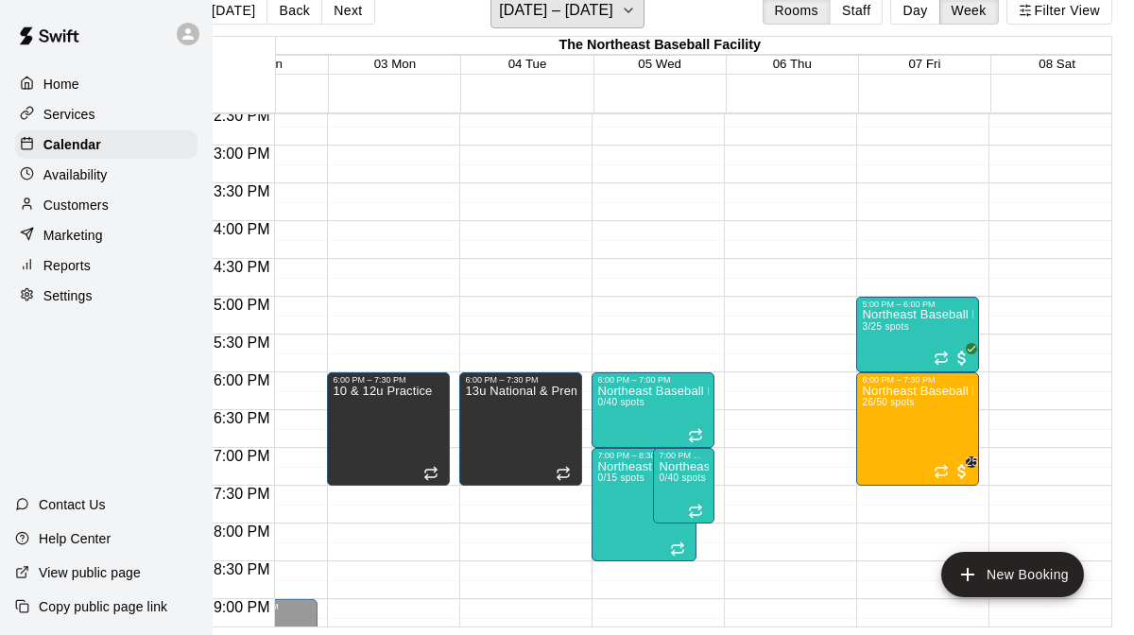
scroll to position [0, 90]
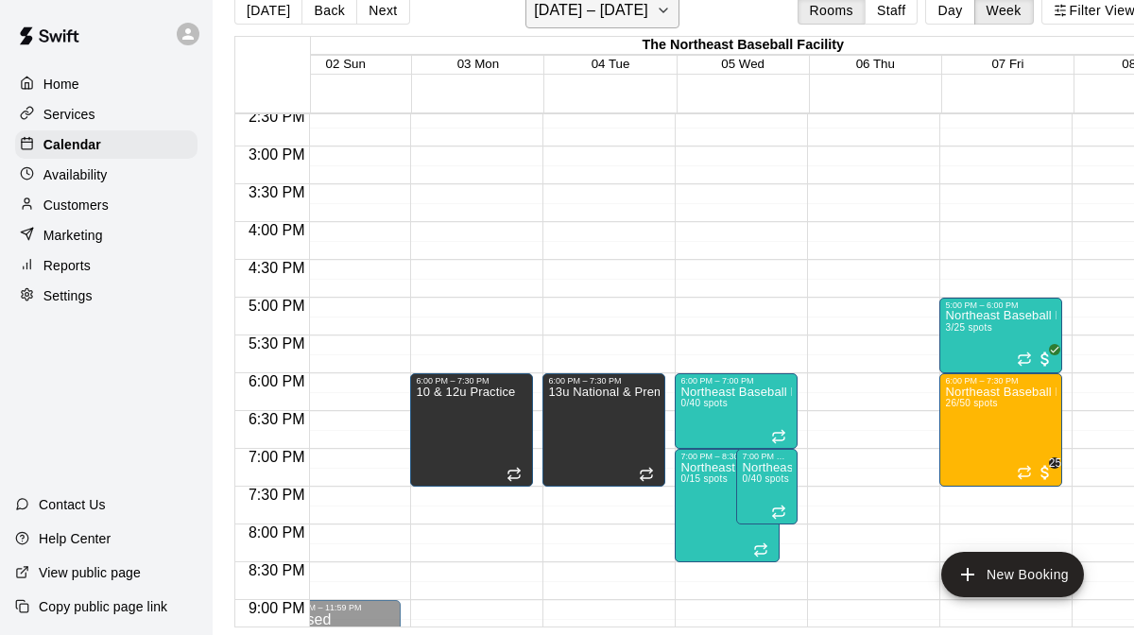
click at [666, 19] on icon "button" at bounding box center [663, 10] width 15 height 23
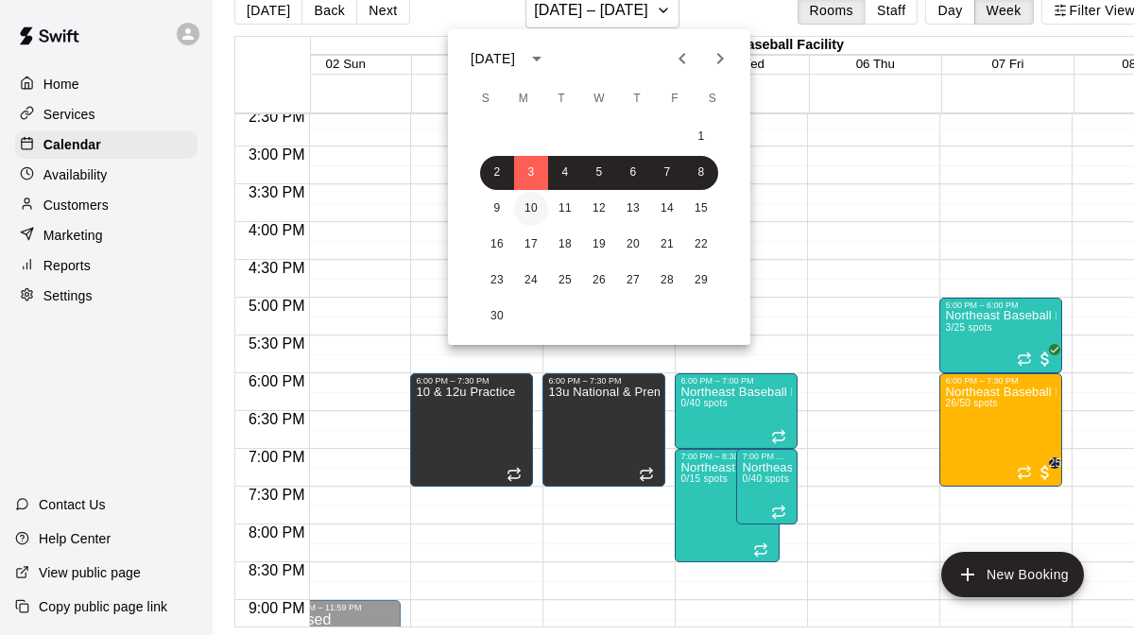
click at [530, 205] on button "10" at bounding box center [531, 209] width 34 height 34
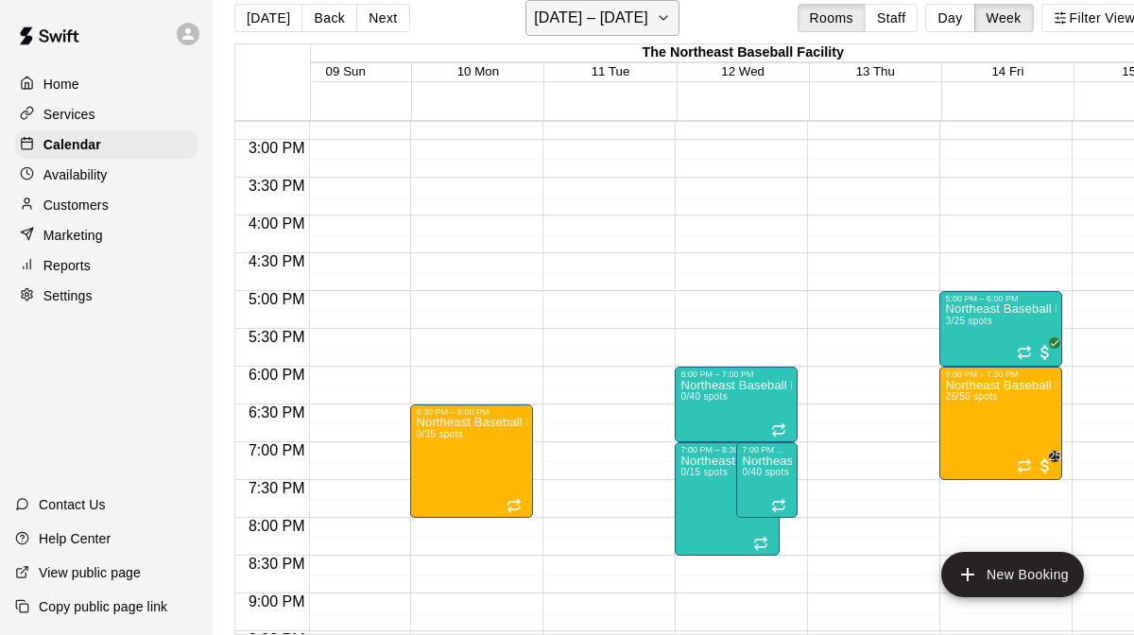
click at [671, 17] on icon "button" at bounding box center [663, 18] width 15 height 23
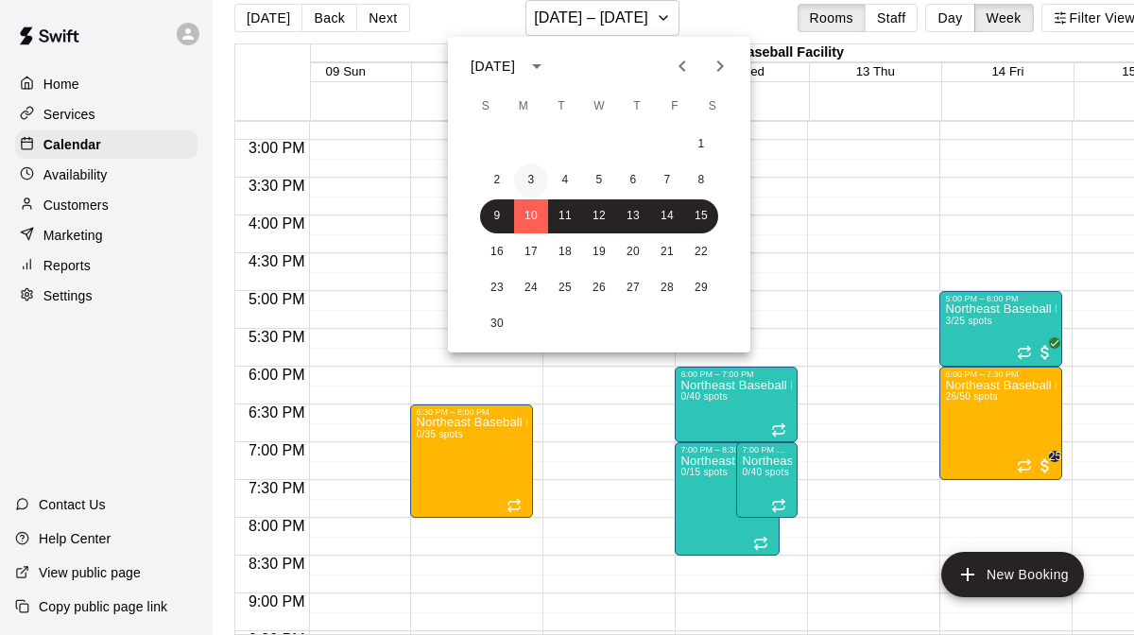
click at [530, 182] on button "3" at bounding box center [531, 181] width 34 height 34
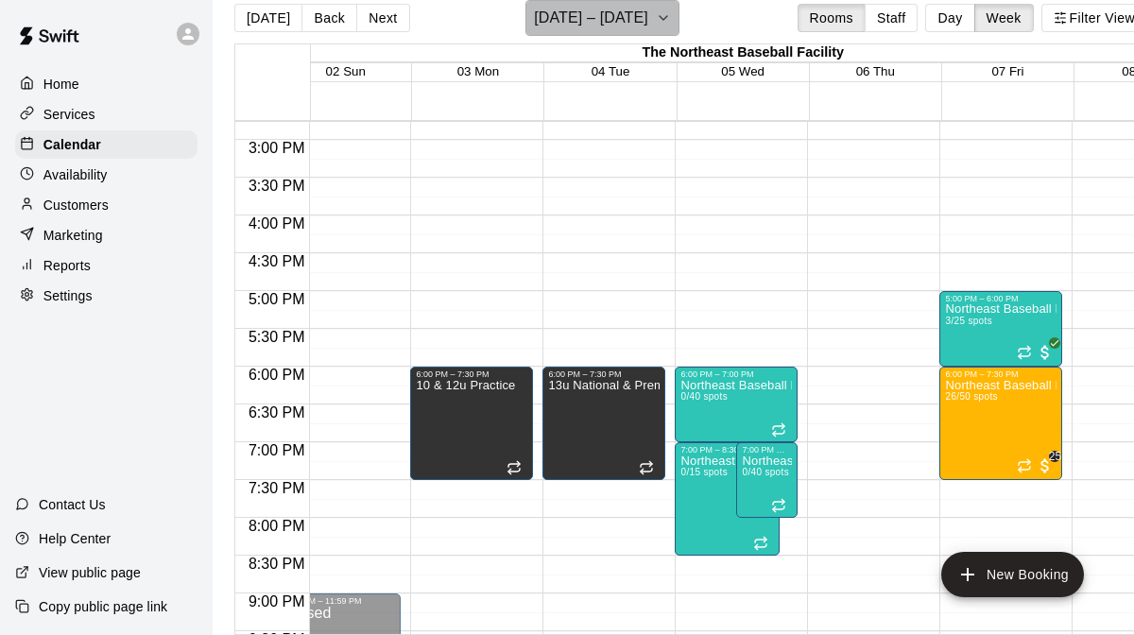
click at [666, 17] on icon "button" at bounding box center [663, 18] width 15 height 23
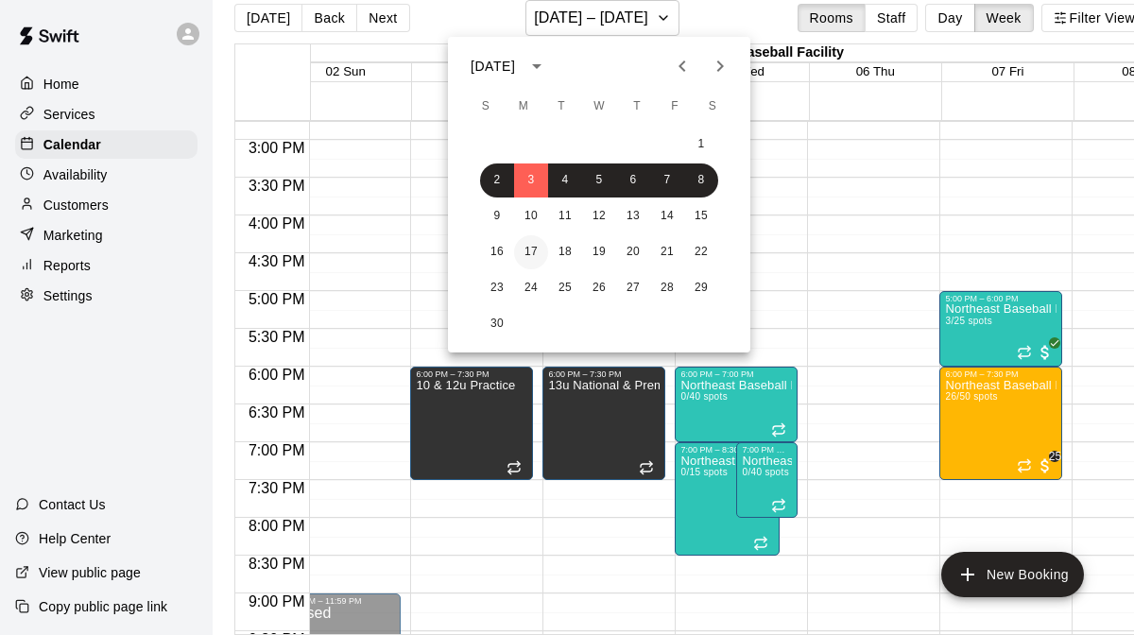
click at [532, 246] on button "17" at bounding box center [531, 252] width 34 height 34
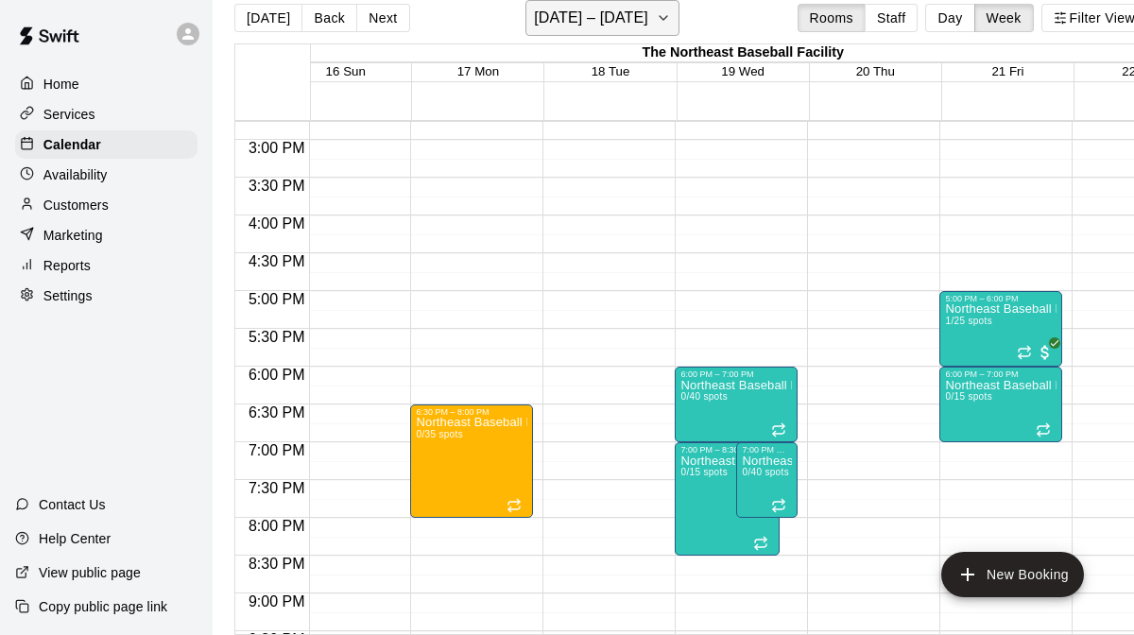
click at [666, 19] on icon "button" at bounding box center [663, 18] width 15 height 23
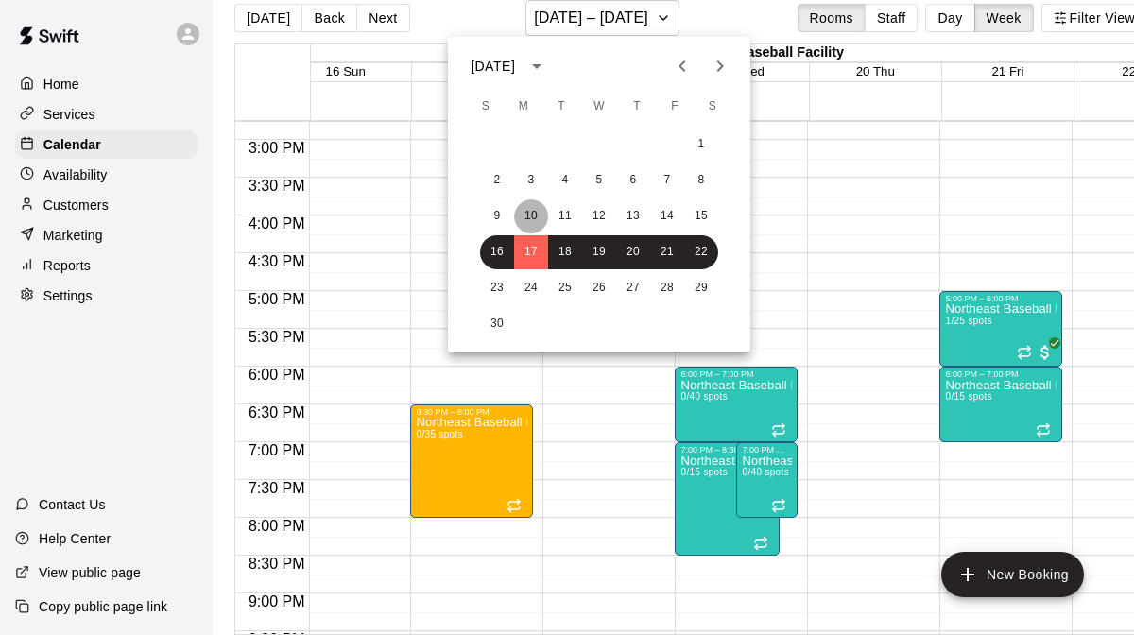
click at [527, 214] on button "10" at bounding box center [531, 216] width 34 height 34
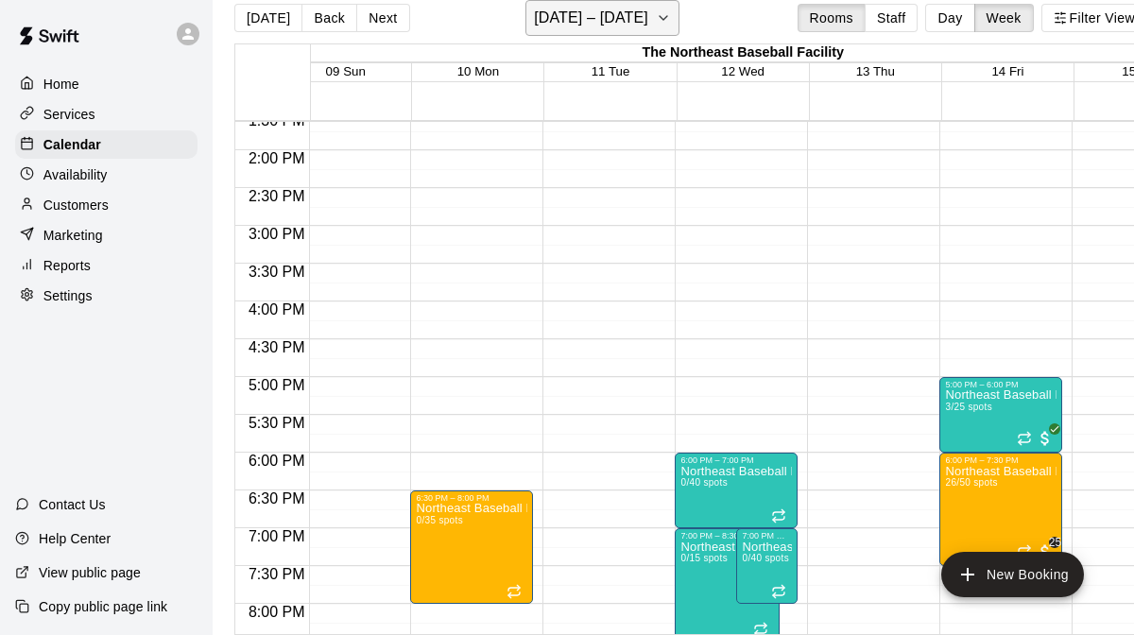
click at [660, 11] on icon "button" at bounding box center [663, 18] width 15 height 23
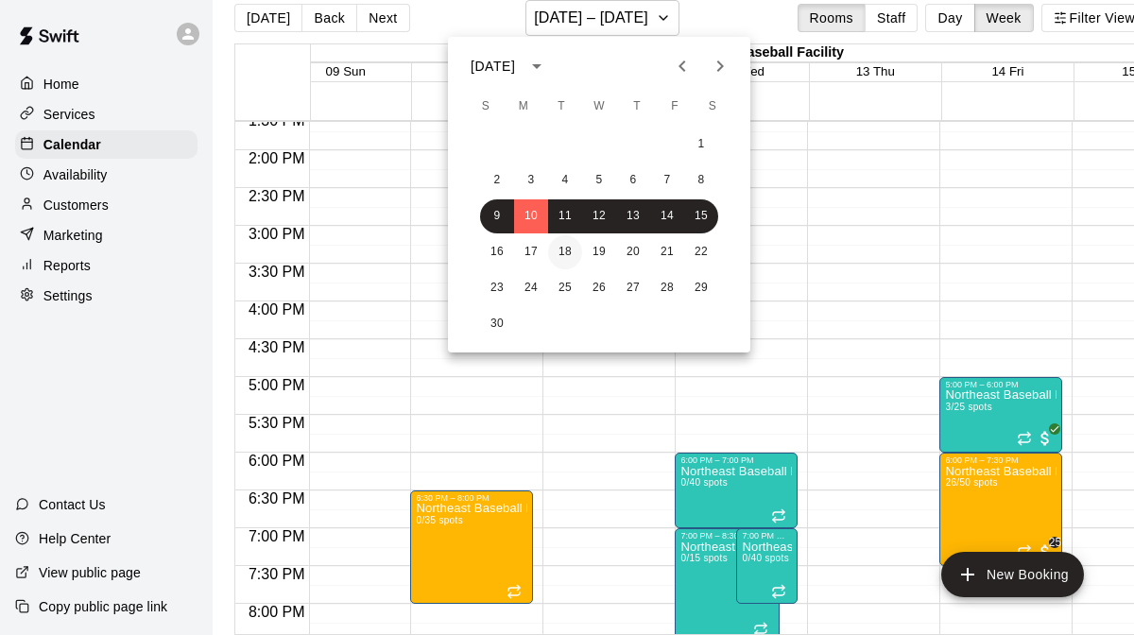
click at [558, 251] on button "18" at bounding box center [565, 252] width 34 height 34
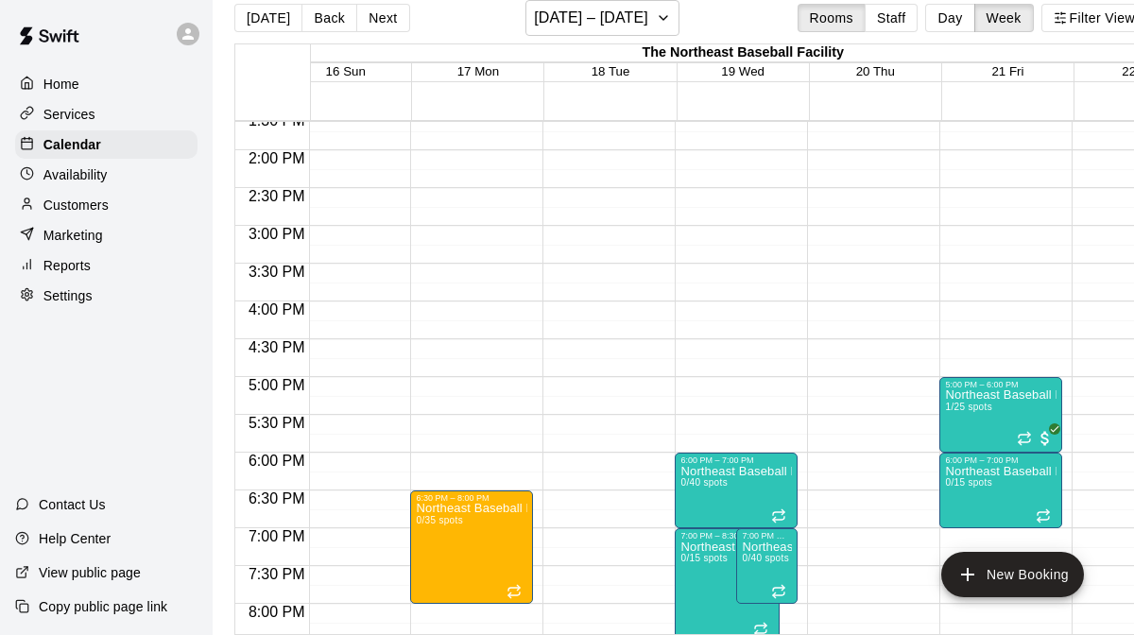
click at [653, 38] on div "Today Back Next November 16 – 22 Rooms Staff Day Week Filter View" at bounding box center [690, 21] width 913 height 43
click at [661, 24] on icon "button" at bounding box center [663, 18] width 15 height 23
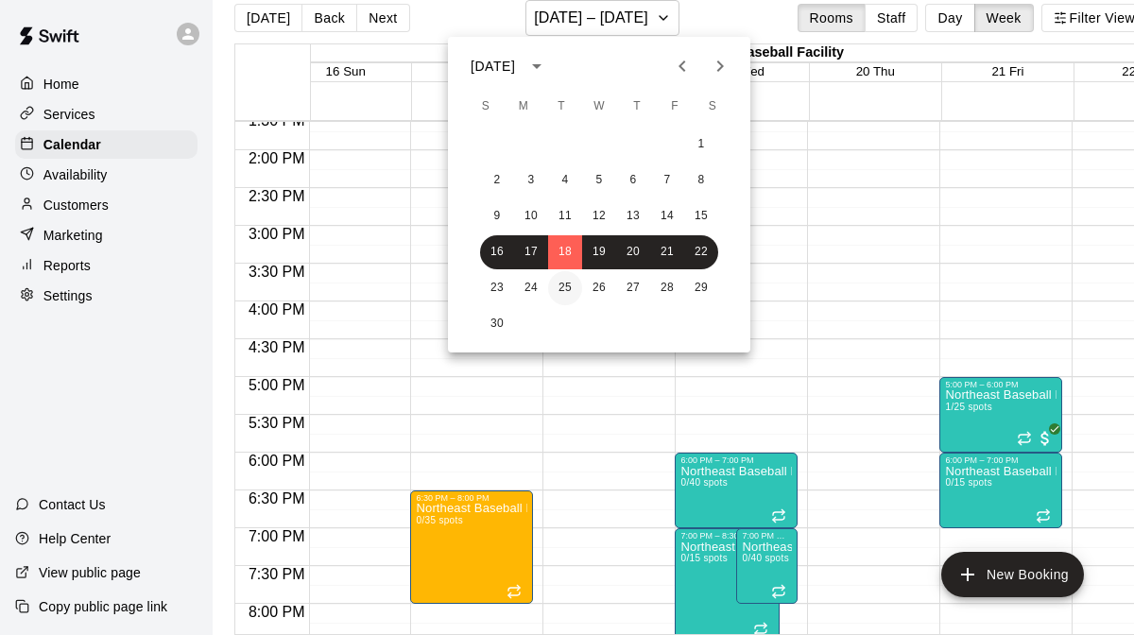
click at [563, 289] on button "25" at bounding box center [565, 288] width 34 height 34
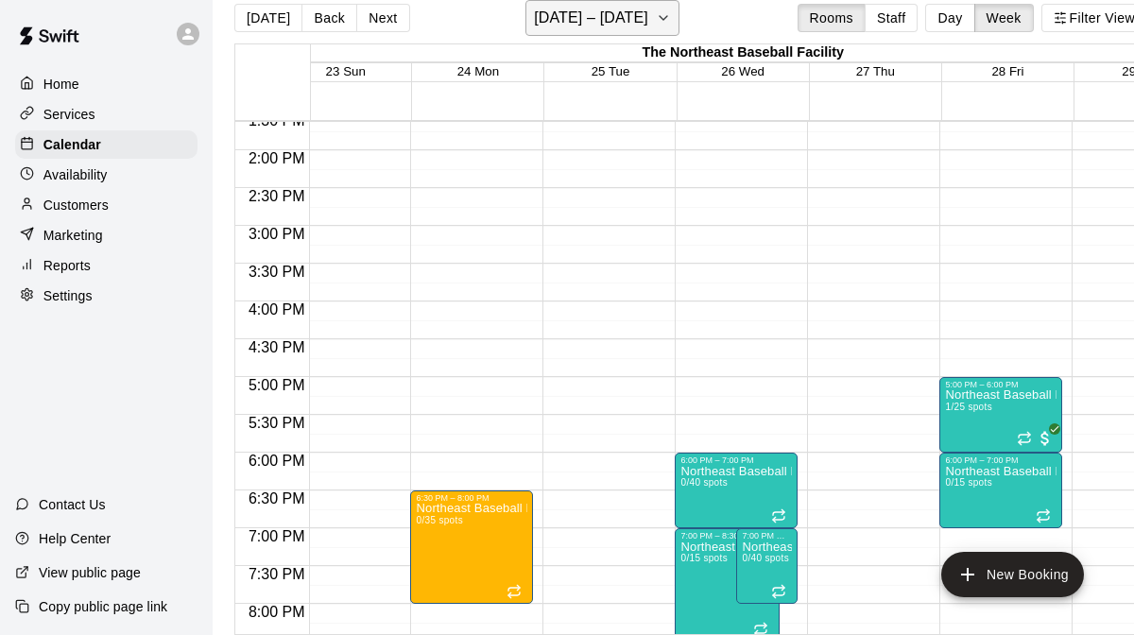
click at [662, 10] on icon "button" at bounding box center [663, 18] width 15 height 23
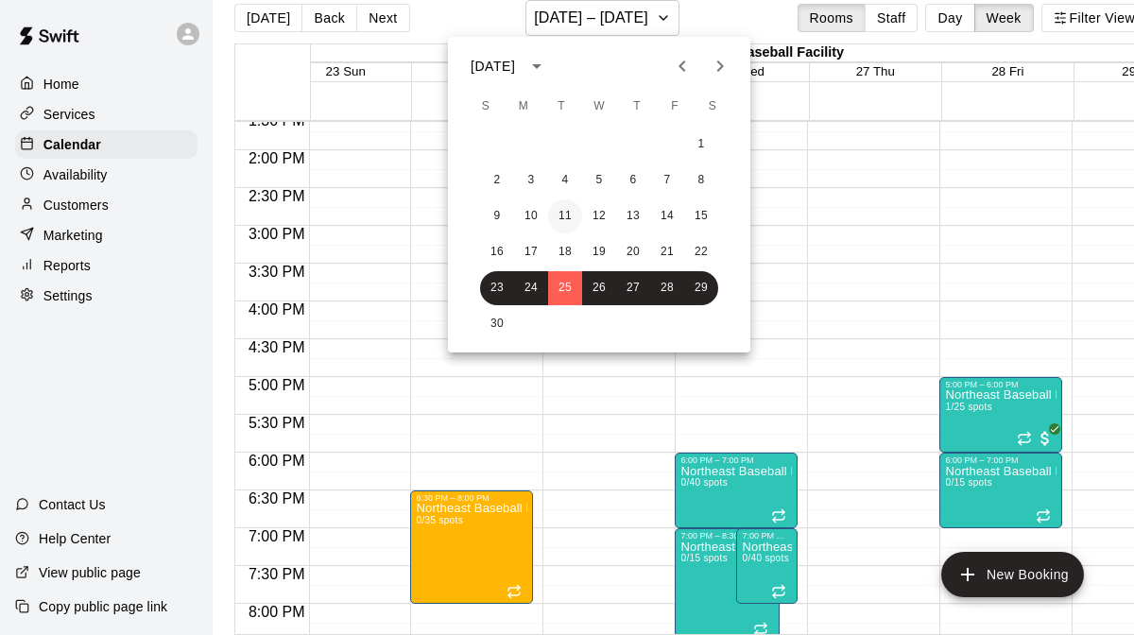
click at [563, 218] on button "11" at bounding box center [565, 216] width 34 height 34
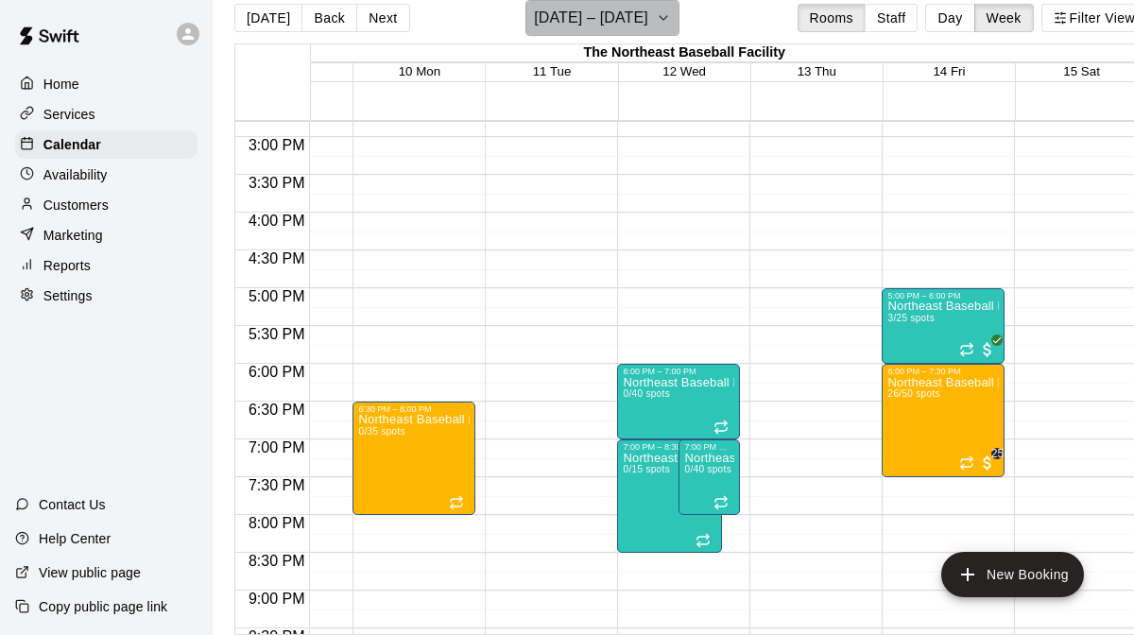
click at [671, 20] on icon "button" at bounding box center [663, 18] width 15 height 23
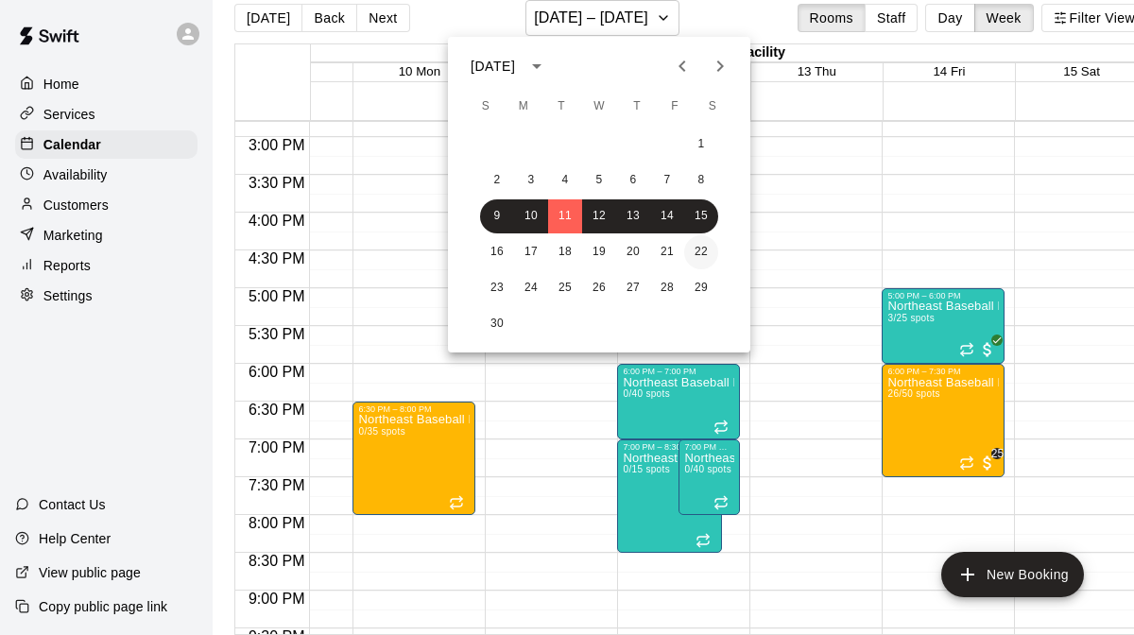
click at [697, 250] on button "22" at bounding box center [701, 252] width 34 height 34
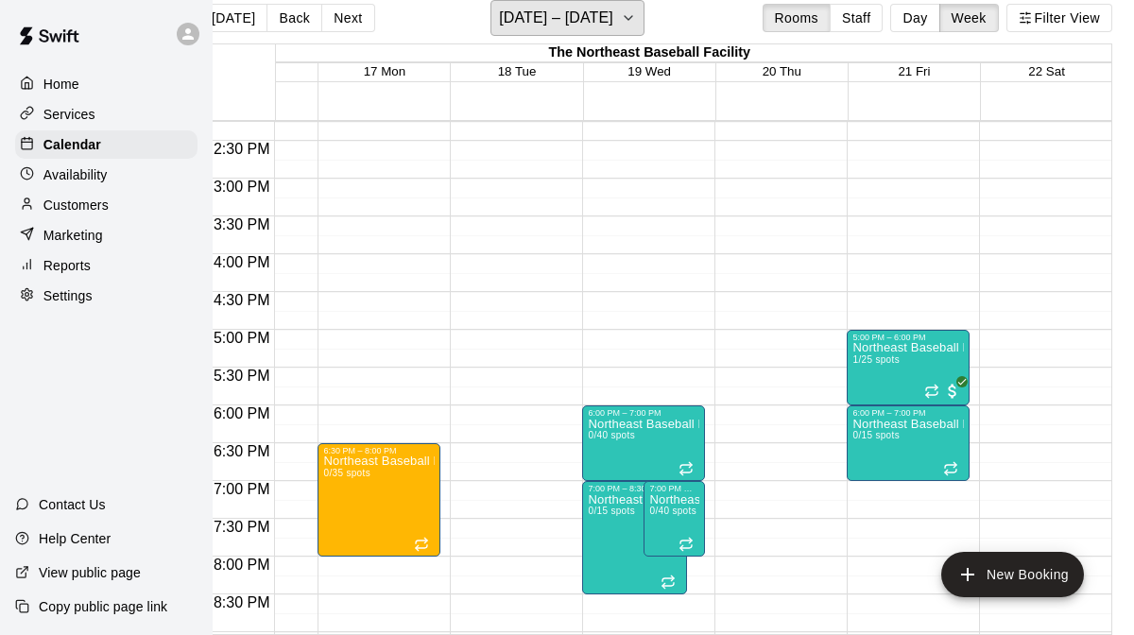
scroll to position [0, 0]
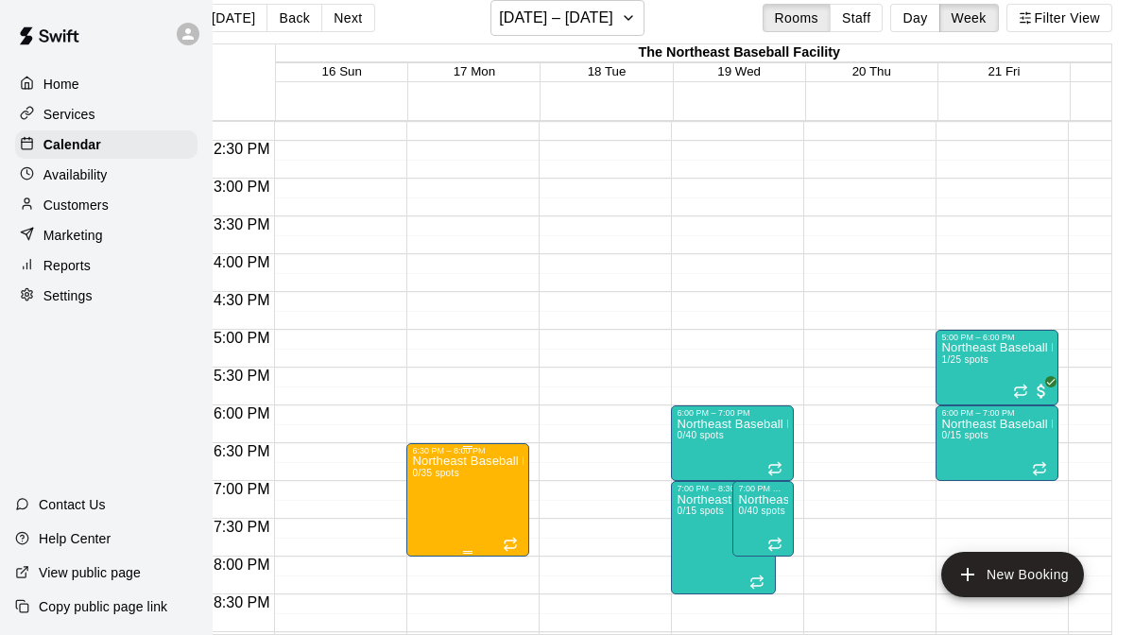
click at [565, 376] on div at bounding box center [567, 317] width 1134 height 635
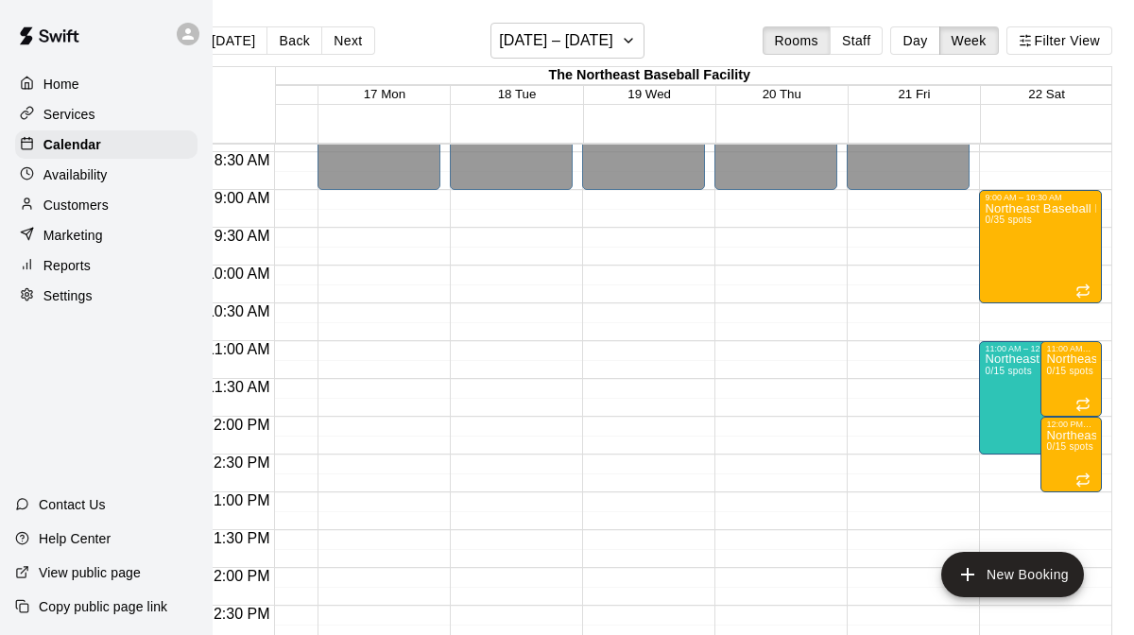
scroll to position [648, 90]
